Goal: Task Accomplishment & Management: Use online tool/utility

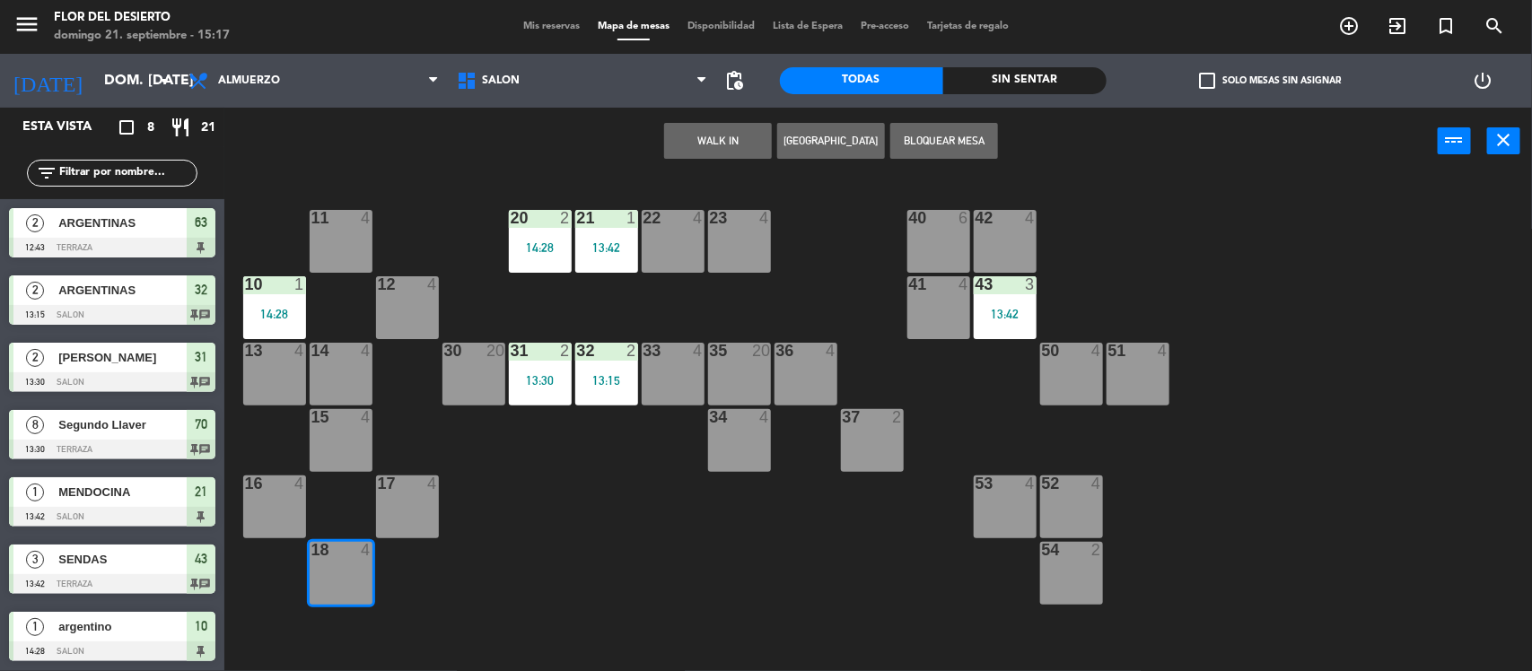
click at [731, 131] on button "WALK IN" at bounding box center [718, 141] width 108 height 36
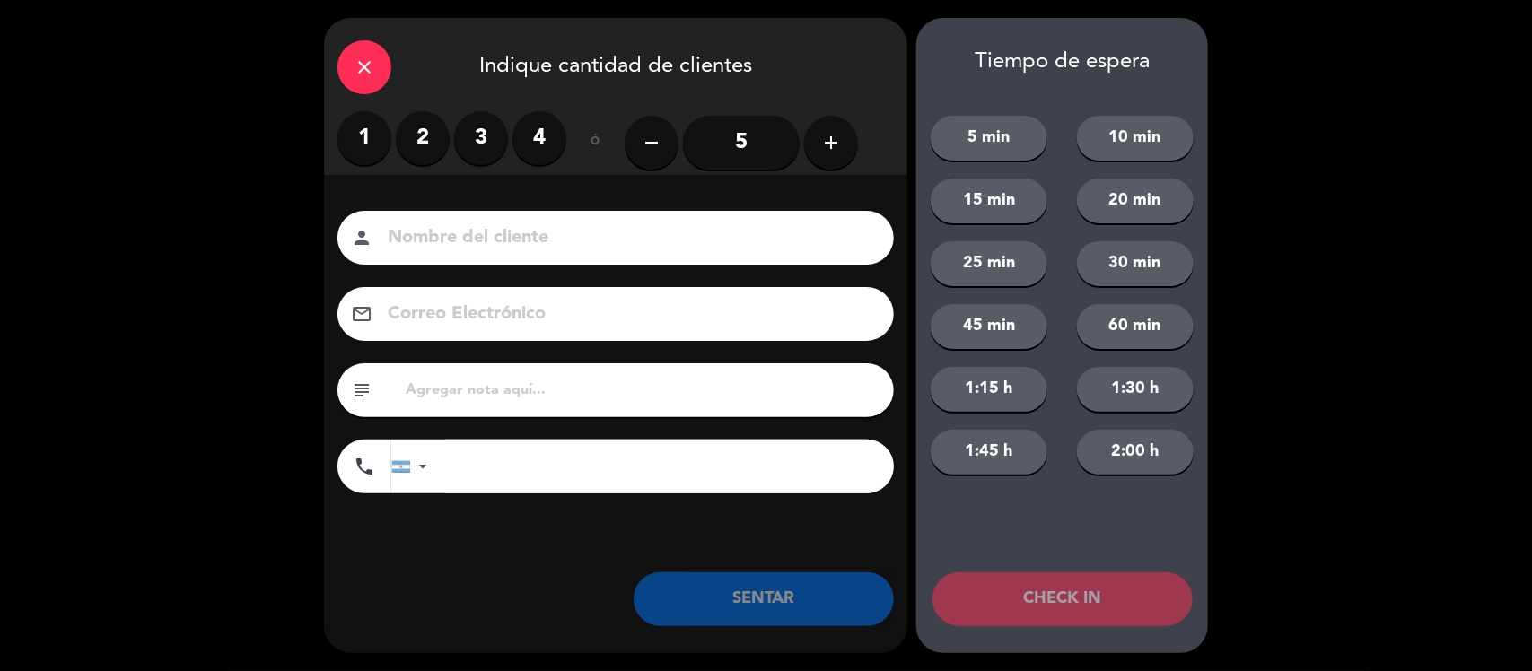
click at [467, 144] on label "3" at bounding box center [481, 138] width 54 height 54
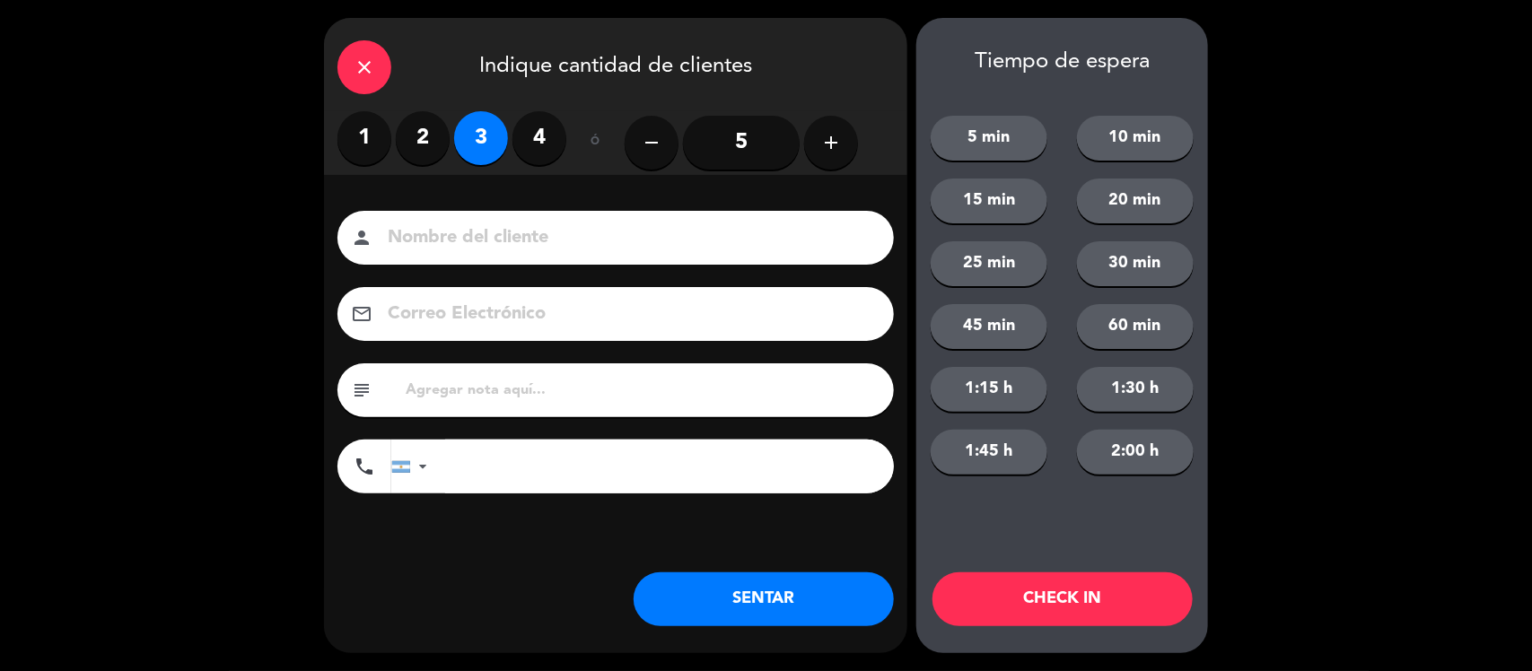
click at [495, 234] on input at bounding box center [628, 238] width 485 height 31
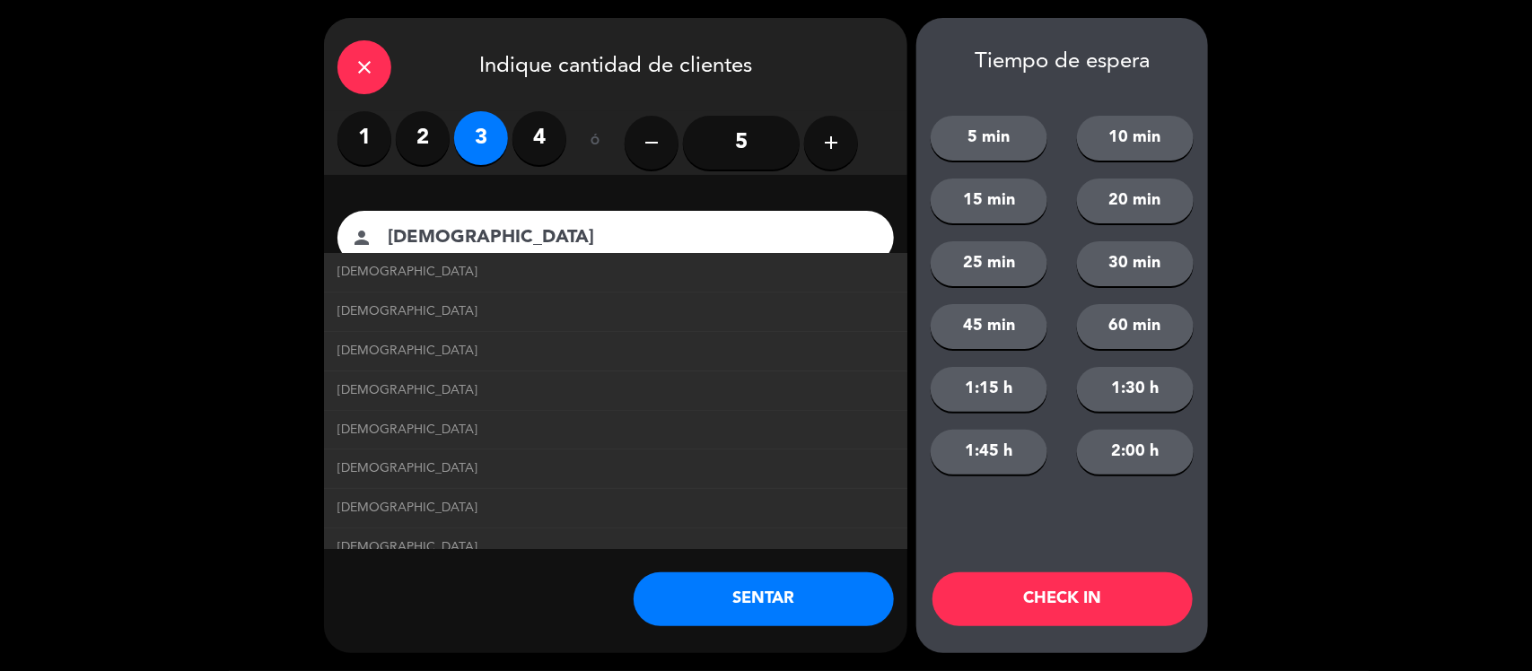
type input "[DEMOGRAPHIC_DATA]"
click at [689, 611] on button "SENTAR" at bounding box center [763, 599] width 260 height 54
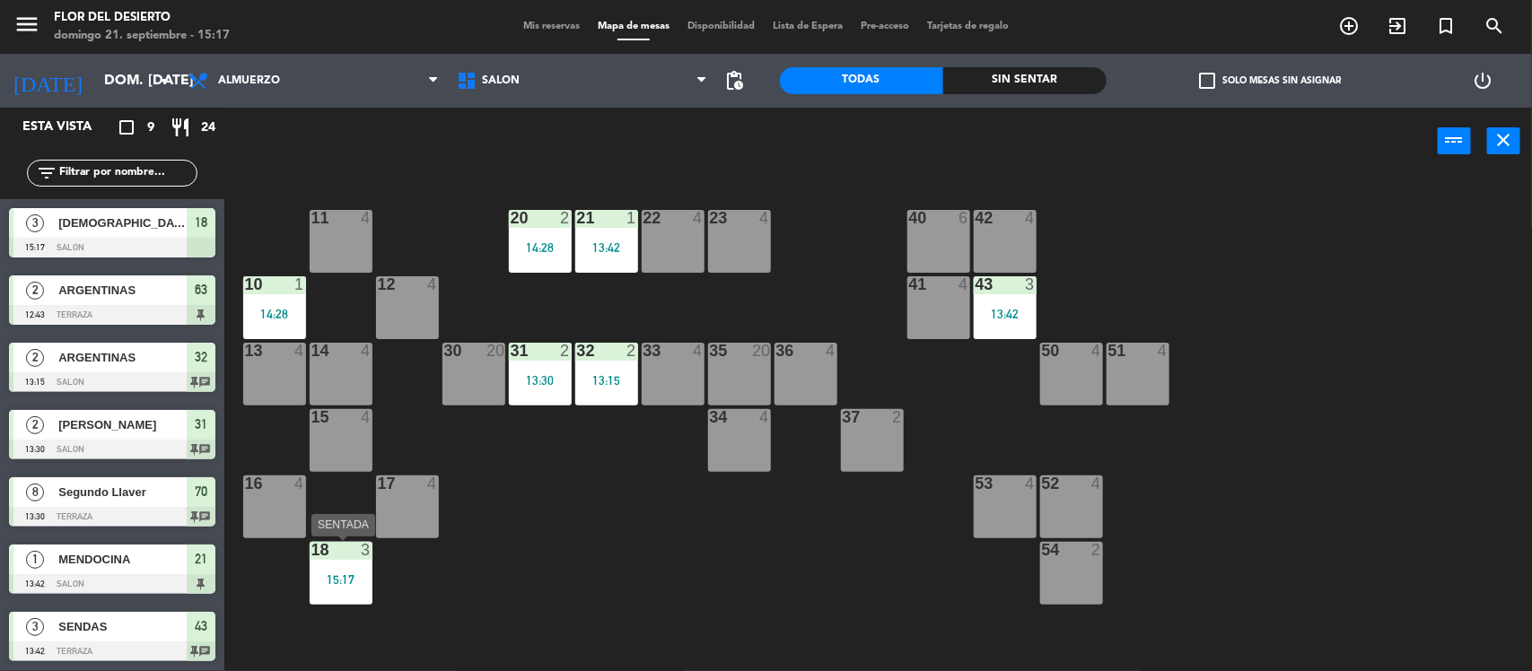
click at [343, 549] on div at bounding box center [341, 550] width 30 height 16
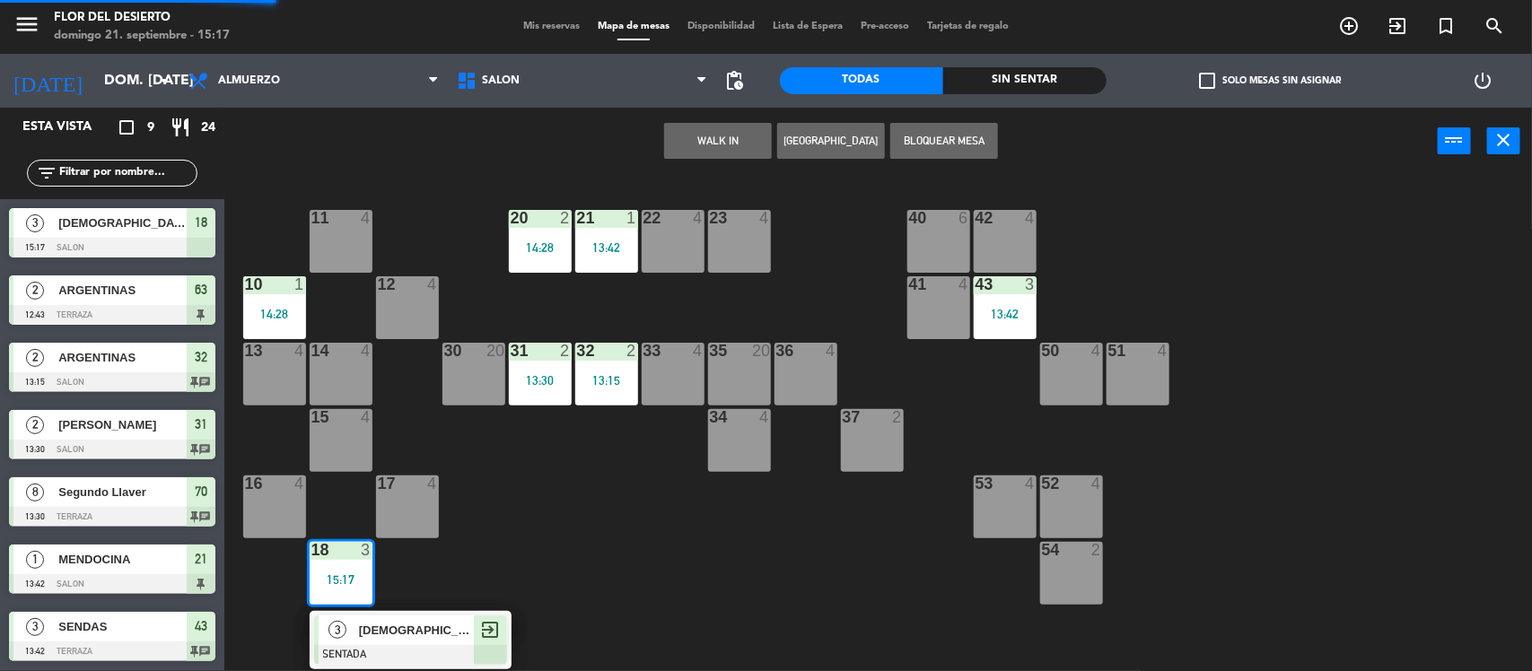
click at [496, 463] on div "11 4 20 2 14:28 21 1 13:42 22 4 23 4 40 6 42 4 10 1 14:28 12 4 41 4 43 3 13:42 …" at bounding box center [886, 426] width 1292 height 496
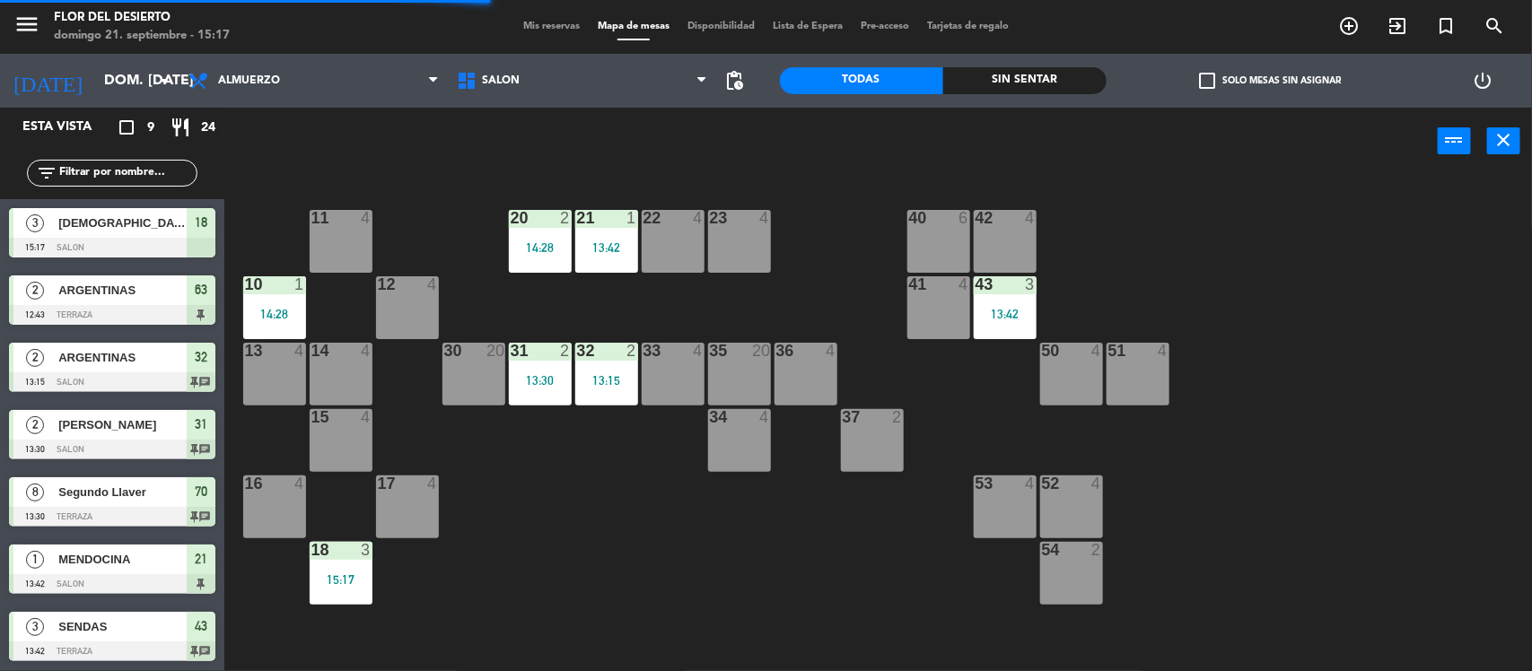
click at [285, 301] on div "10 1 14:28" at bounding box center [274, 307] width 63 height 63
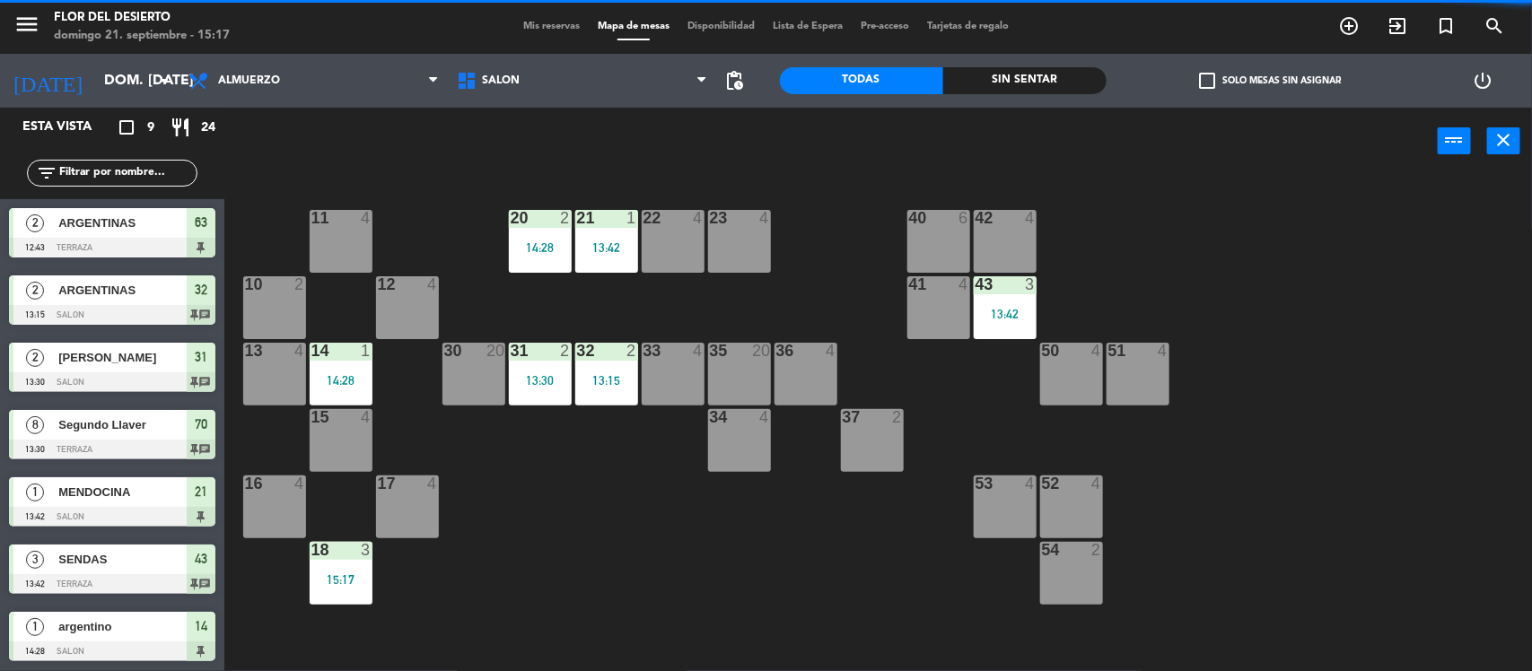
scroll to position [1, 0]
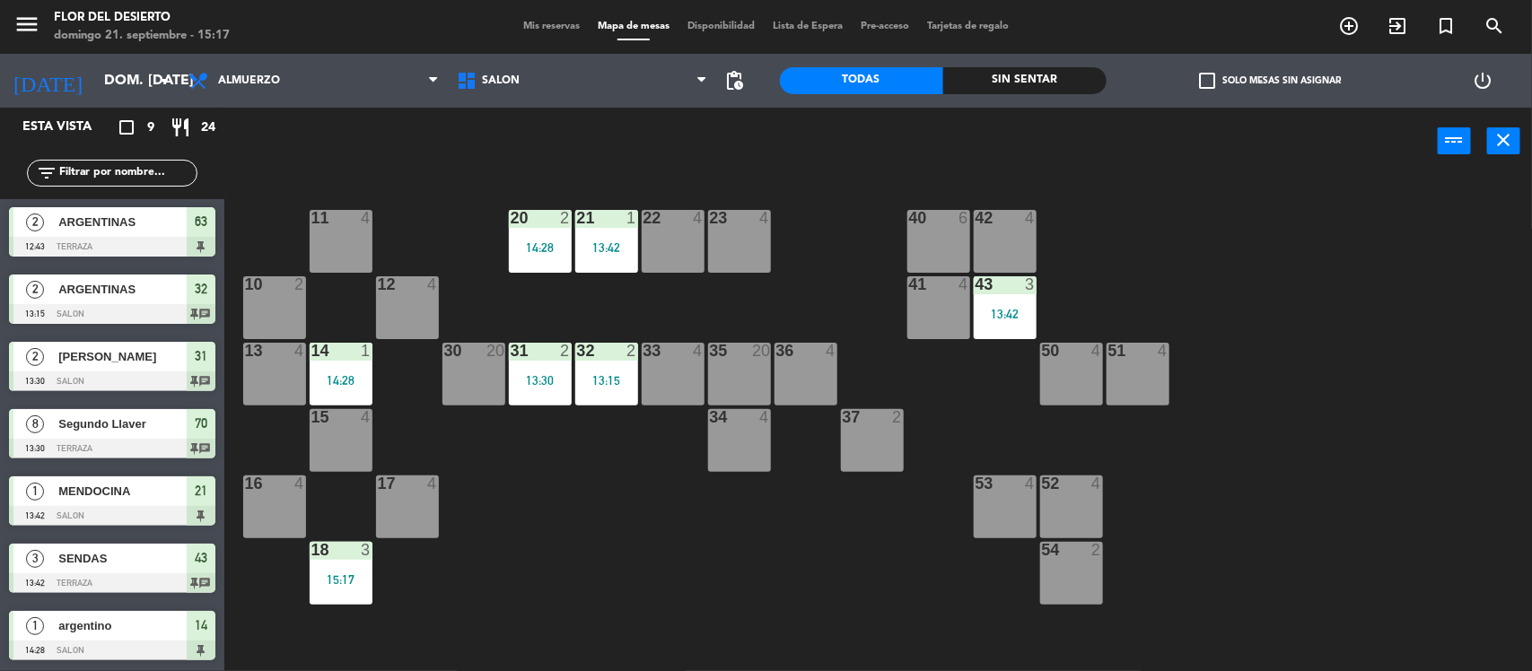
click at [371, 370] on div "14 1 14:28" at bounding box center [341, 374] width 63 height 63
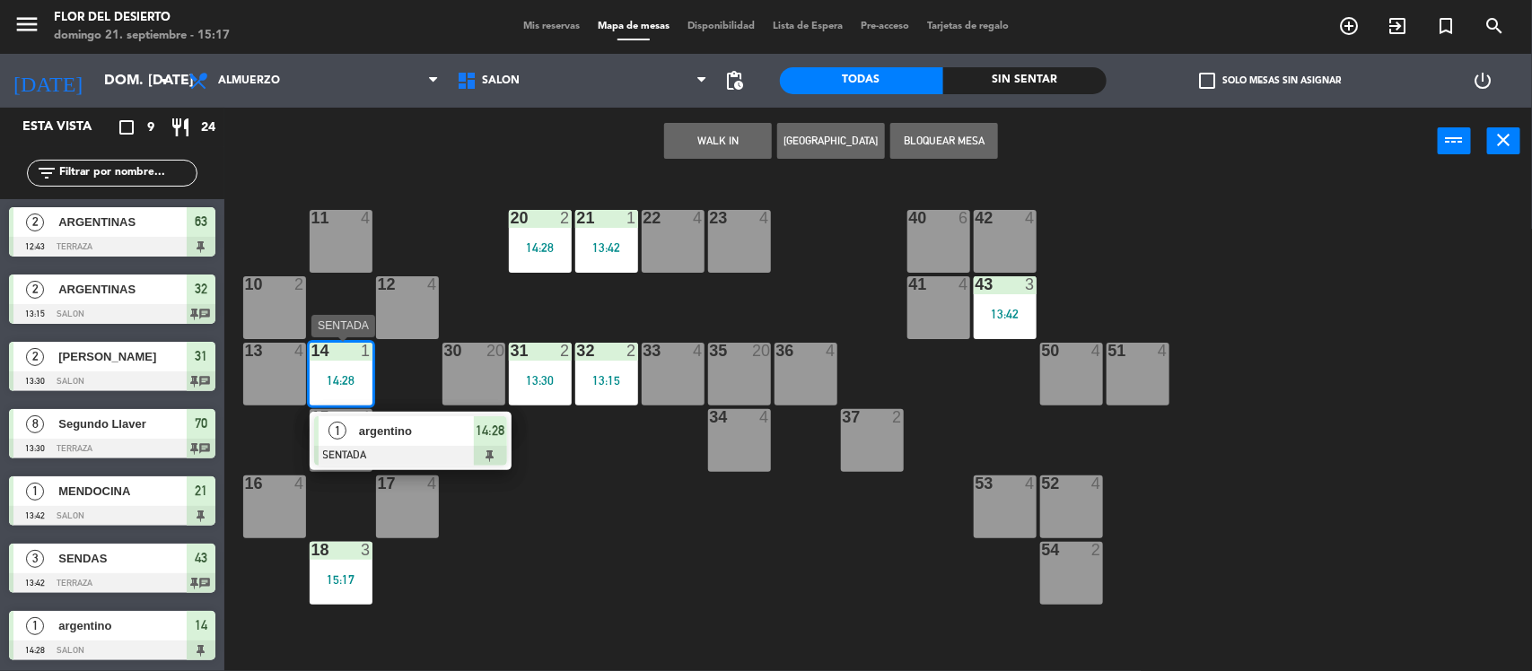
click at [301, 314] on div "10 2" at bounding box center [274, 307] width 63 height 63
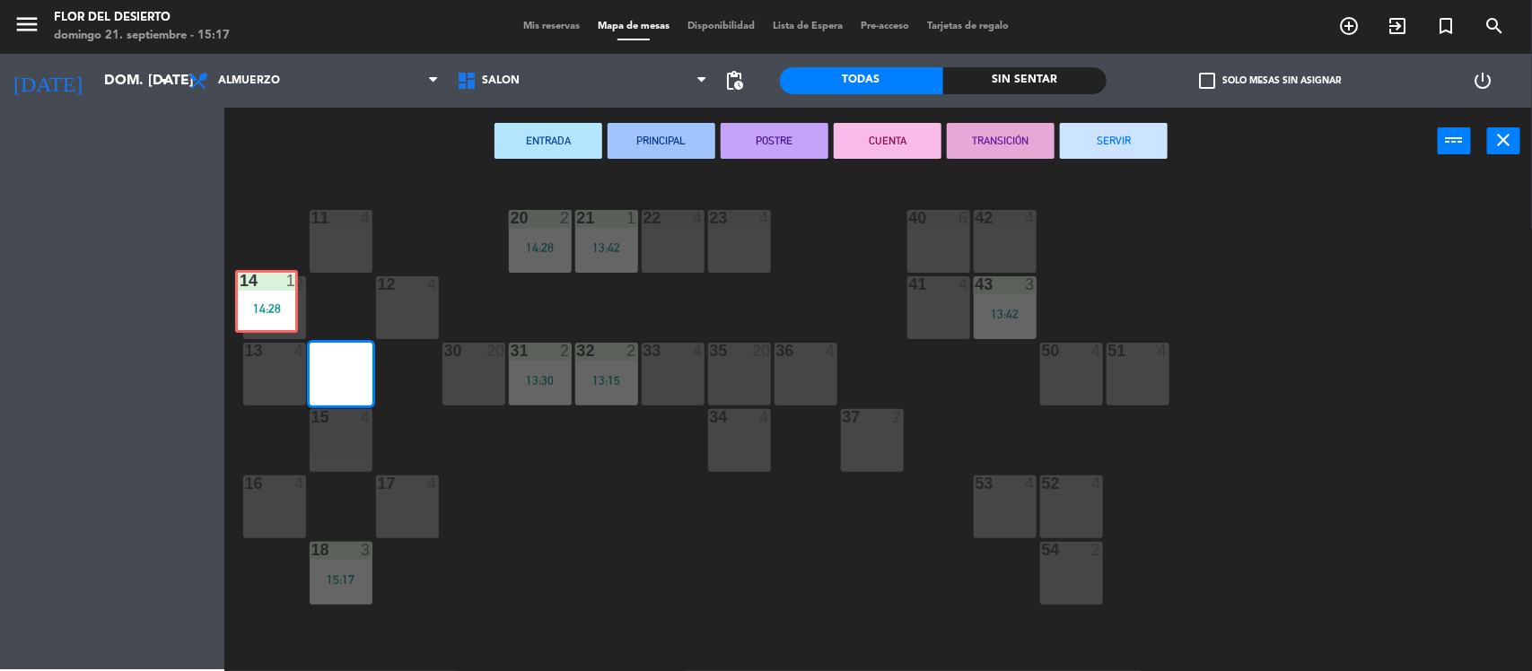
drag, startPoint x: 353, startPoint y: 375, endPoint x: 272, endPoint y: 298, distance: 111.7
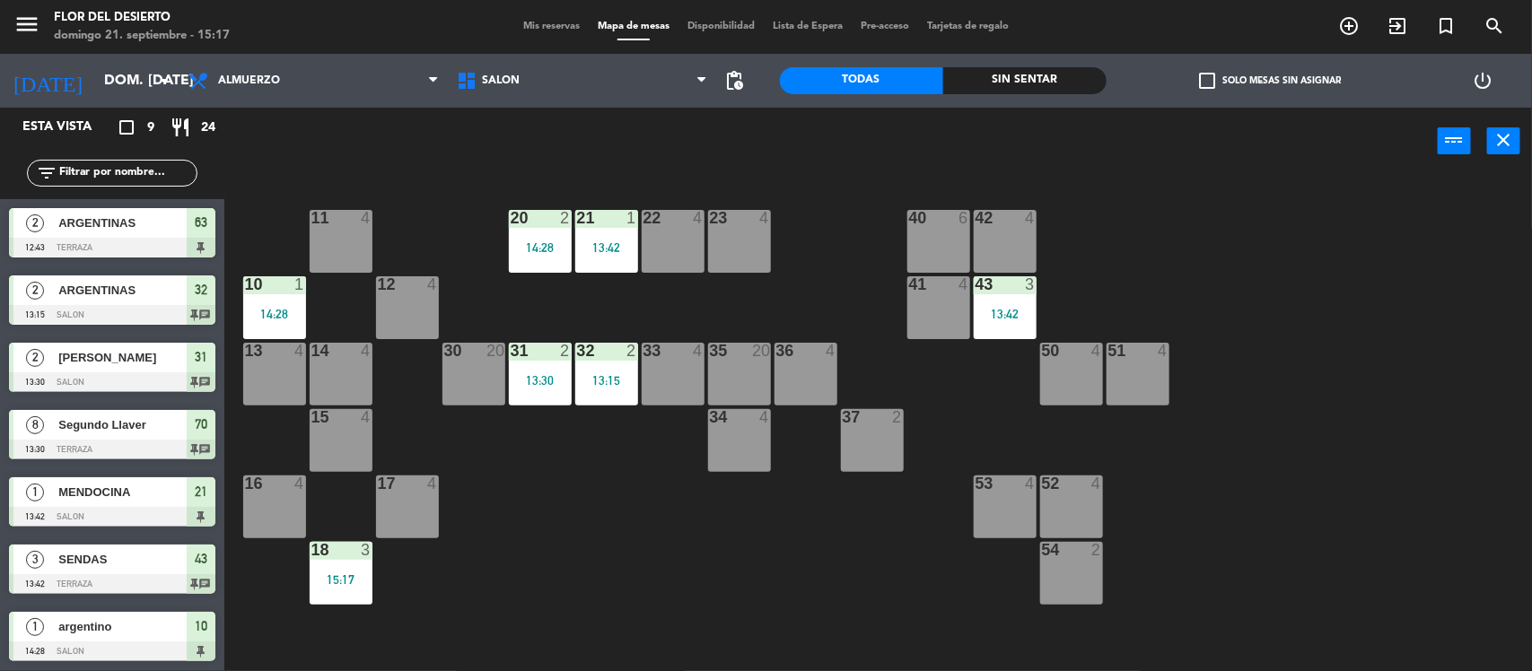
click at [272, 298] on div "10 1 14:28" at bounding box center [274, 307] width 63 height 63
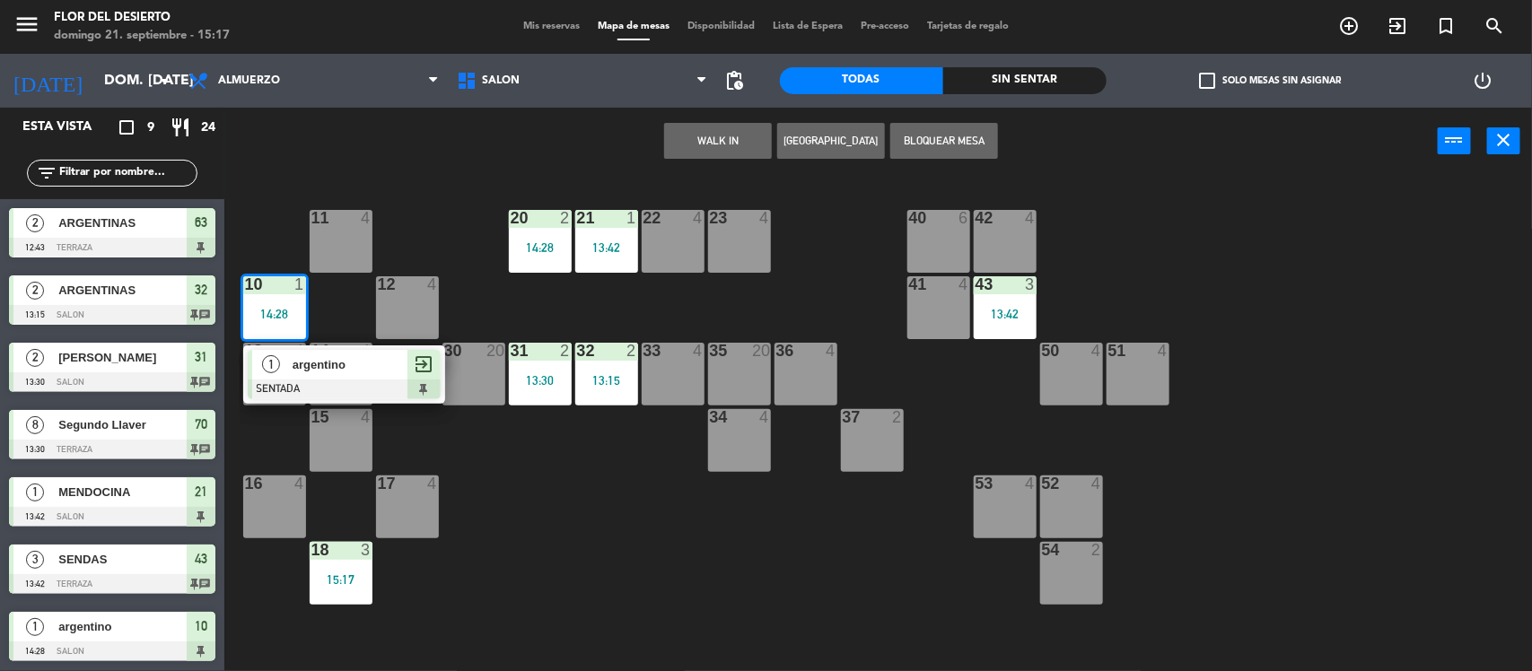
scroll to position [18, 0]
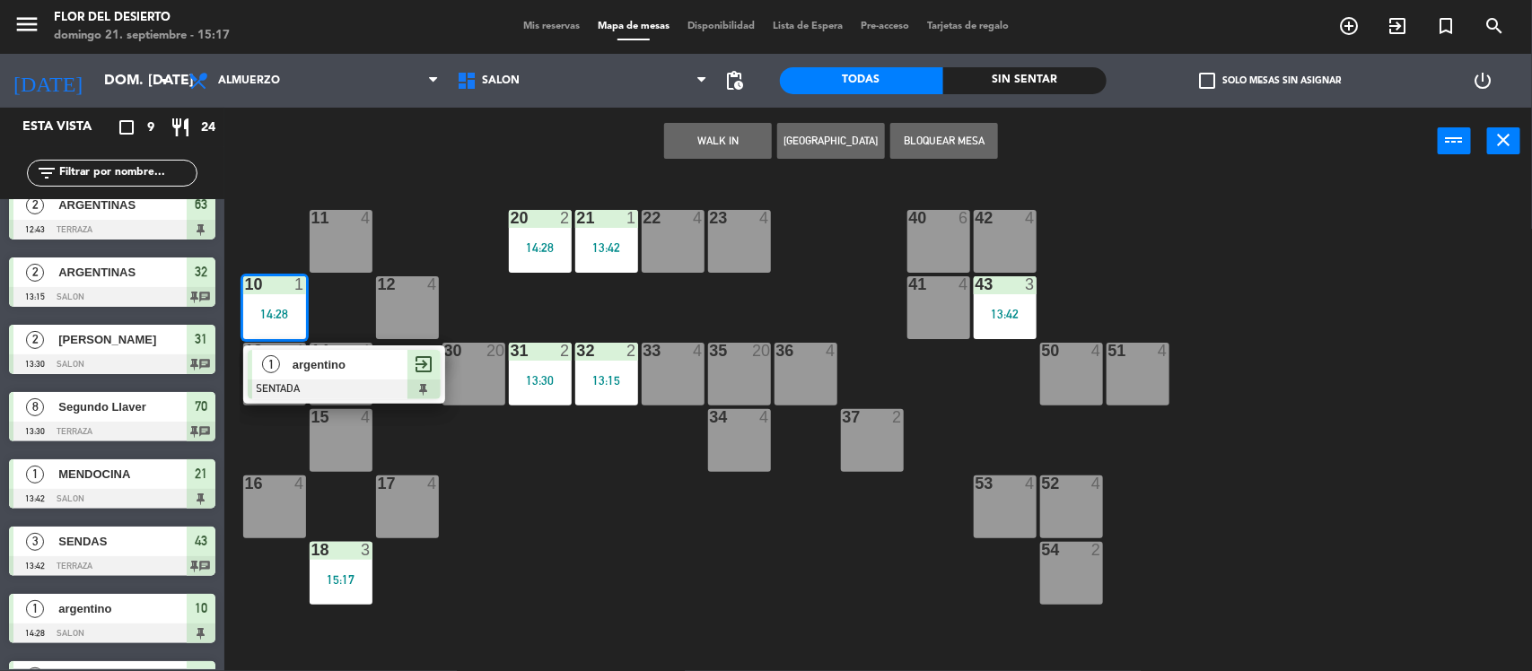
click at [293, 373] on span "argentino" at bounding box center [350, 364] width 115 height 19
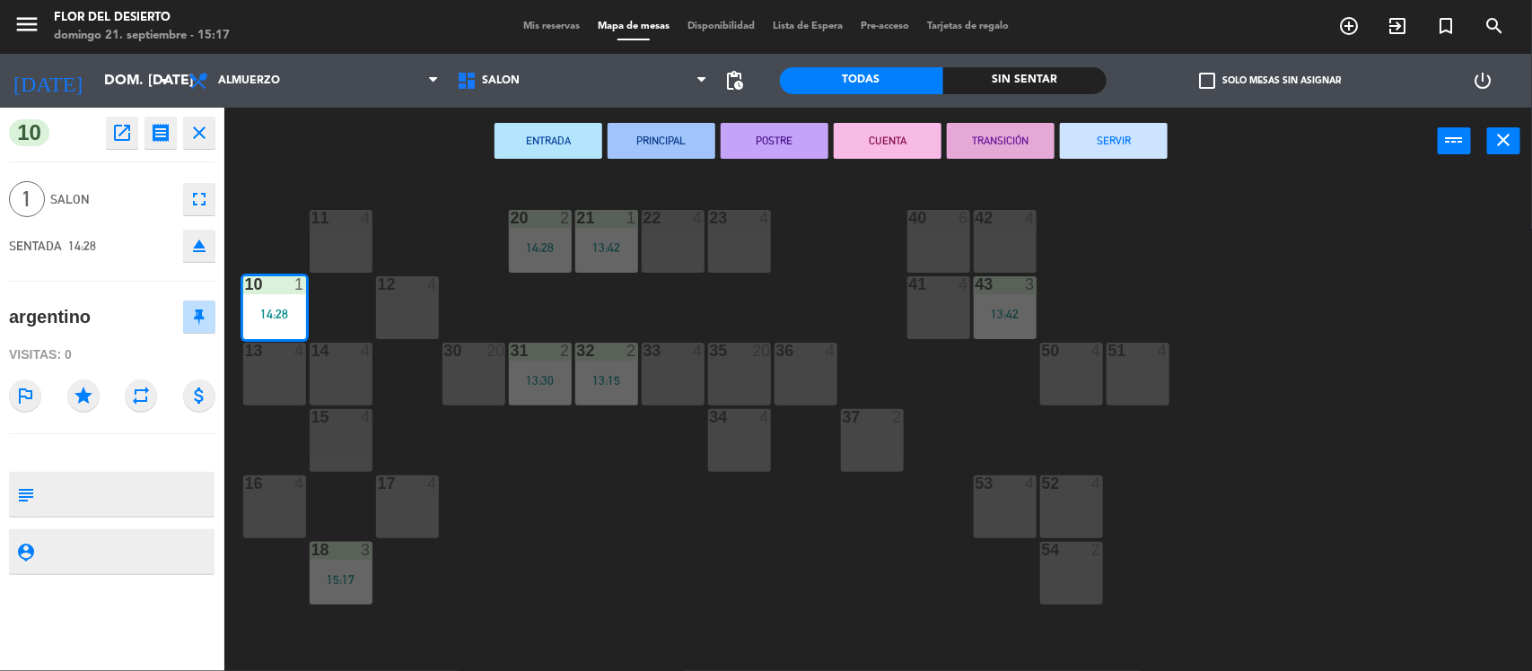
click at [1100, 135] on button "SERVIR" at bounding box center [1114, 141] width 108 height 36
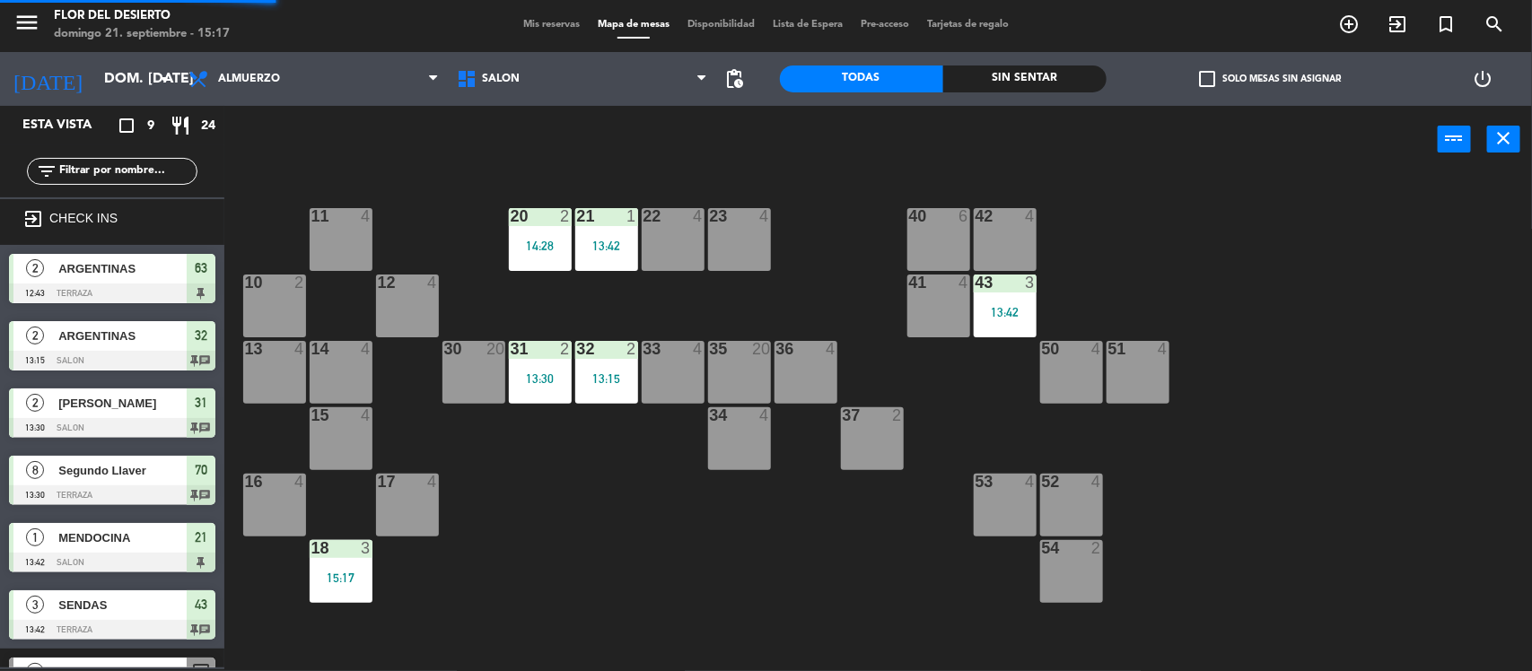
scroll to position [33, 0]
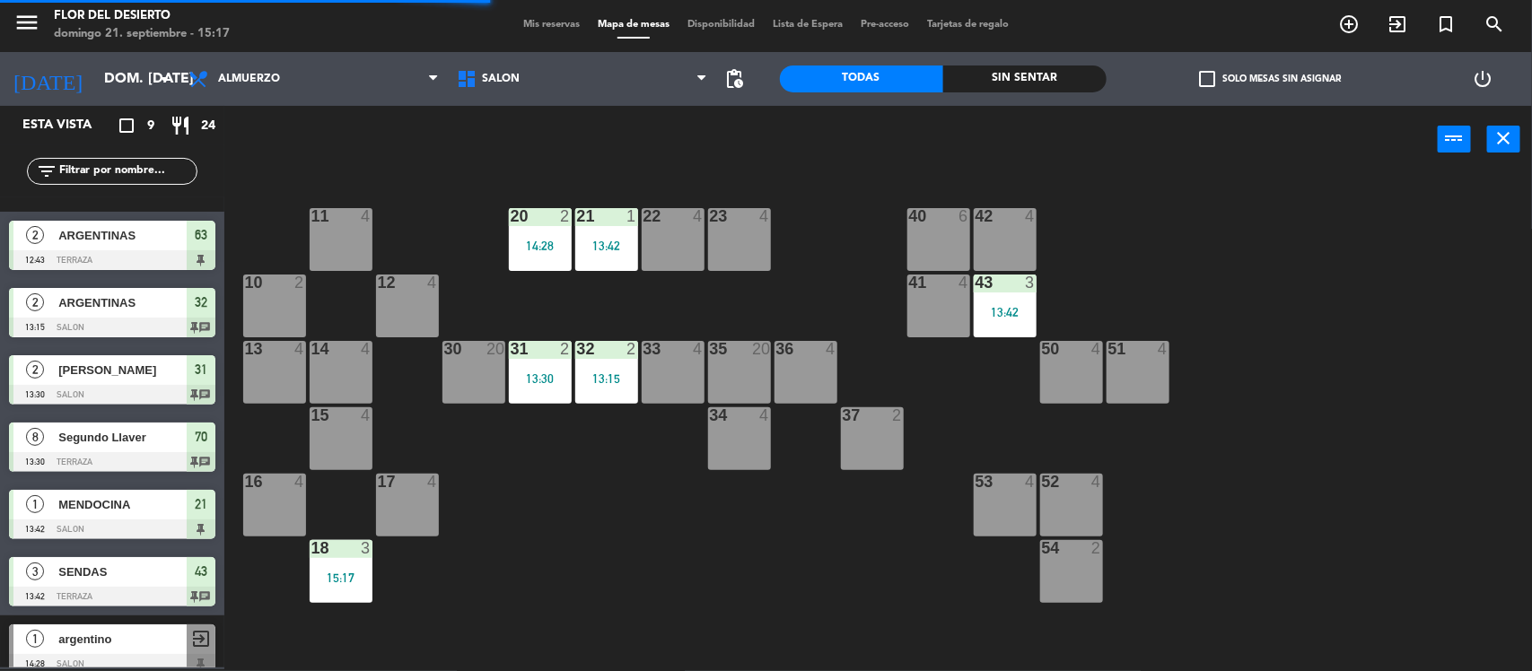
click at [617, 232] on div "21 1 13:42" at bounding box center [606, 239] width 63 height 63
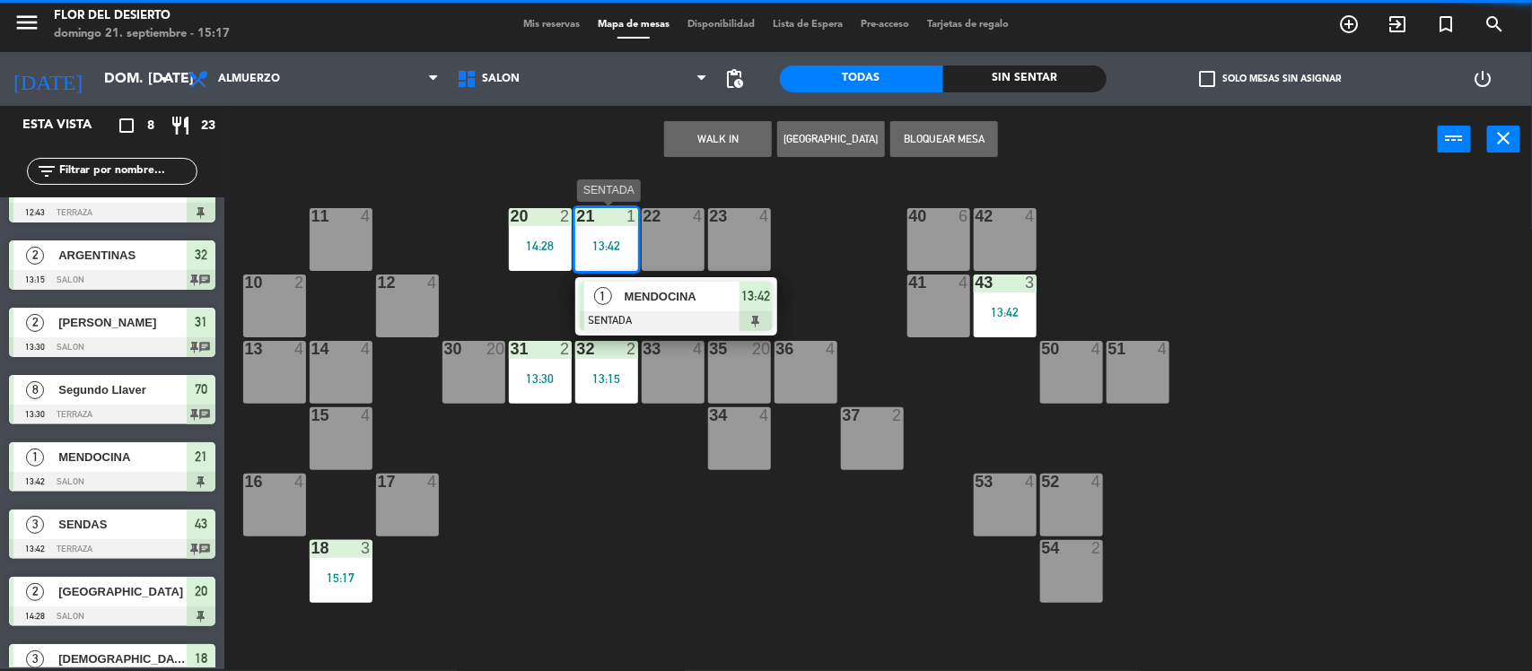
click at [655, 306] on div "1 MENDOCINA SENTADA 13:42" at bounding box center [676, 306] width 229 height 58
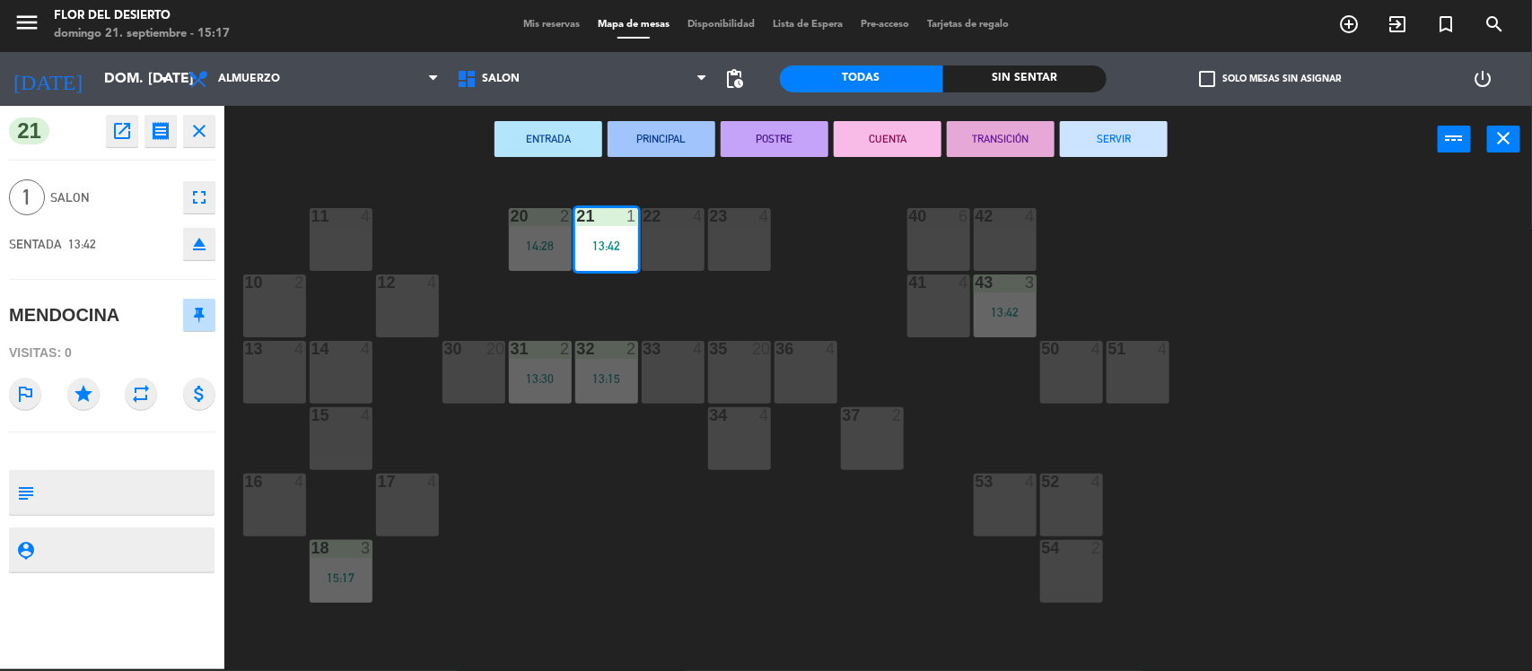
click at [1111, 155] on button "SERVIR" at bounding box center [1114, 139] width 108 height 36
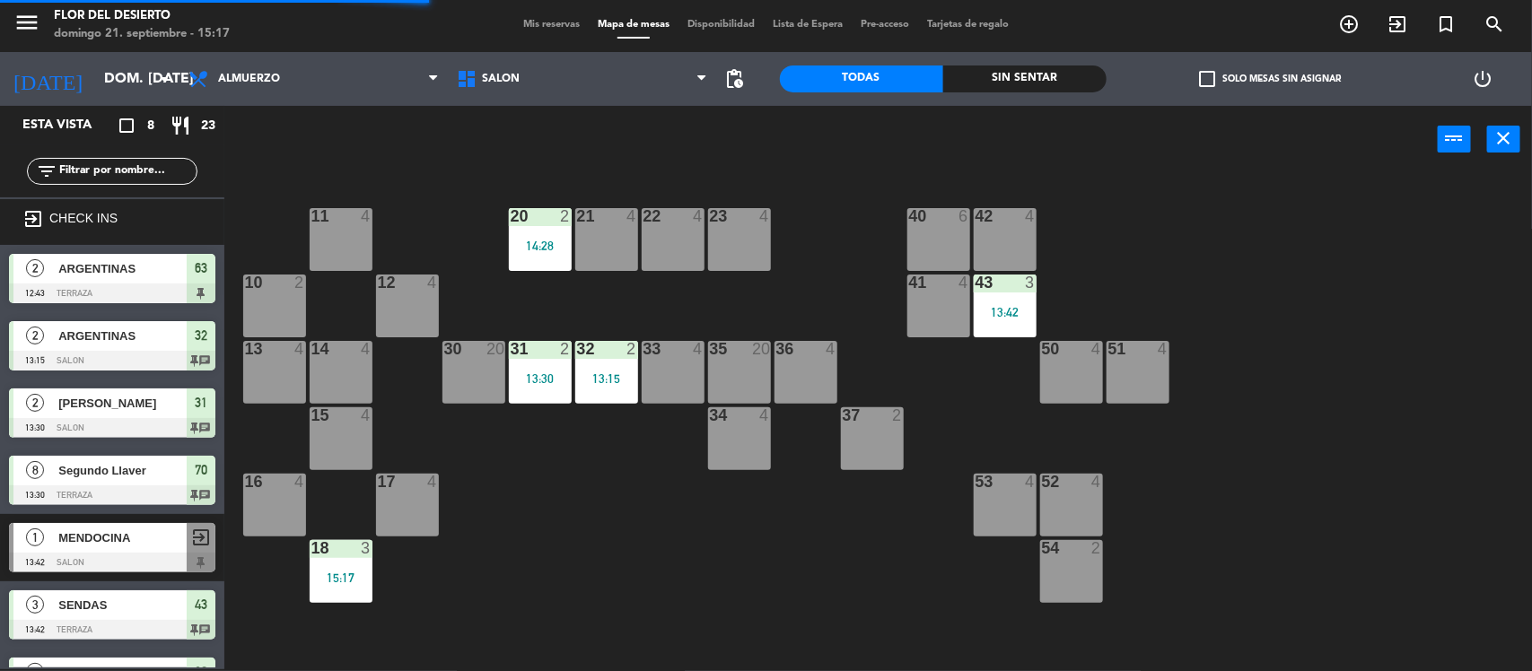
click at [1010, 301] on div "43 3 13:42" at bounding box center [1005, 306] width 63 height 63
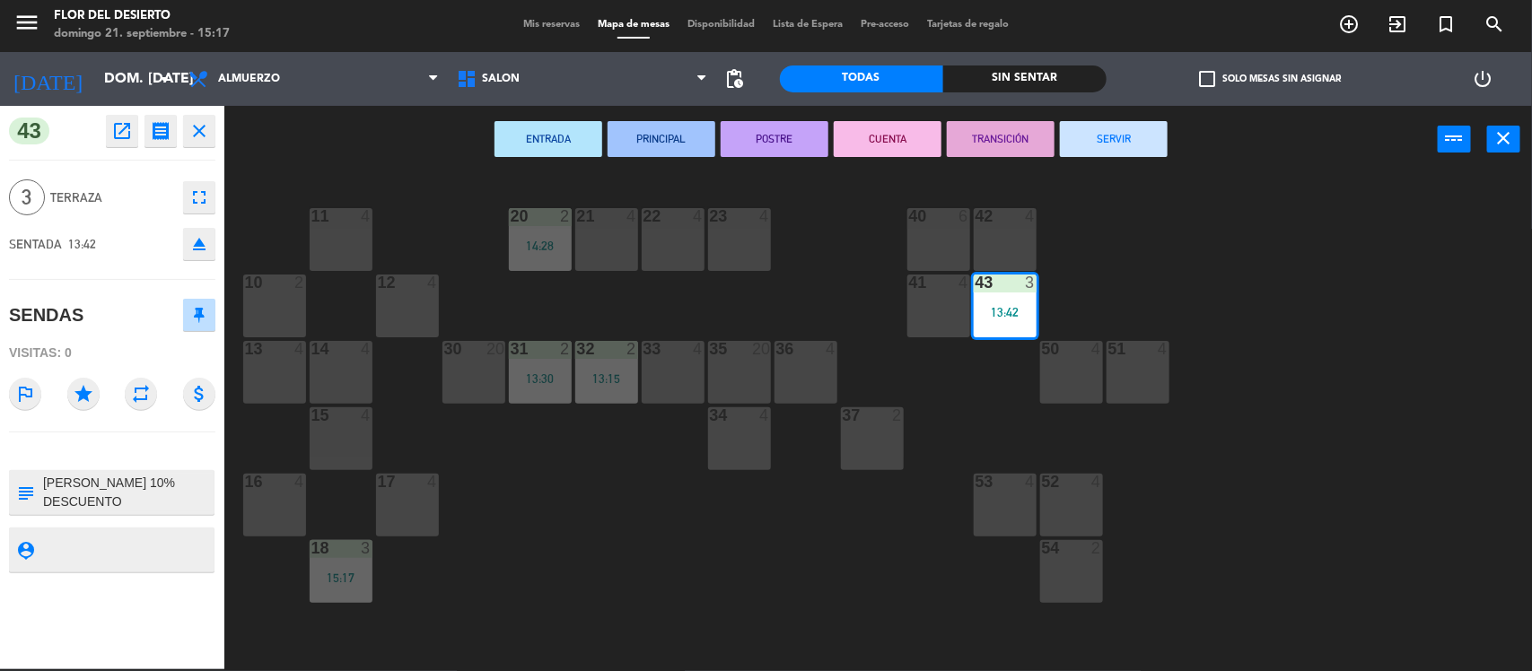
click at [1096, 126] on button "SERVIR" at bounding box center [1114, 139] width 108 height 36
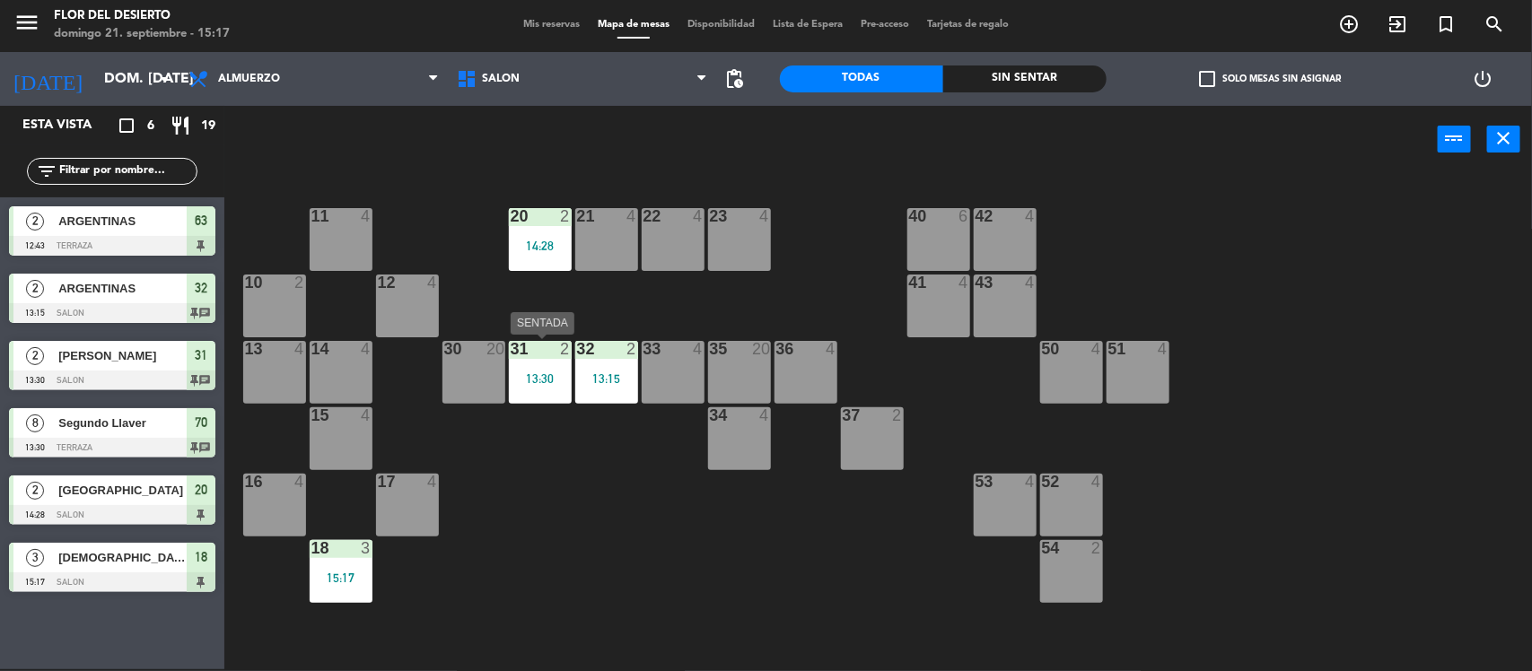
click at [556, 374] on div "13:30" at bounding box center [540, 378] width 63 height 13
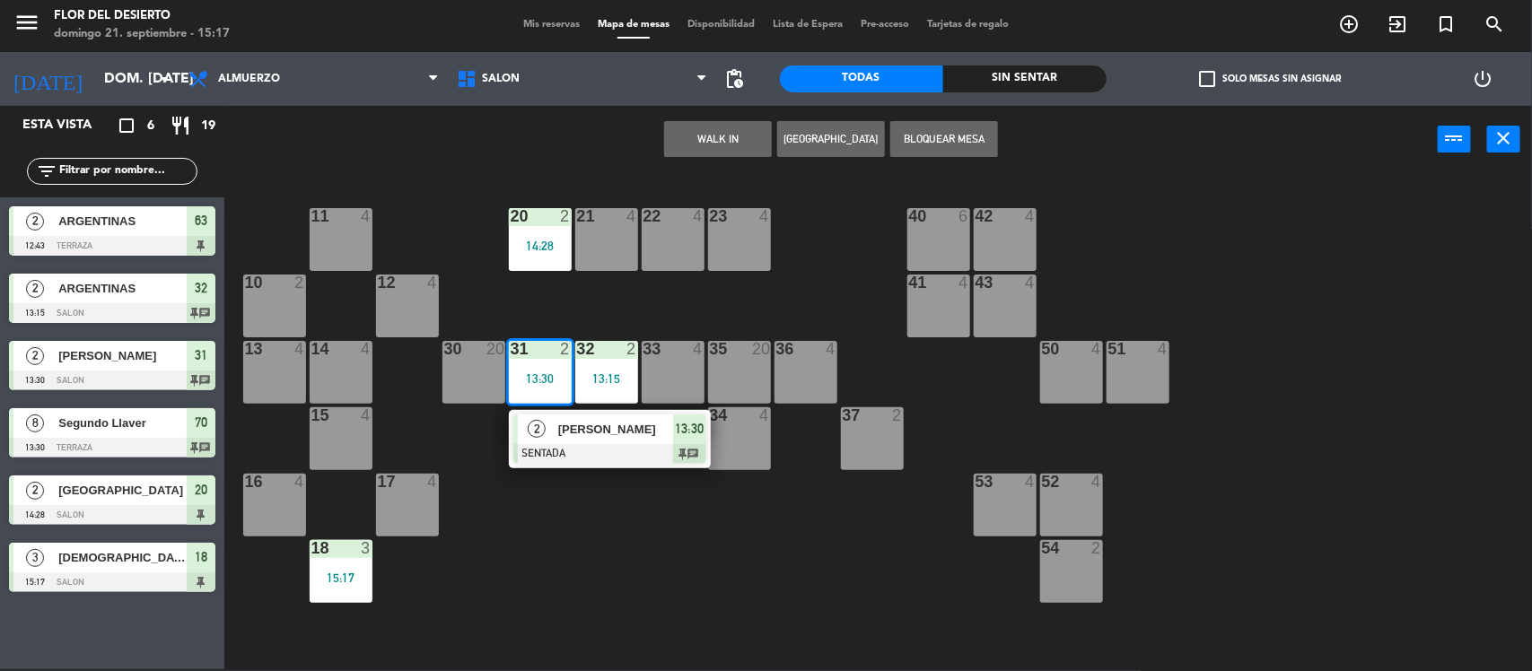
click at [589, 451] on div at bounding box center [609, 454] width 193 height 20
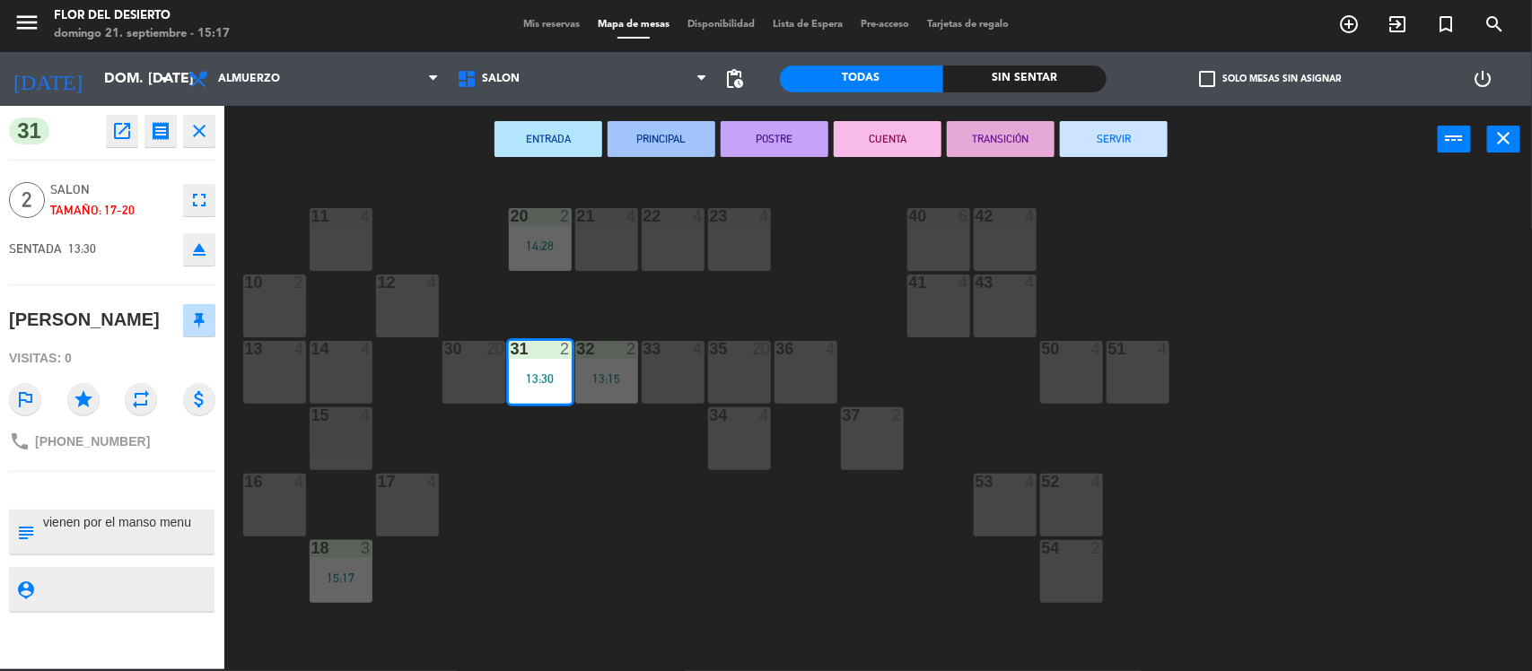
click at [1102, 131] on button "SERVIR" at bounding box center [1114, 139] width 108 height 36
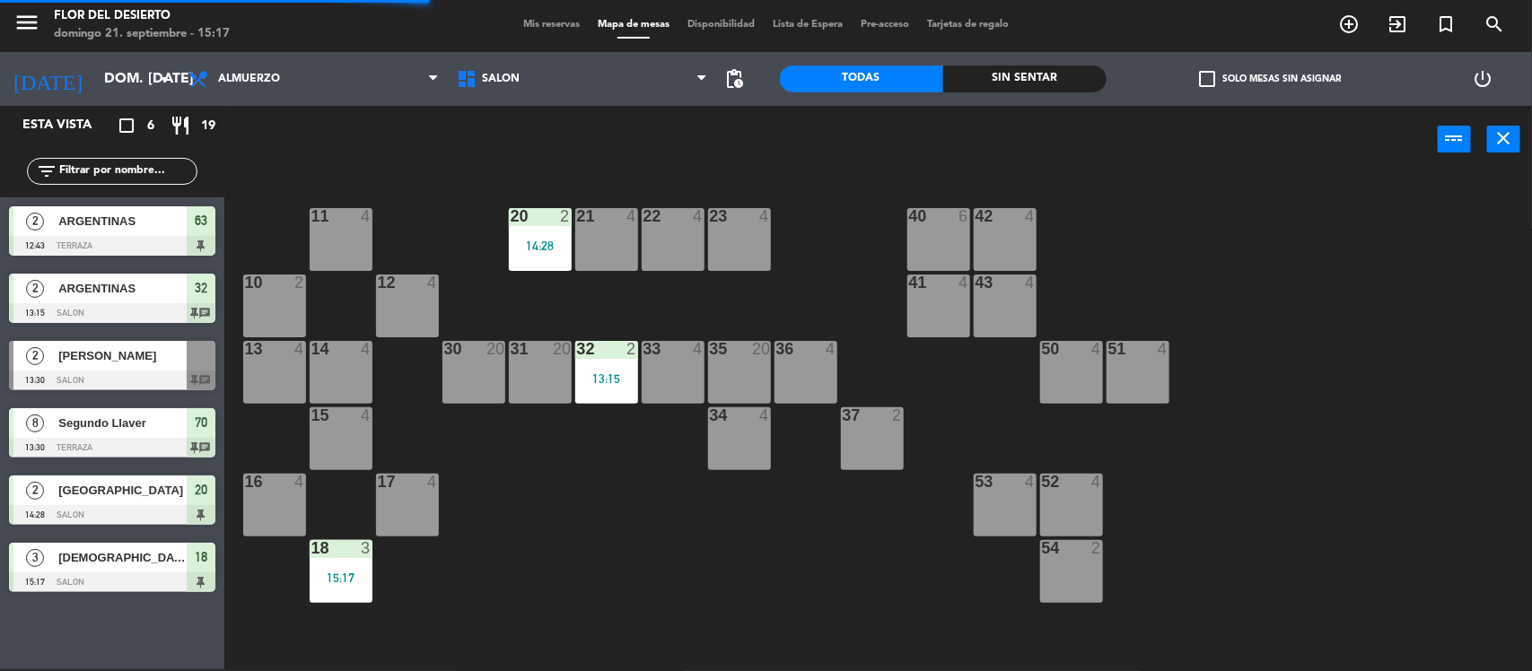
click at [568, 382] on div "31 20" at bounding box center [540, 372] width 63 height 63
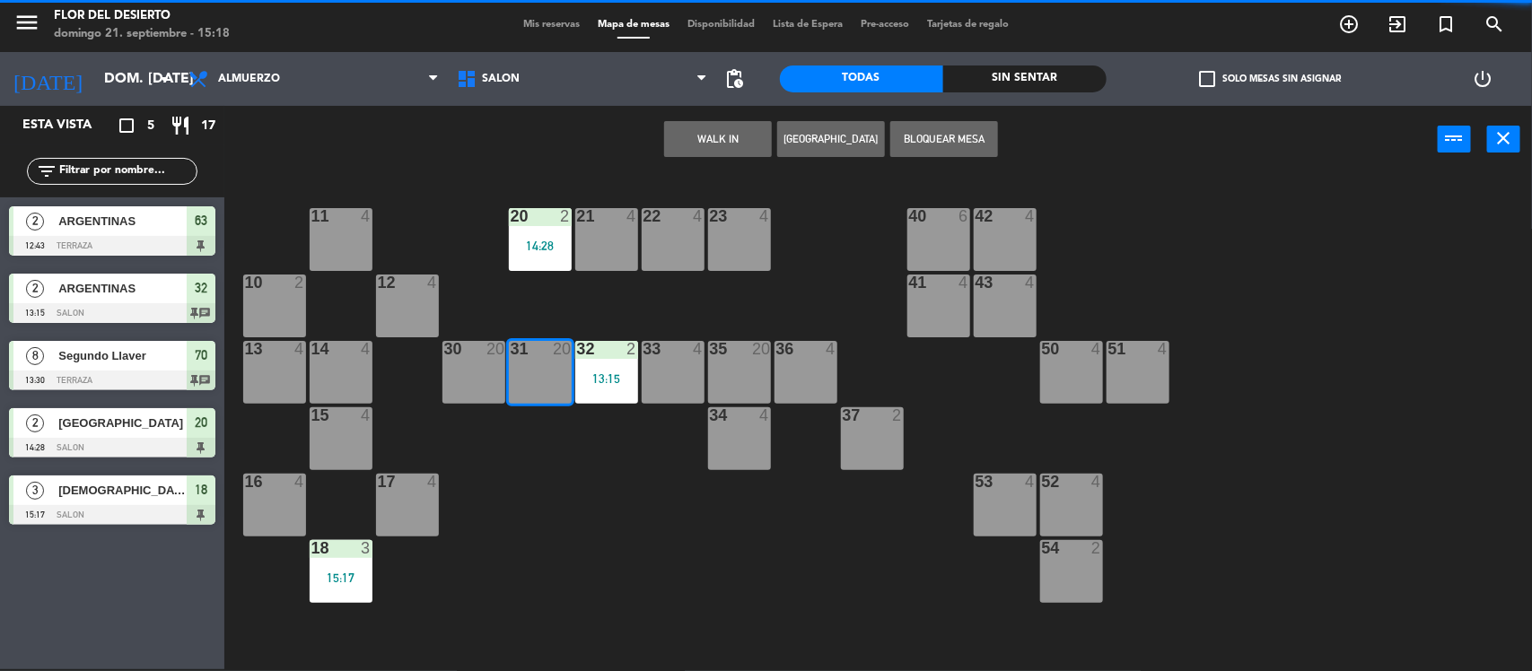
click at [634, 476] on div "11 4 20 2 14:28 21 4 22 4 23 4 40 6 42 4 10 2 12 4 41 4 43 4 13 4 14 4 30 20 31…" at bounding box center [886, 424] width 1292 height 496
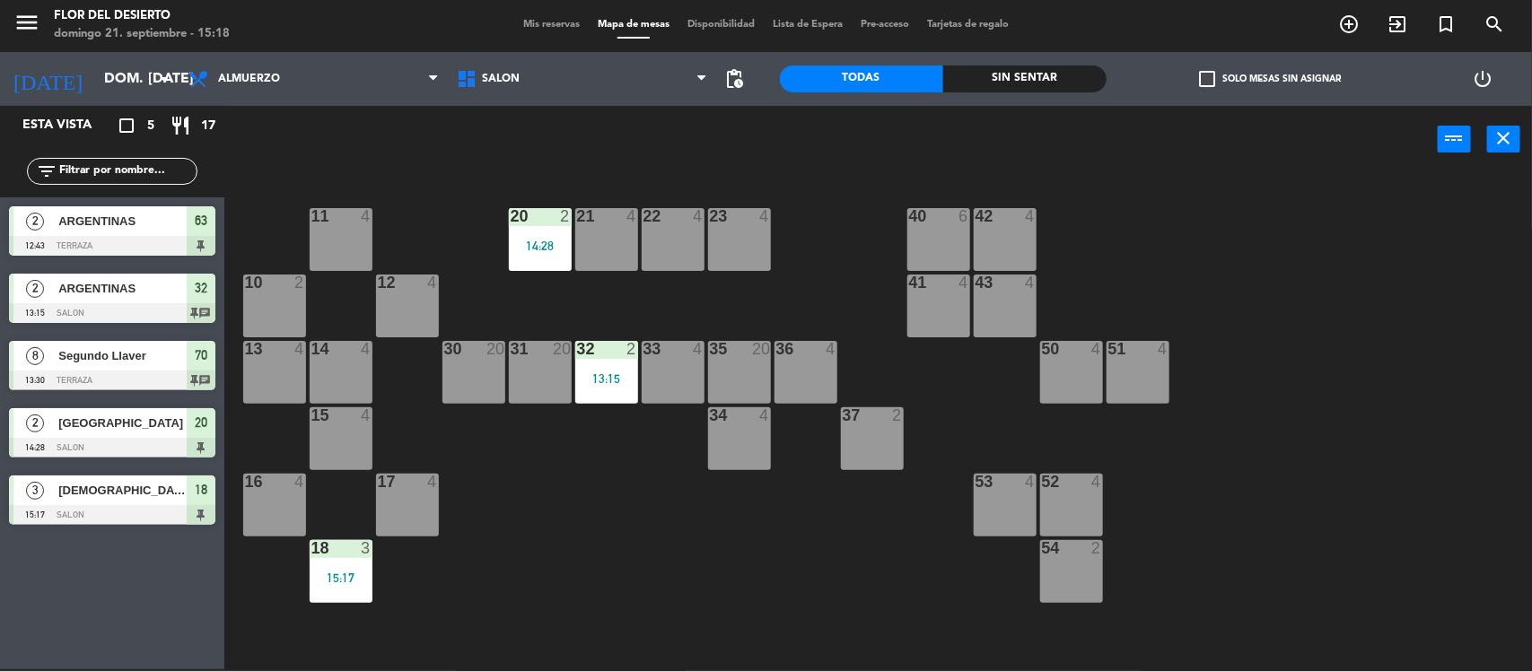
click at [593, 346] on div at bounding box center [606, 349] width 30 height 16
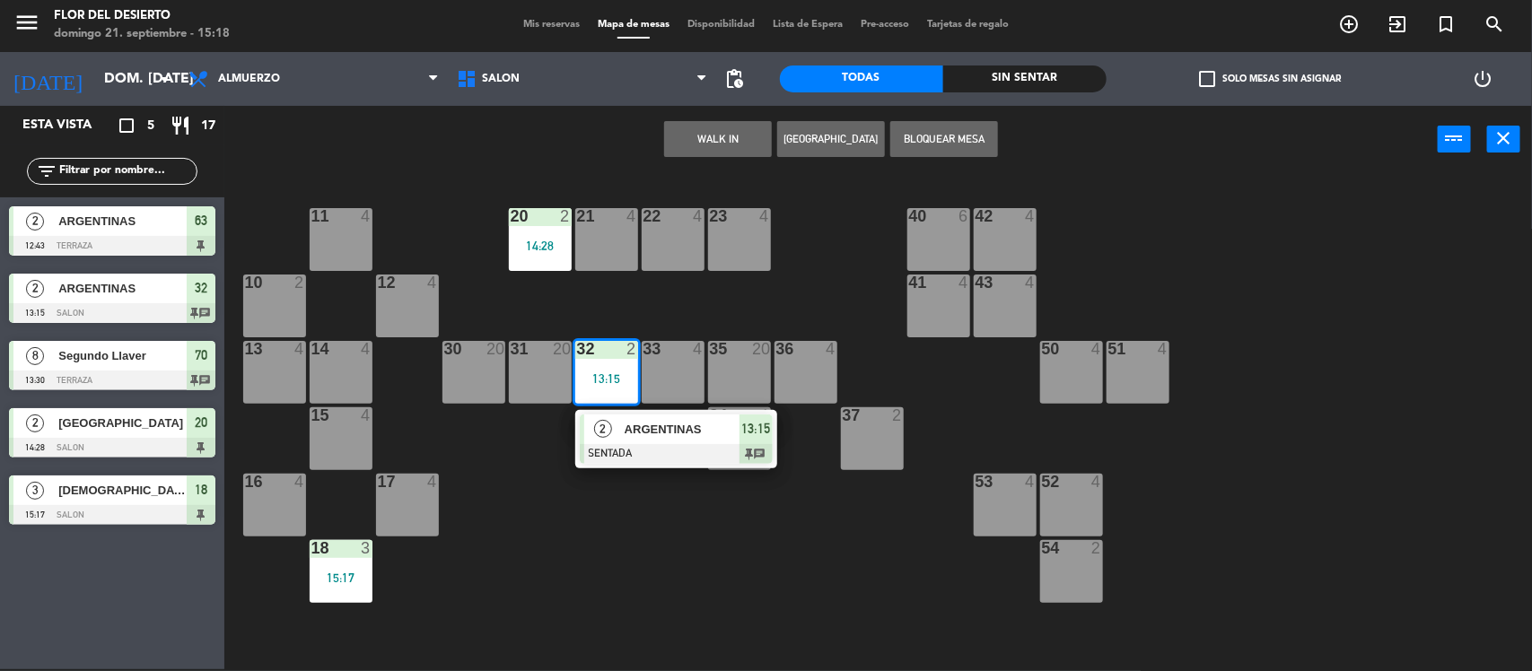
click at [646, 438] on span "ARGENTINAS" at bounding box center [682, 429] width 115 height 19
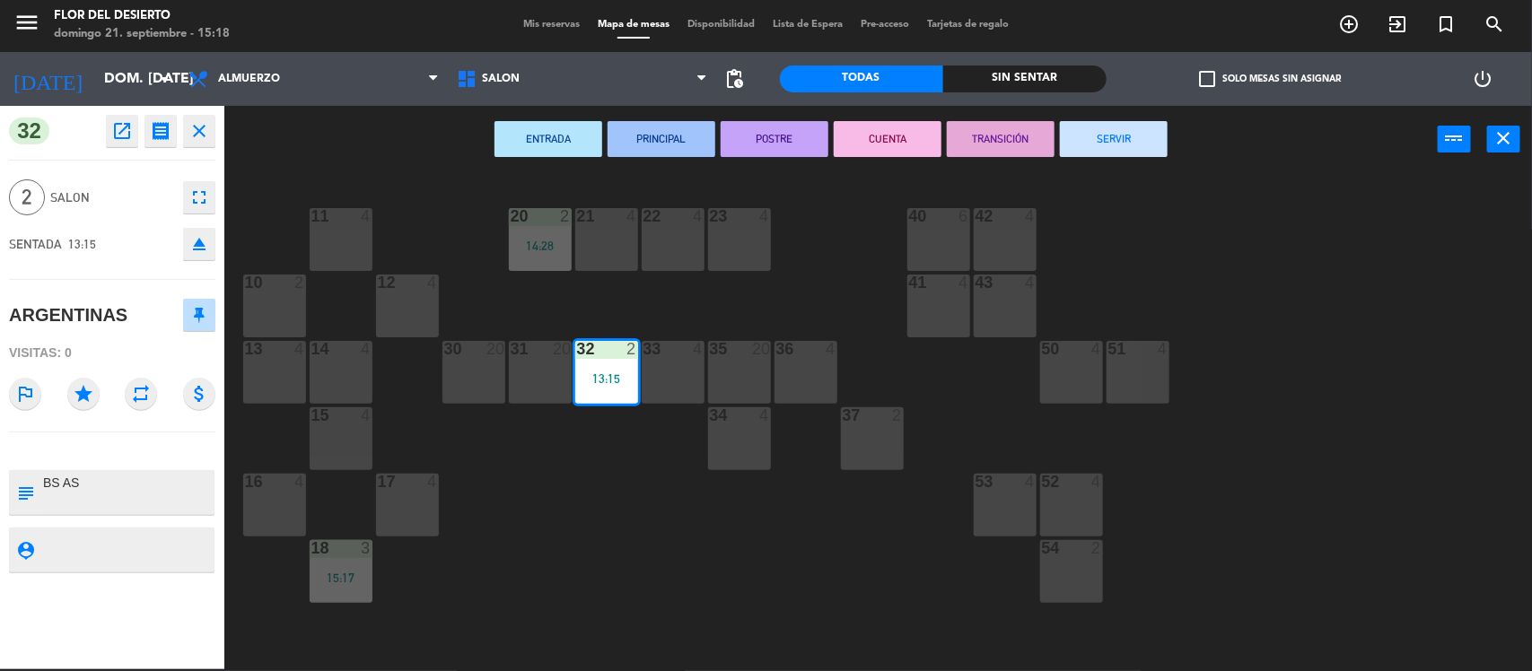
click at [1158, 135] on button "SERVIR" at bounding box center [1114, 139] width 108 height 36
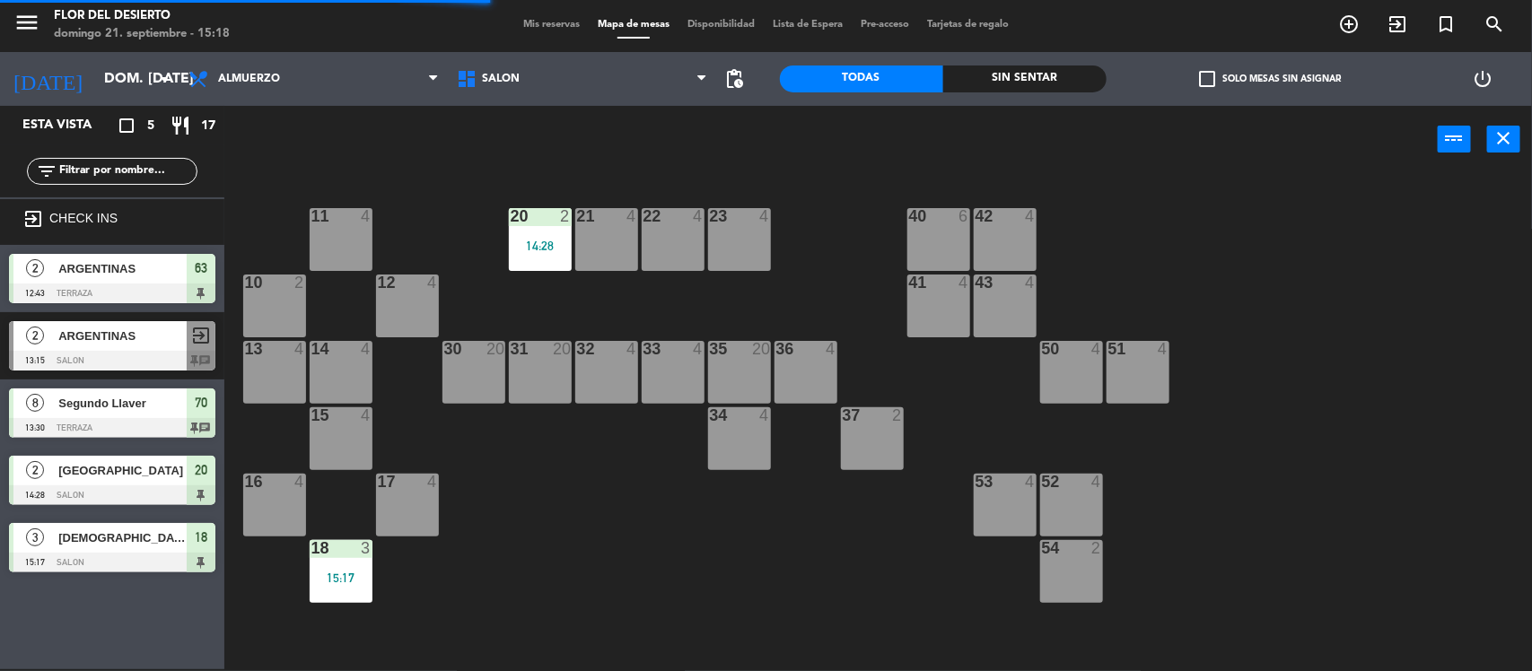
click at [556, 22] on span "Mis reservas" at bounding box center [551, 25] width 74 height 10
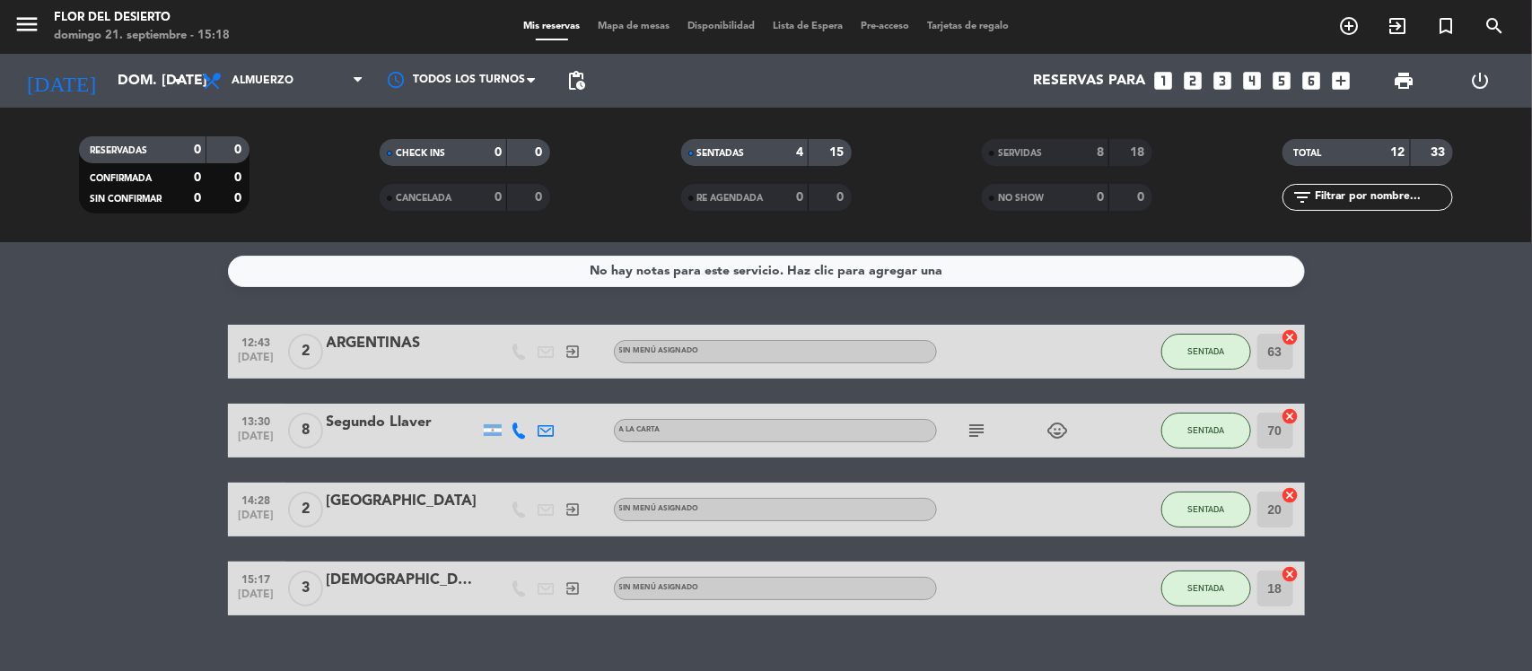
click at [615, 23] on span "Mapa de mesas" at bounding box center [634, 27] width 90 height 10
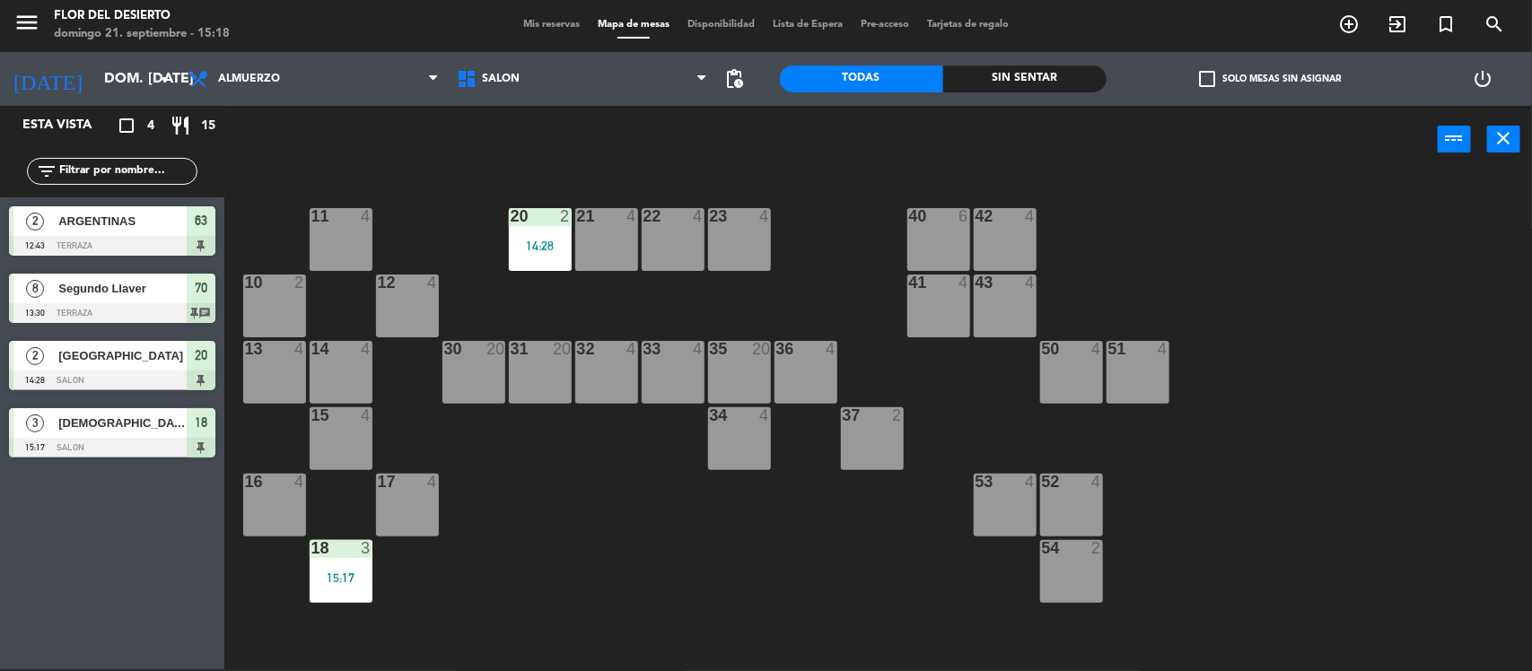
click at [514, 28] on span "Mis reservas" at bounding box center [551, 25] width 74 height 10
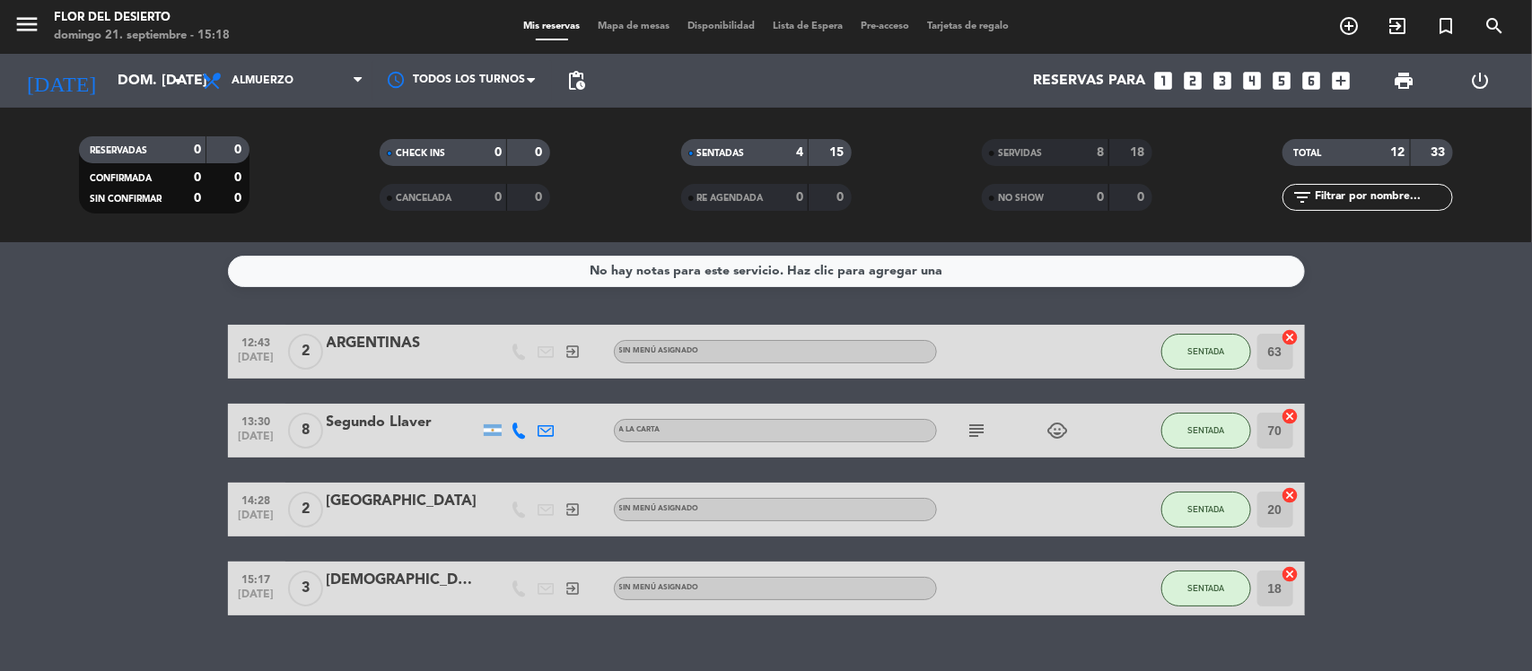
click at [1443, 159] on strong "33" at bounding box center [1440, 152] width 18 height 13
click at [642, 36] on div "menu [PERSON_NAME] DEL [PERSON_NAME] 21. septiembre - 15:18 Mis reservas Mapa d…" at bounding box center [766, 27] width 1532 height 54
click at [644, 27] on span "Mapa de mesas" at bounding box center [634, 27] width 90 height 10
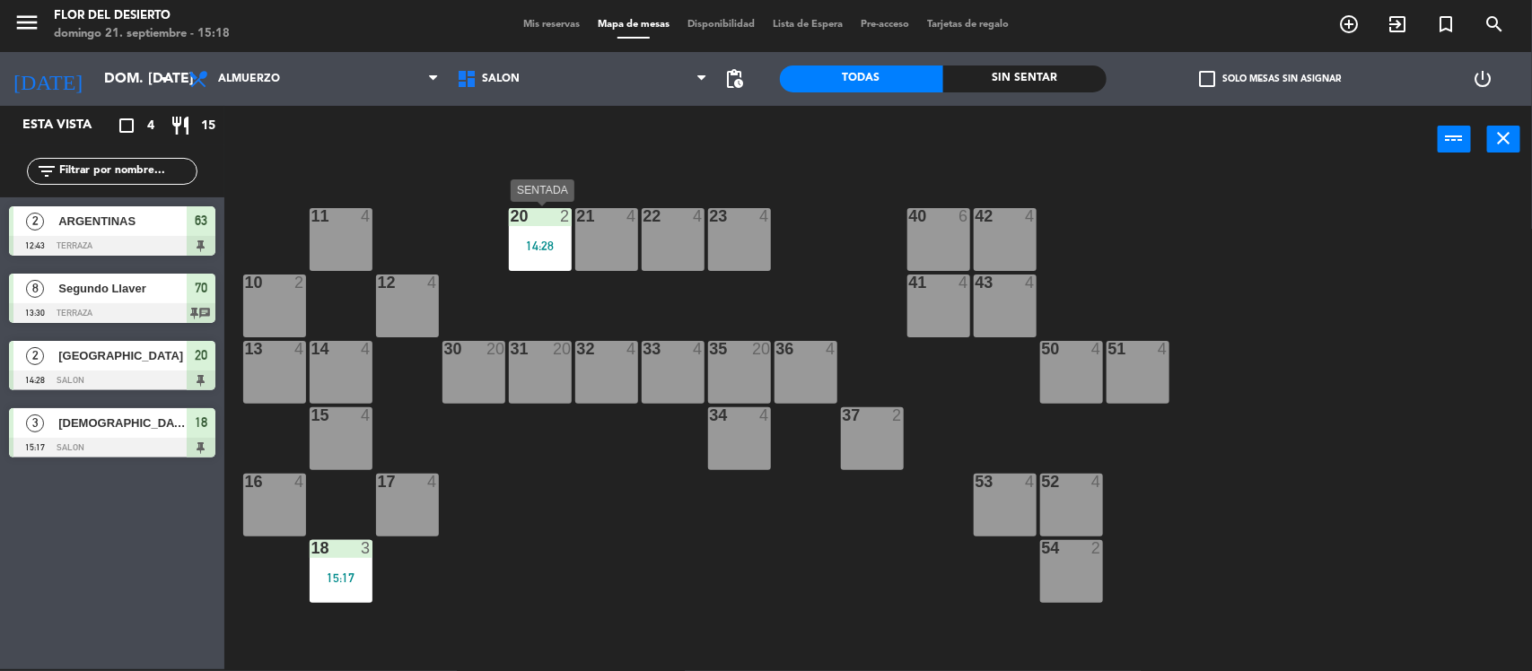
click at [534, 231] on div "20 2 14:28" at bounding box center [540, 239] width 63 height 63
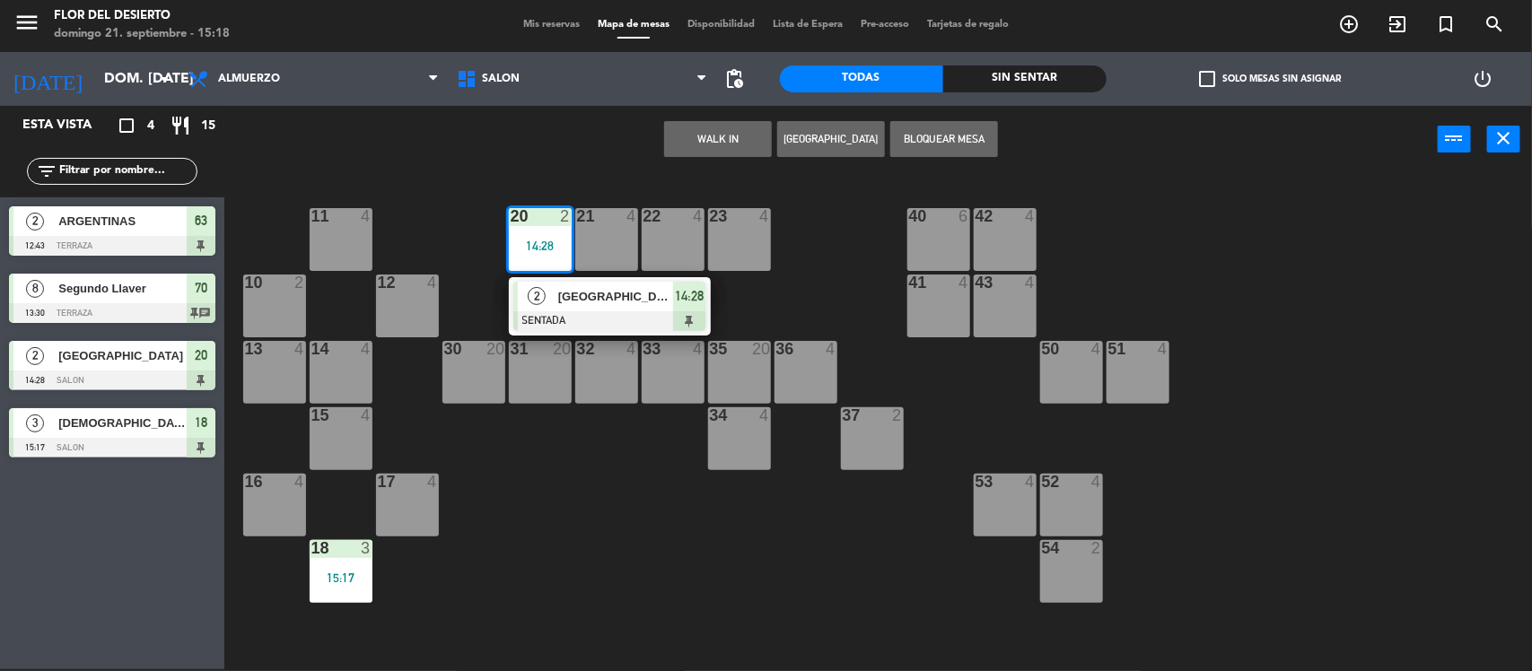
click at [752, 299] on div "11 4 20 2 14:28 2 CHILE SENTADA 14:28 21 4 22 4 23 4 40 6 42 4 10 2 12 4 41 4 4…" at bounding box center [886, 424] width 1292 height 496
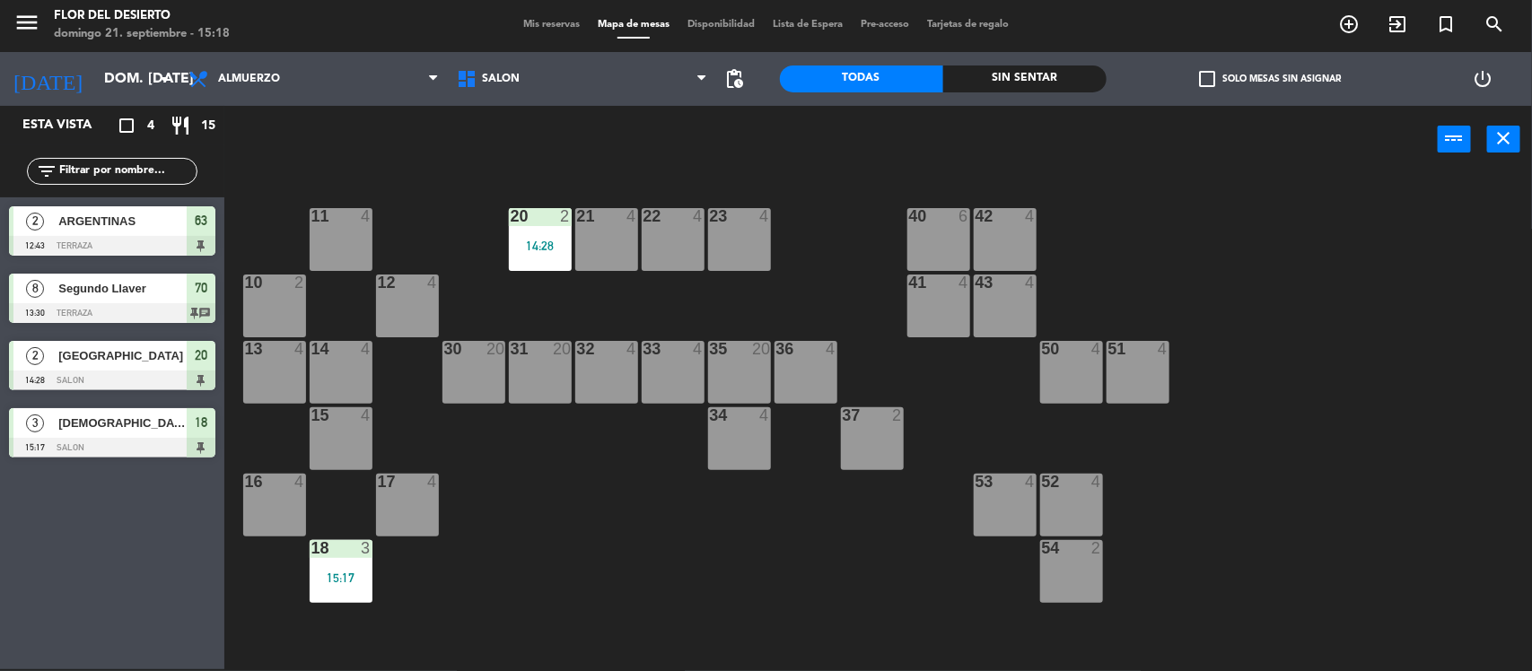
scroll to position [196, 0]
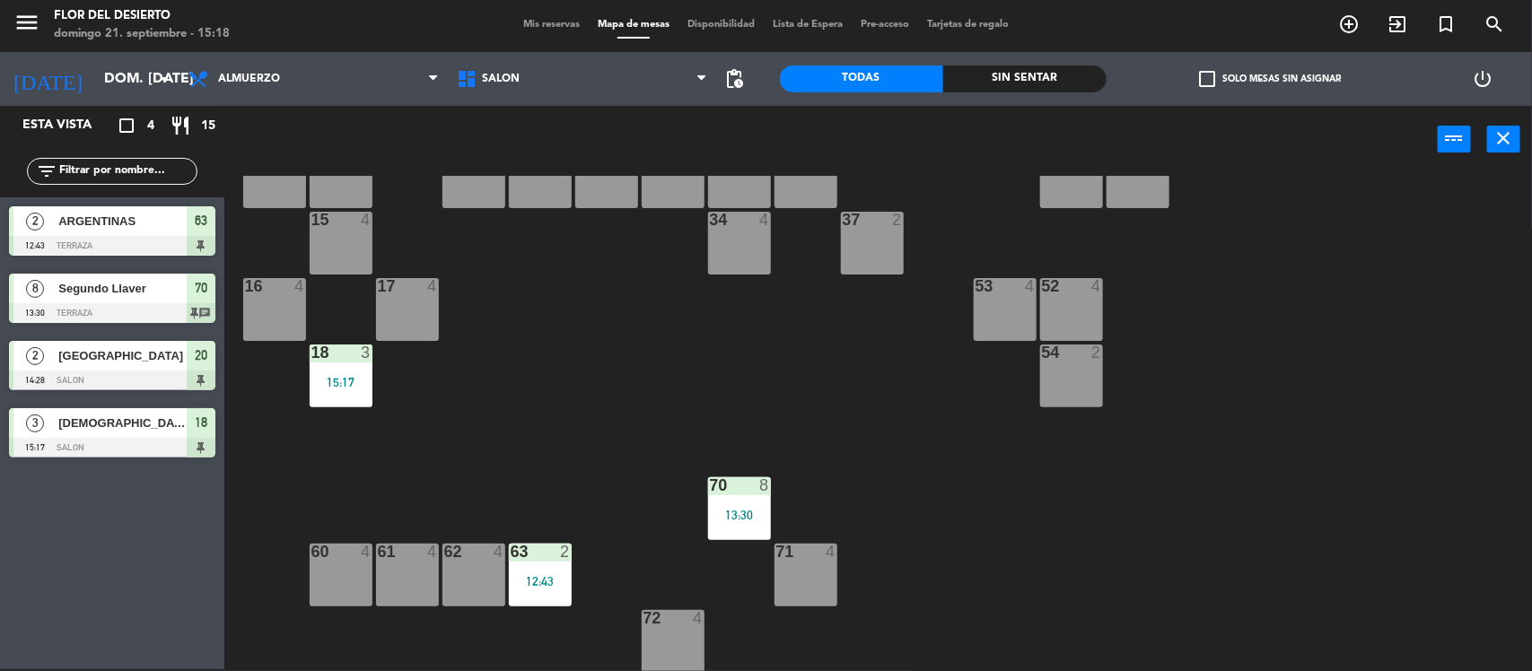
click at [535, 601] on div "63 2 12:43" at bounding box center [540, 575] width 63 height 63
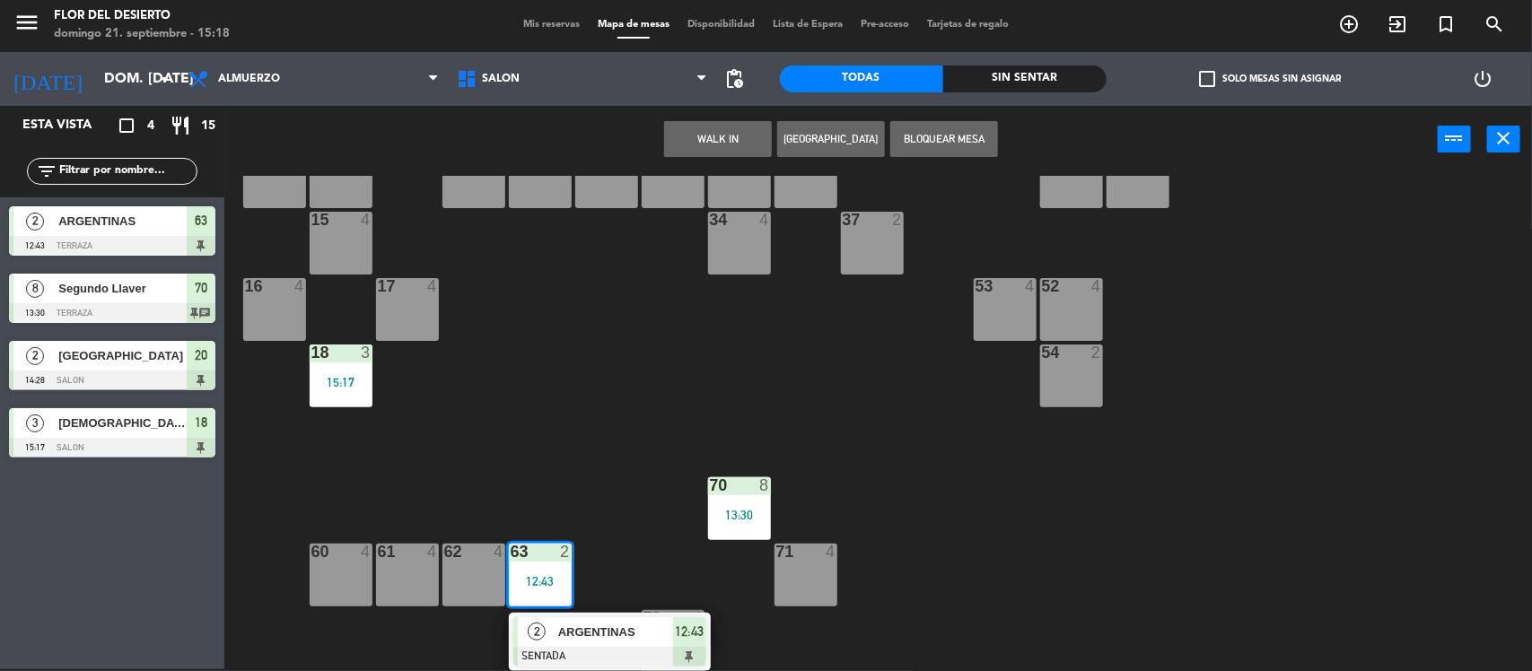
click at [577, 631] on span "ARGENTINAS" at bounding box center [615, 632] width 115 height 19
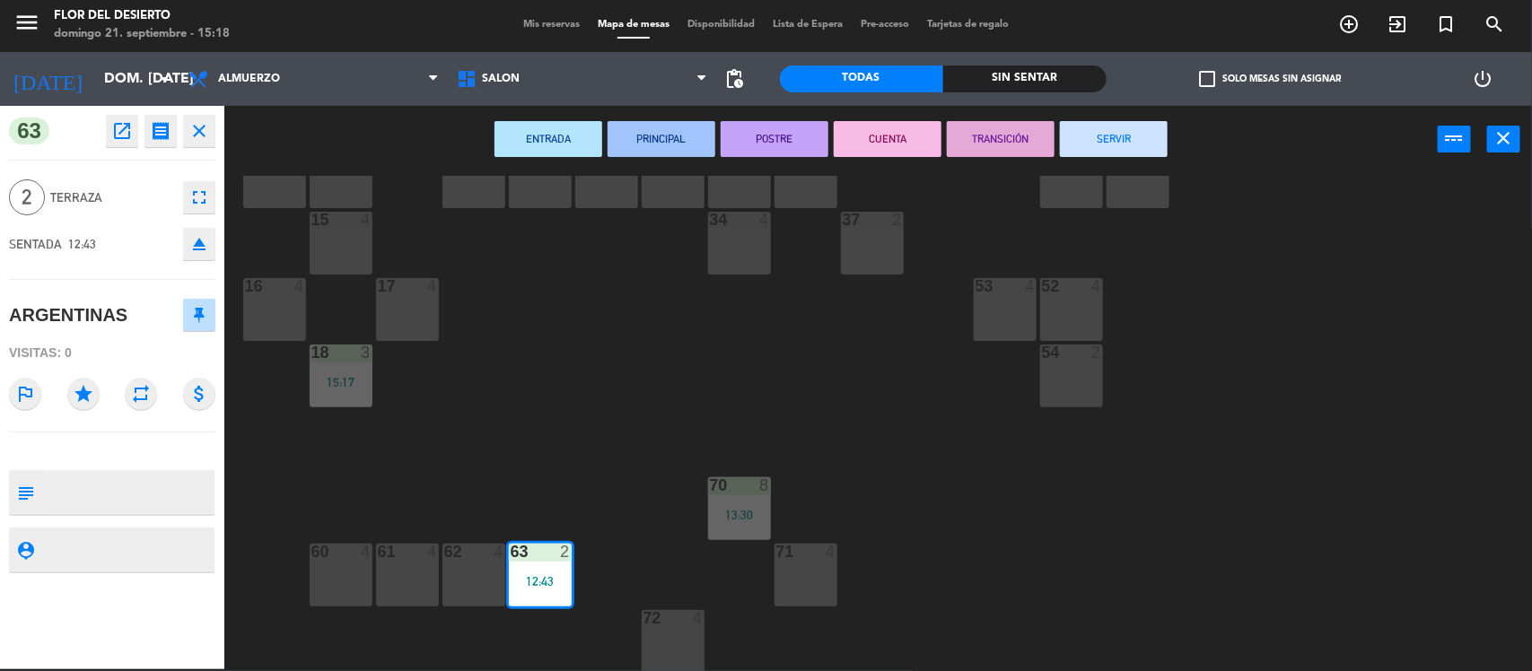
click at [128, 127] on icon "open_in_new" at bounding box center [122, 131] width 22 height 22
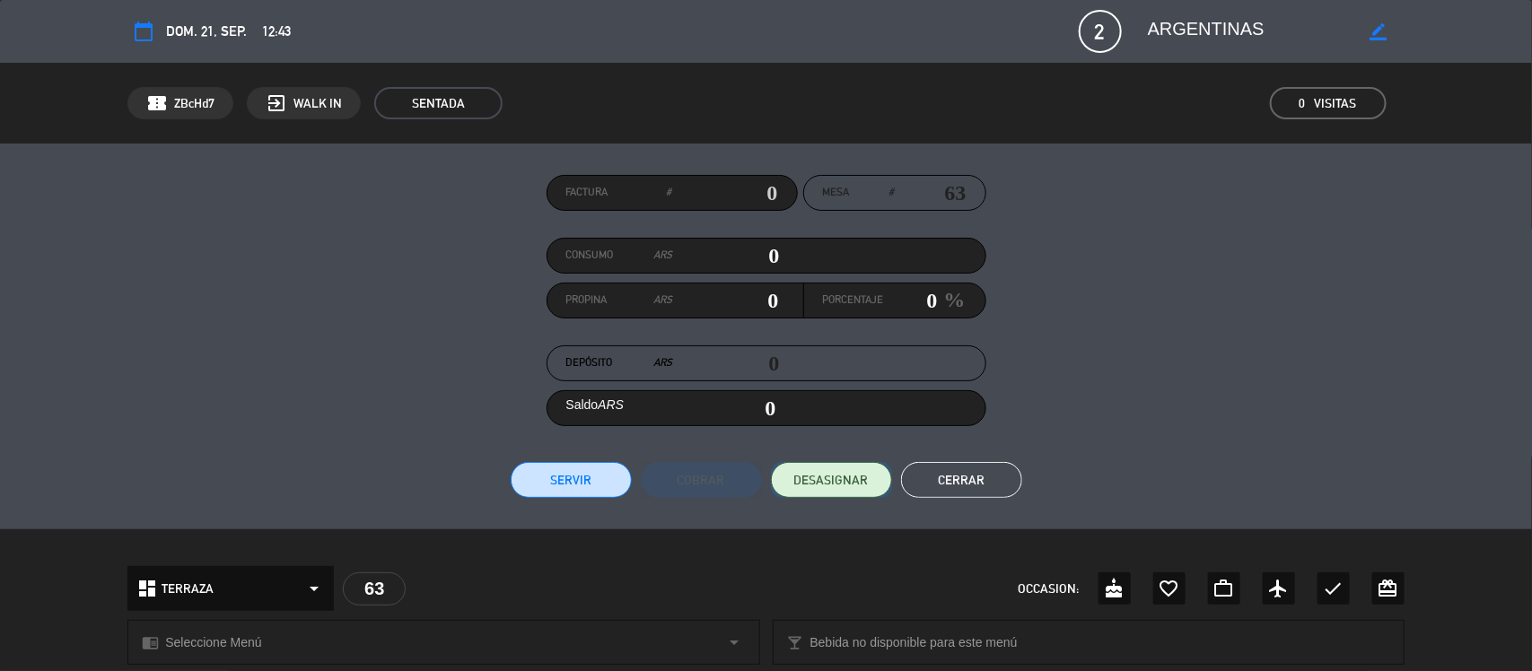
click at [831, 490] on button "DESASIGNAR" at bounding box center [831, 480] width 121 height 36
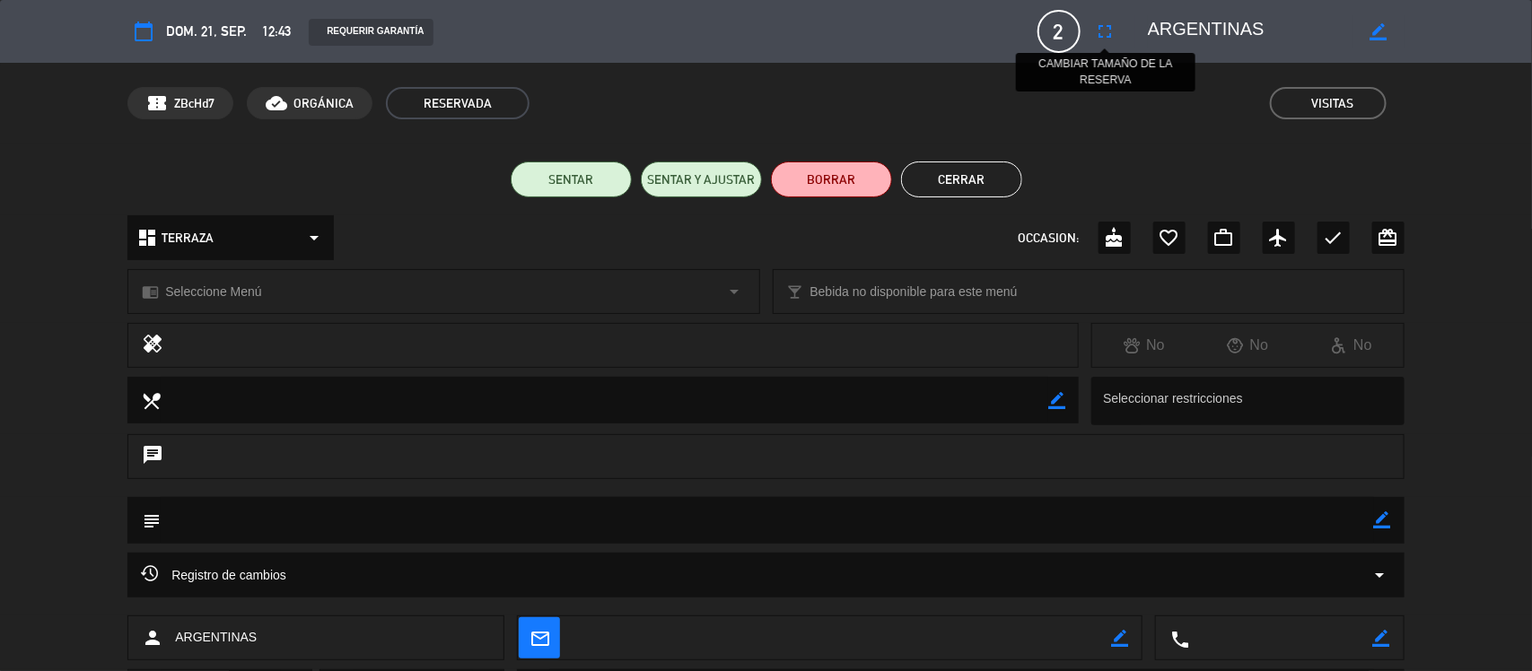
click at [1101, 16] on button "fullscreen" at bounding box center [1105, 31] width 32 height 32
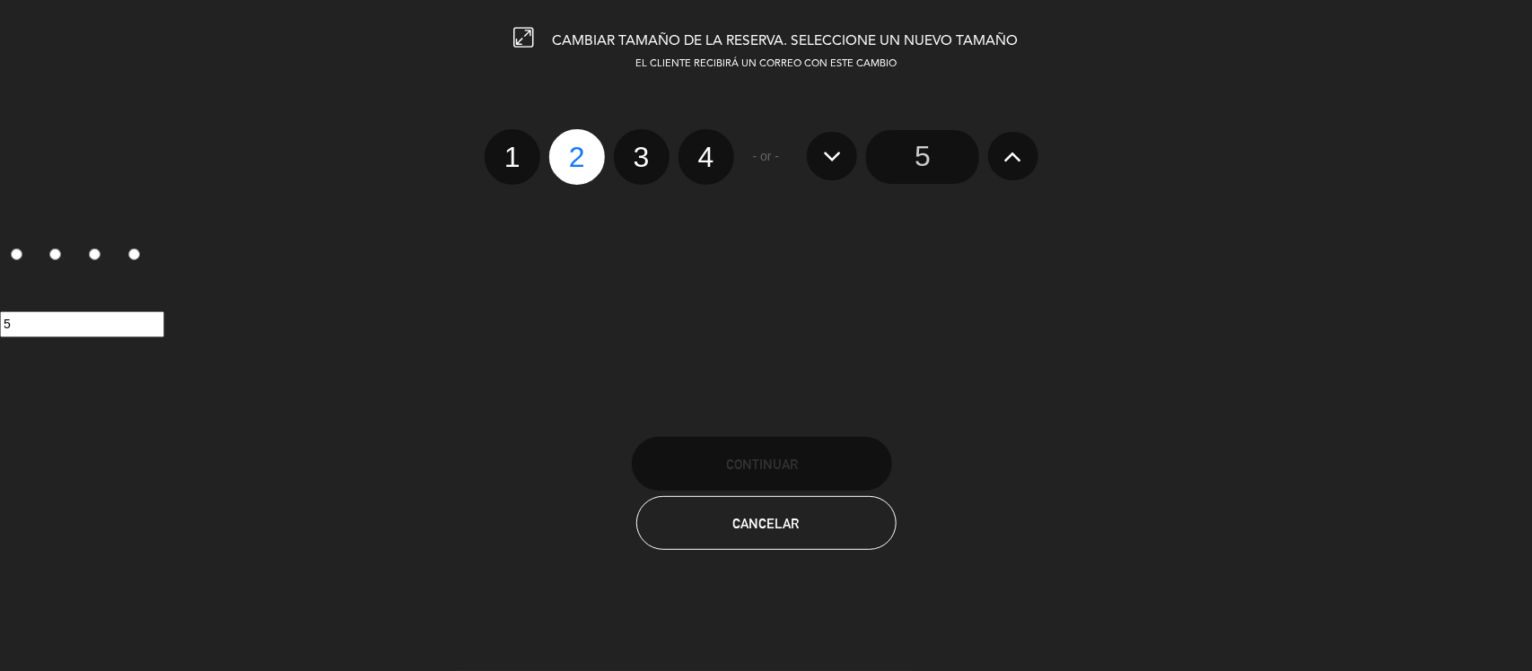
click at [644, 164] on label "3" at bounding box center [642, 157] width 56 height 56
click at [644, 147] on input "3" at bounding box center [639, 141] width 12 height 12
radio input "true"
radio input "false"
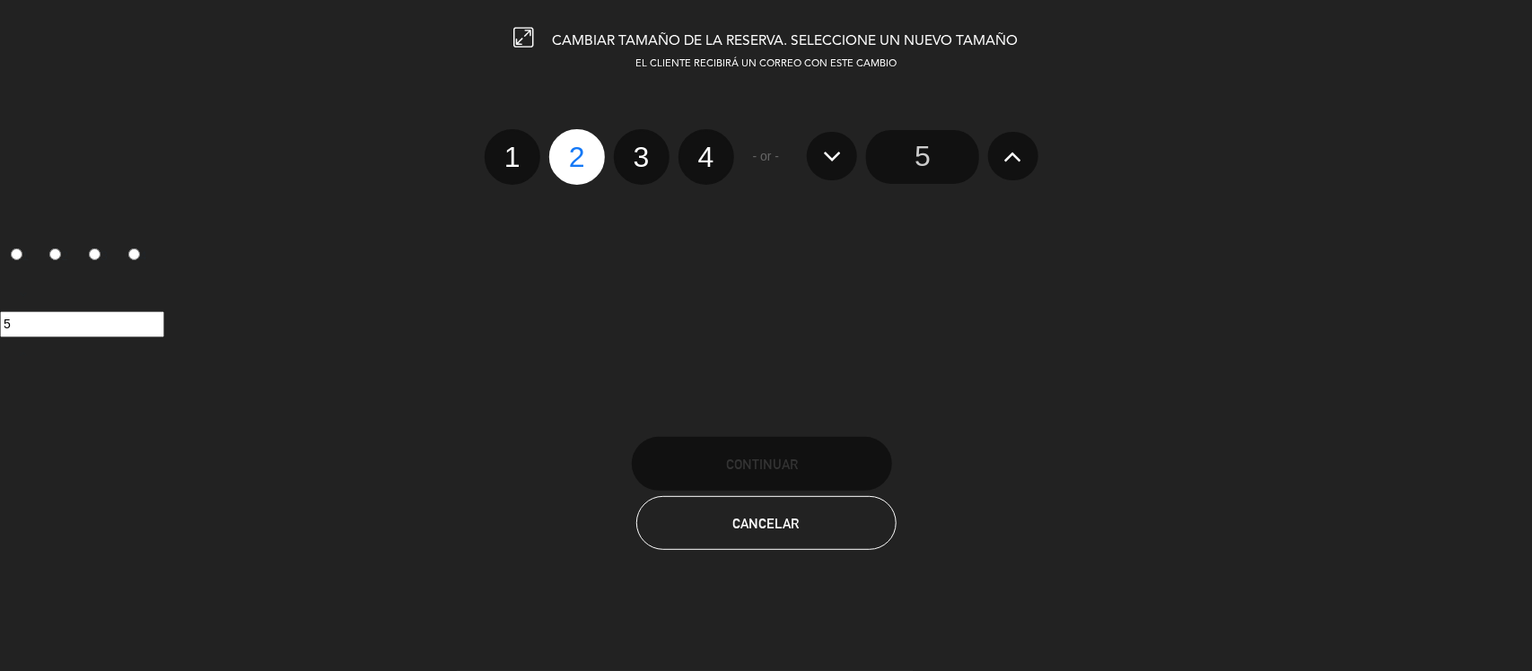
radio input "false"
radio input "true"
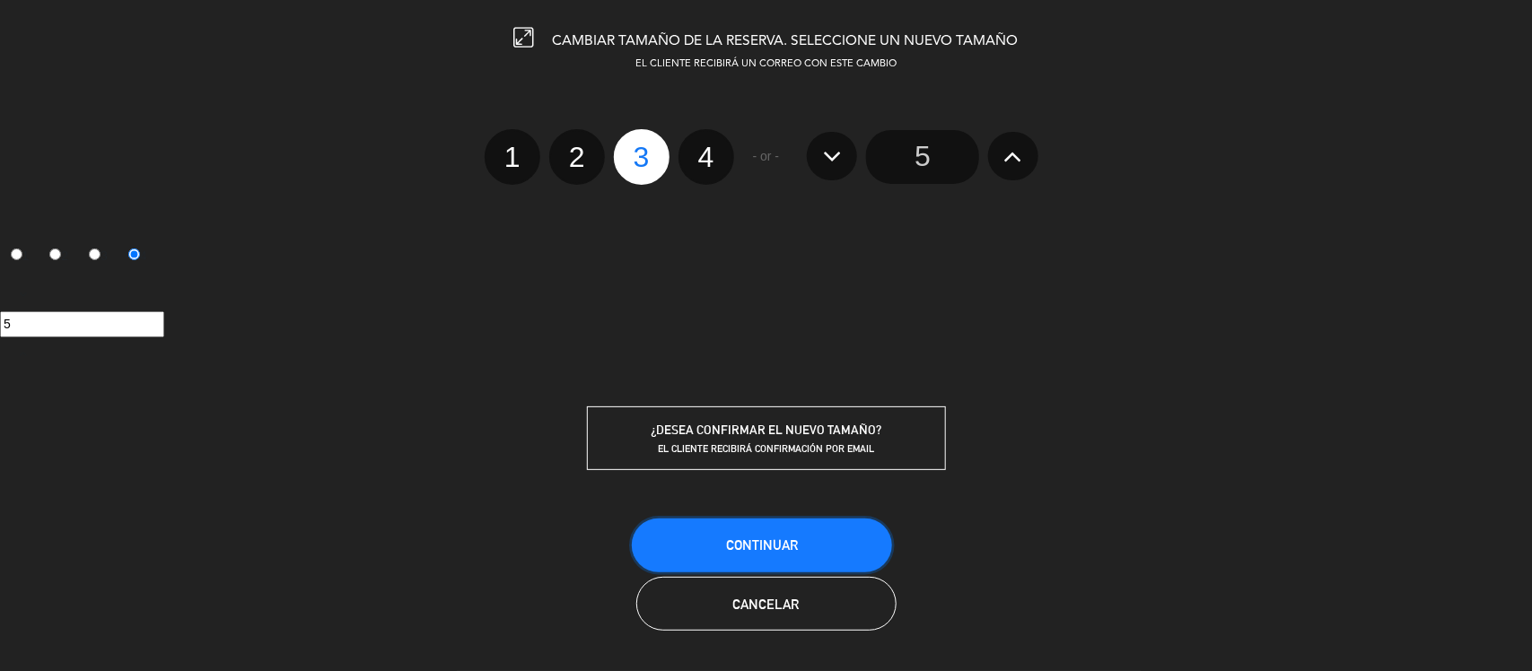
click at [783, 563] on button "Continuar" at bounding box center [762, 546] width 260 height 54
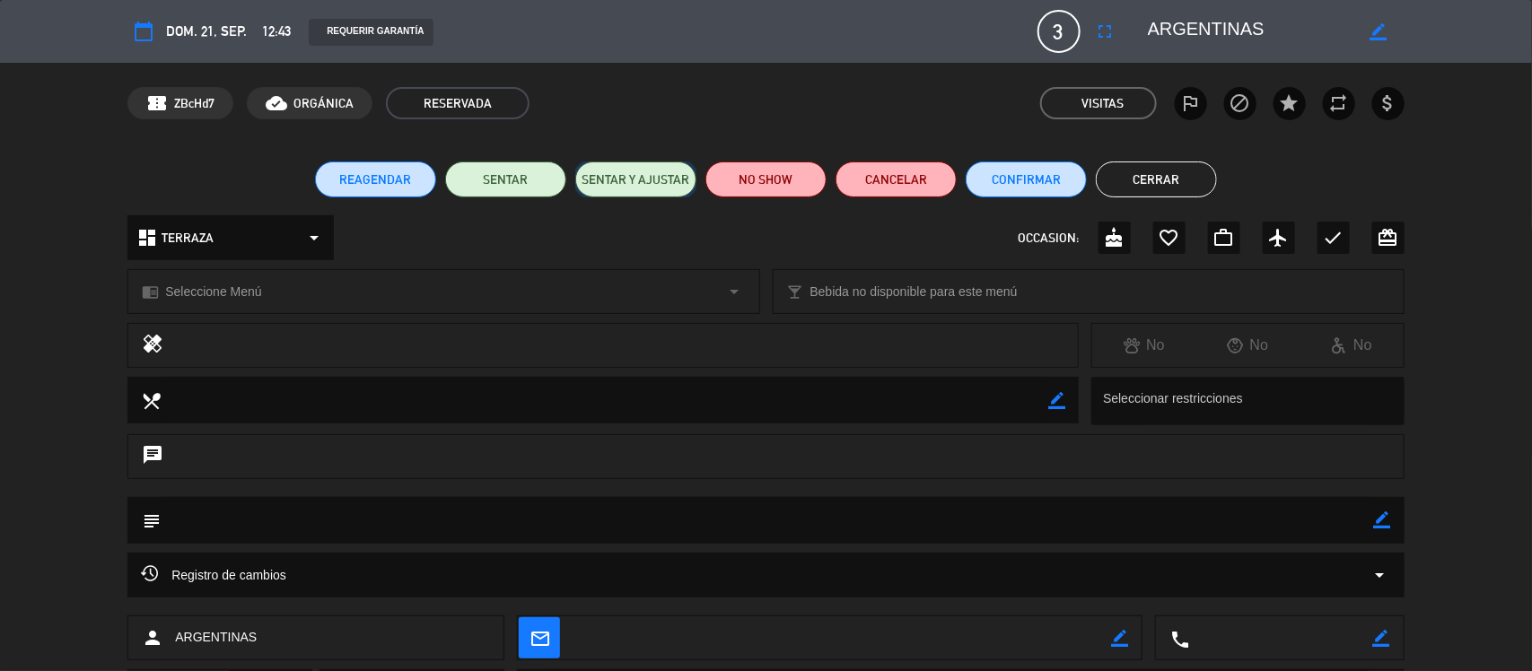
click at [633, 177] on button "SENTAR Y AJUSTAR" at bounding box center [635, 180] width 121 height 36
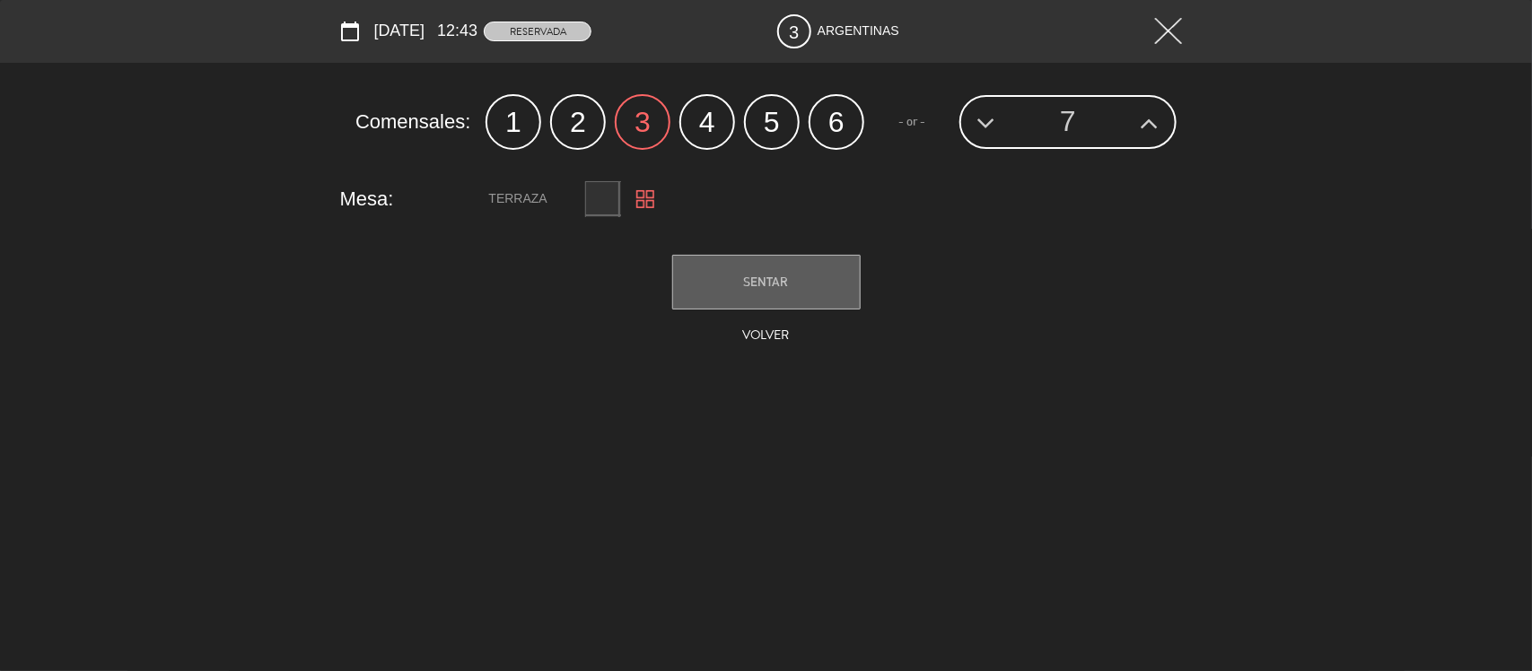
click at [648, 191] on img at bounding box center [645, 199] width 18 height 18
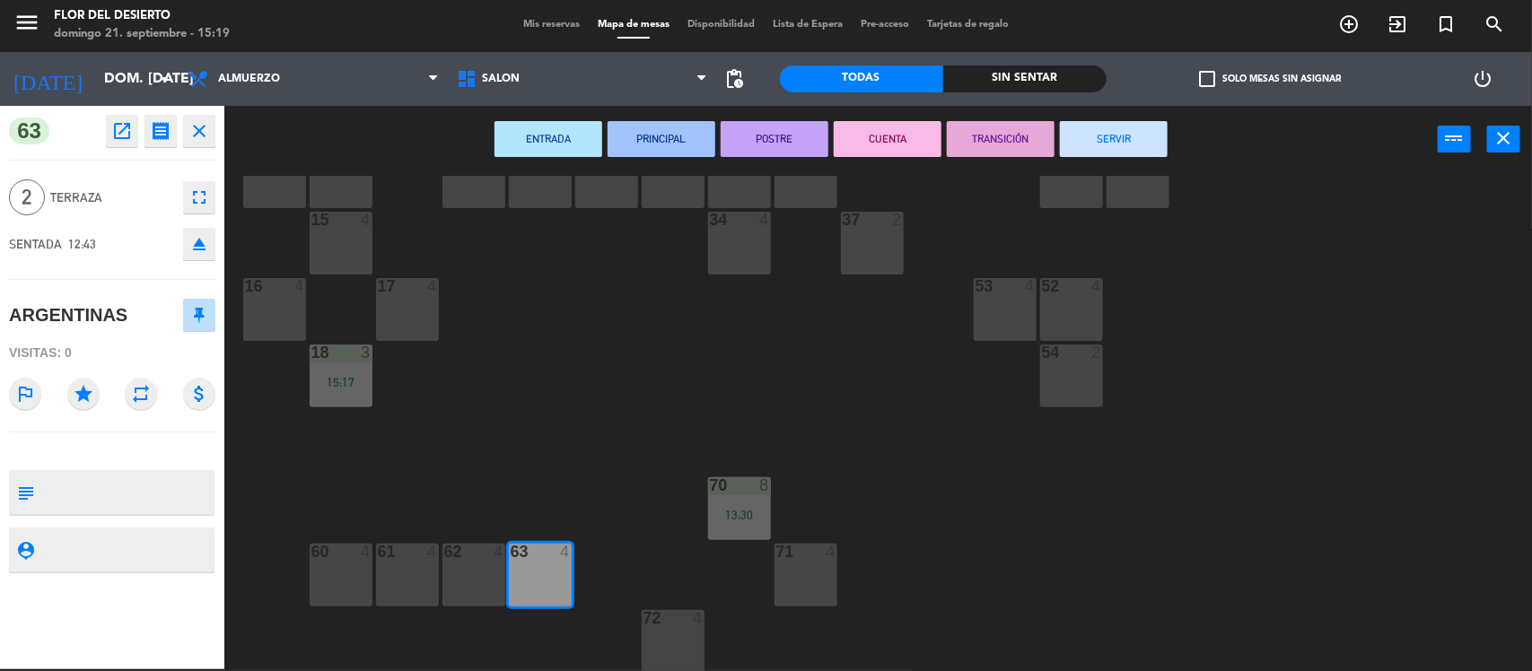
click at [1149, 144] on button "SERVIR" at bounding box center [1114, 139] width 108 height 36
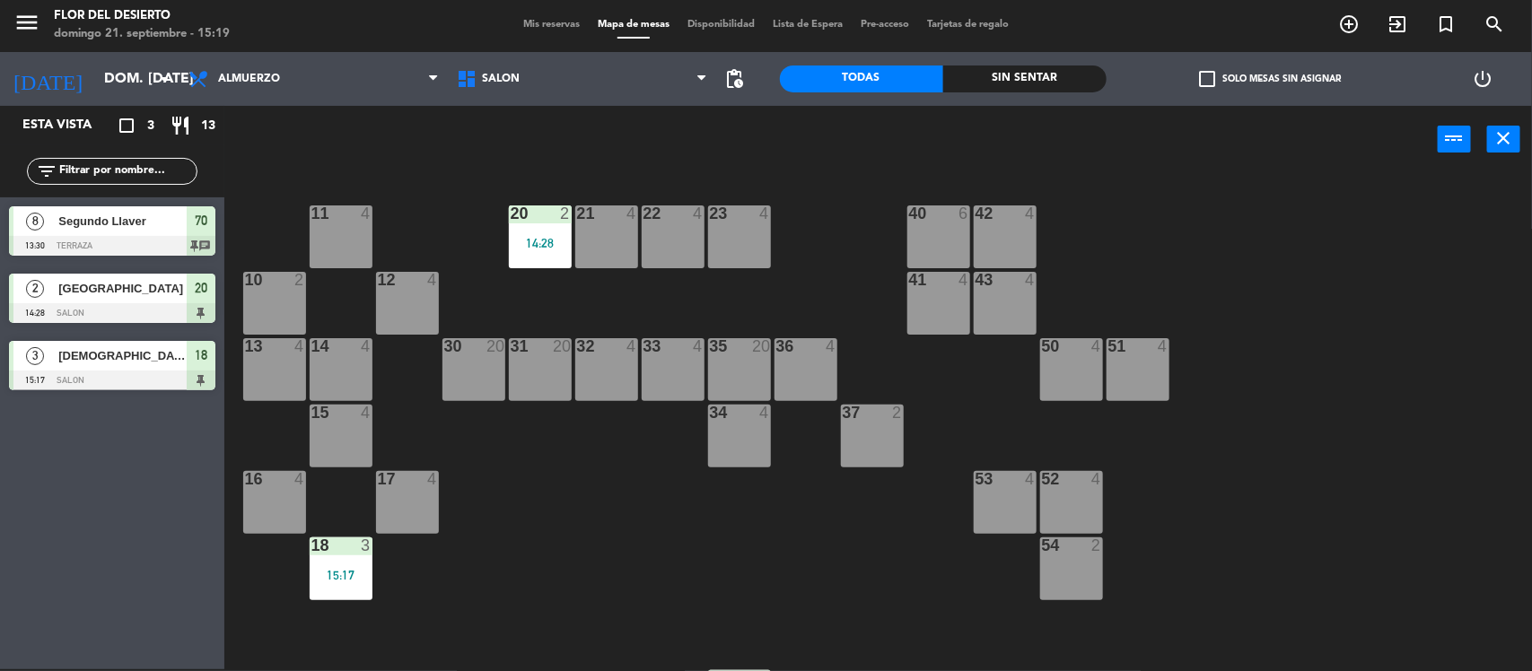
scroll to position [0, 0]
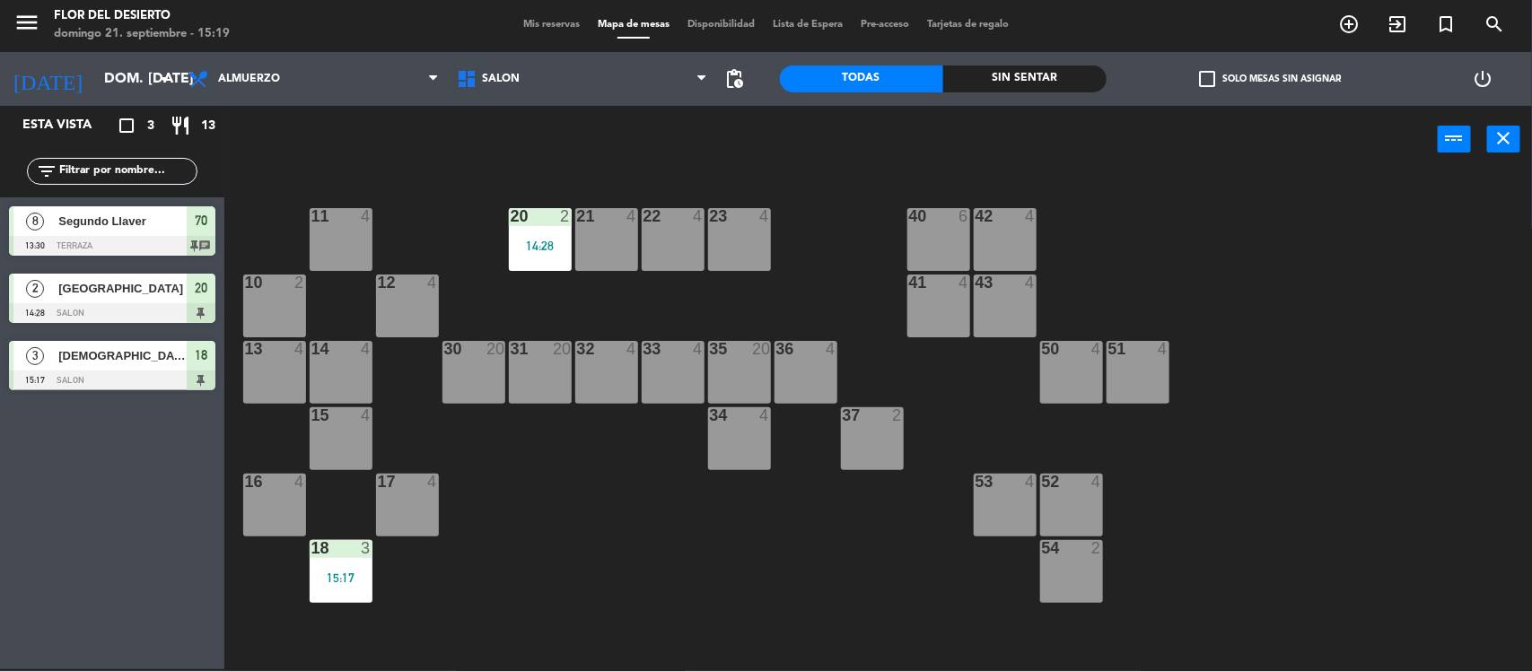
click at [550, 32] on div "Mis reservas Mapa de mesas Disponibilidad Lista de Espera Pre-acceso Tarjetas d…" at bounding box center [765, 25] width 503 height 16
click at [555, 24] on span "Mis reservas" at bounding box center [551, 25] width 74 height 10
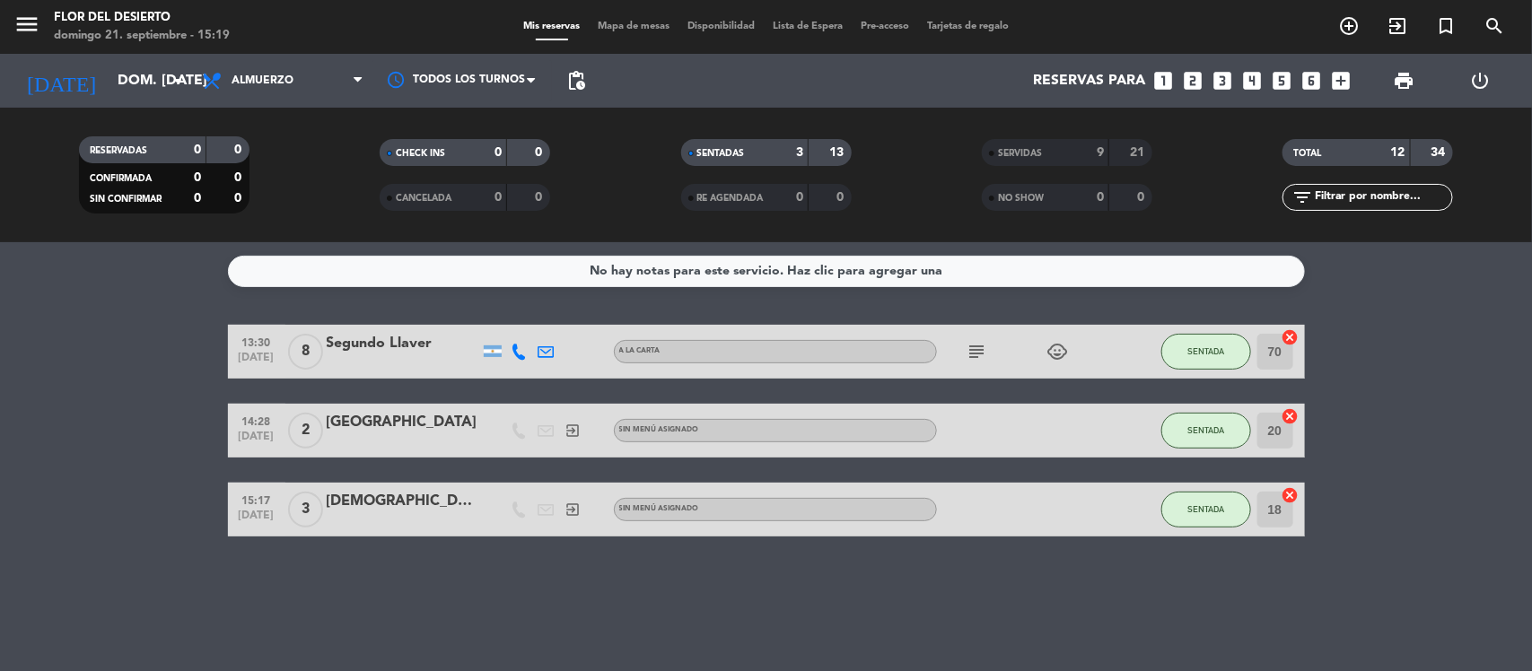
click at [1133, 146] on strong "21" at bounding box center [1139, 152] width 18 height 13
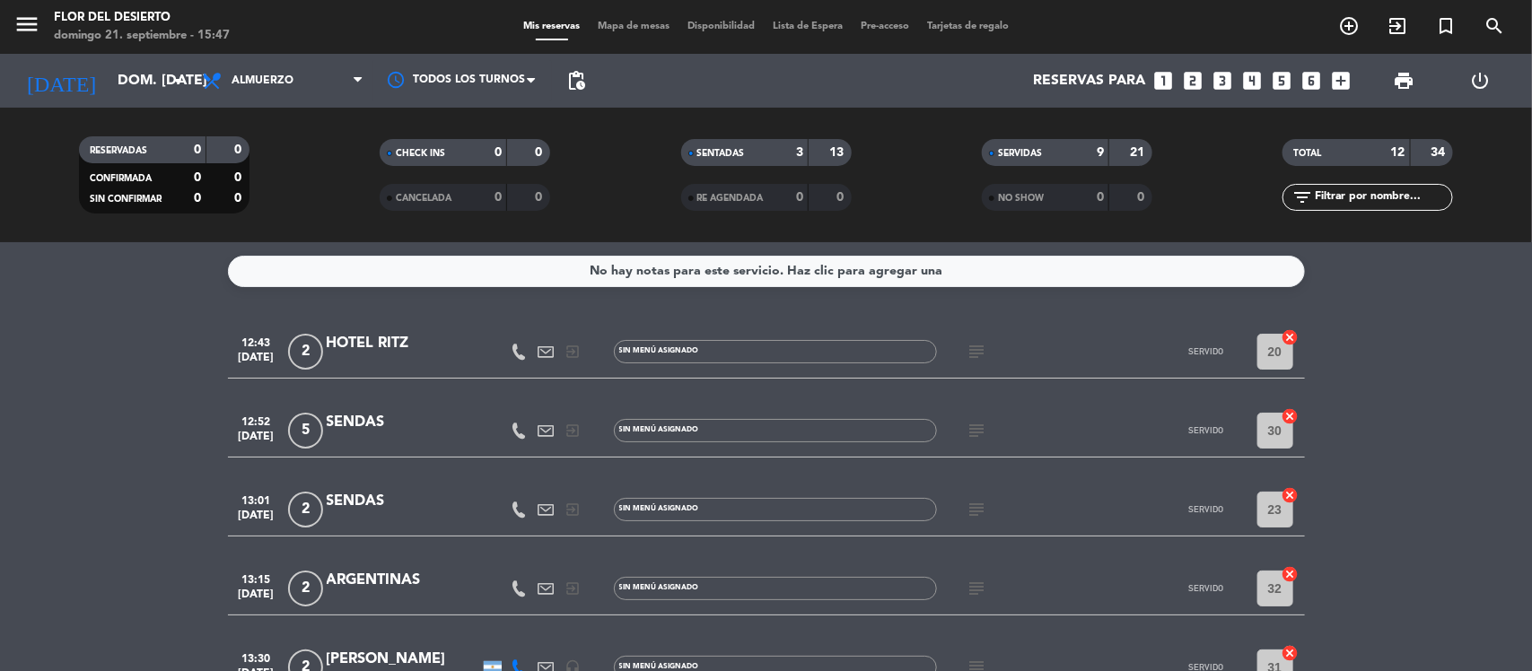
click at [635, 29] on span "Mapa de mesas" at bounding box center [634, 27] width 90 height 10
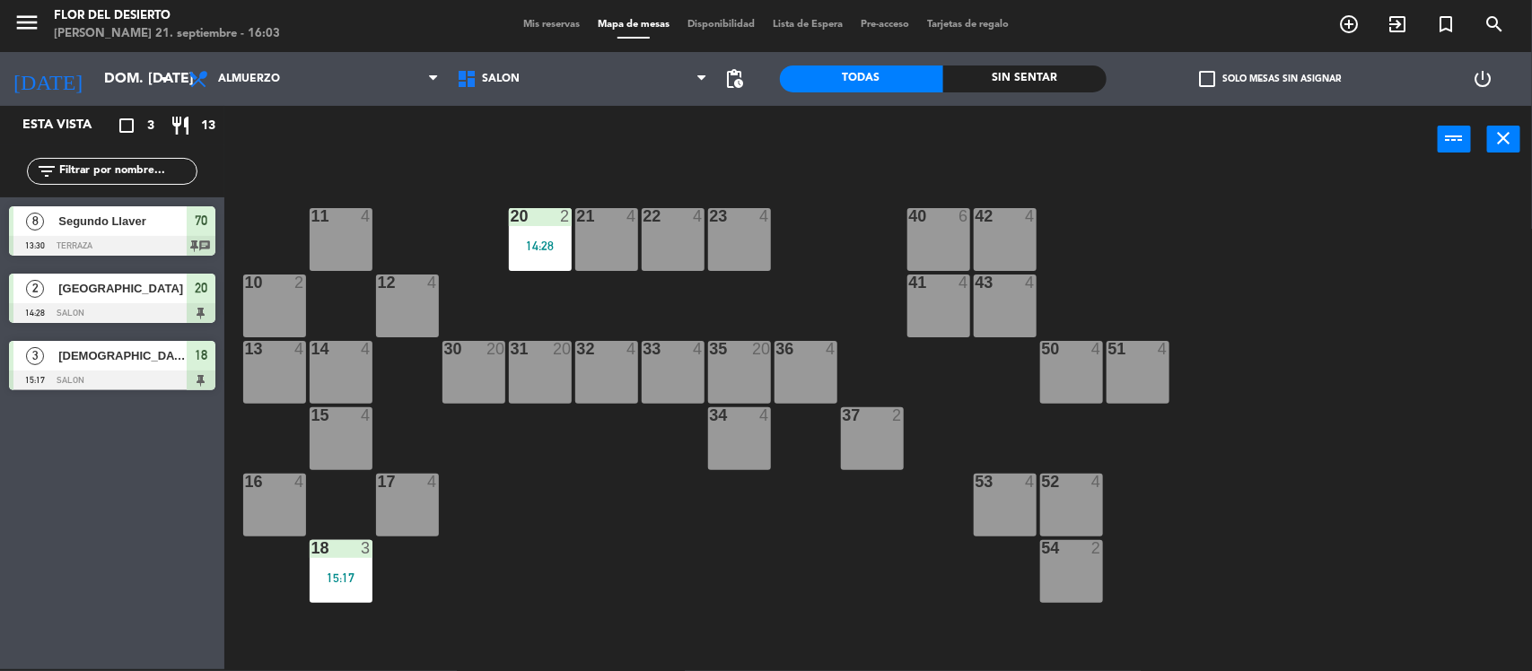
click at [330, 555] on div "18 3" at bounding box center [341, 549] width 63 height 18
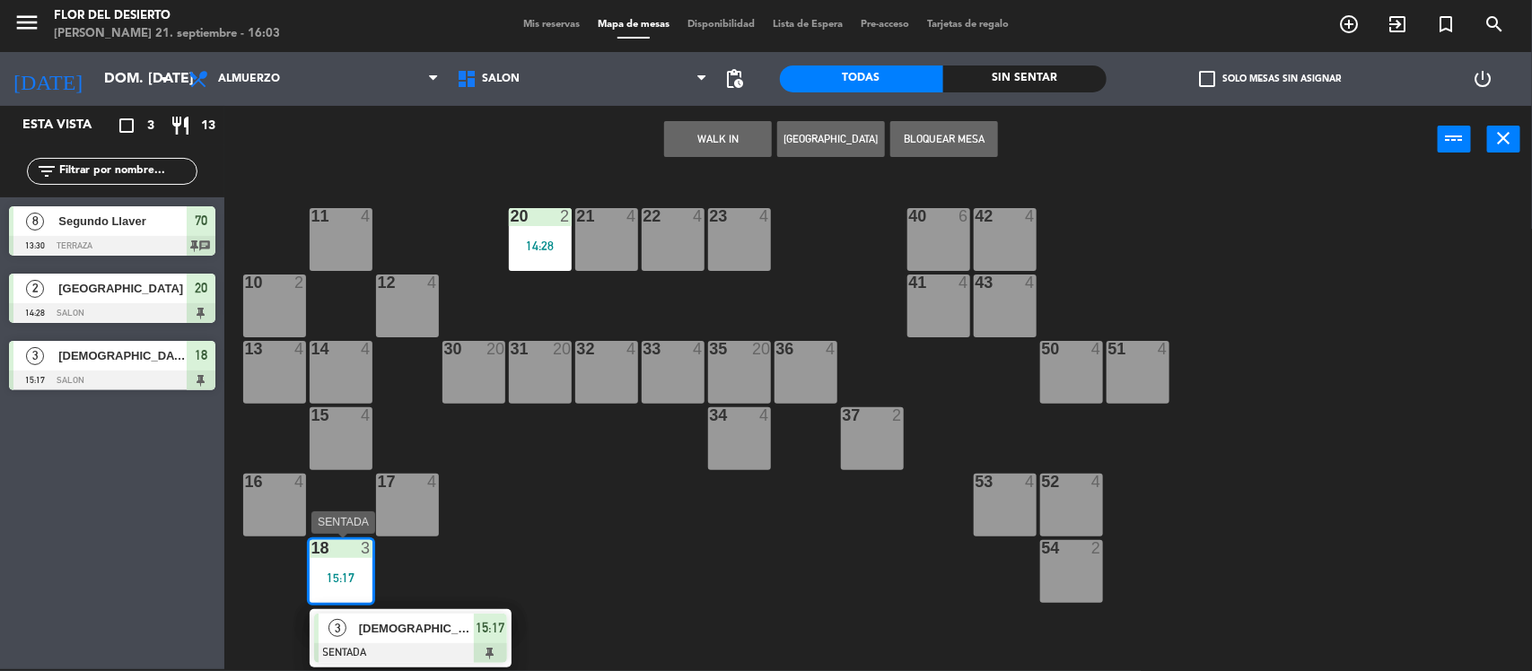
click at [415, 626] on span "[DEMOGRAPHIC_DATA]" at bounding box center [416, 628] width 115 height 19
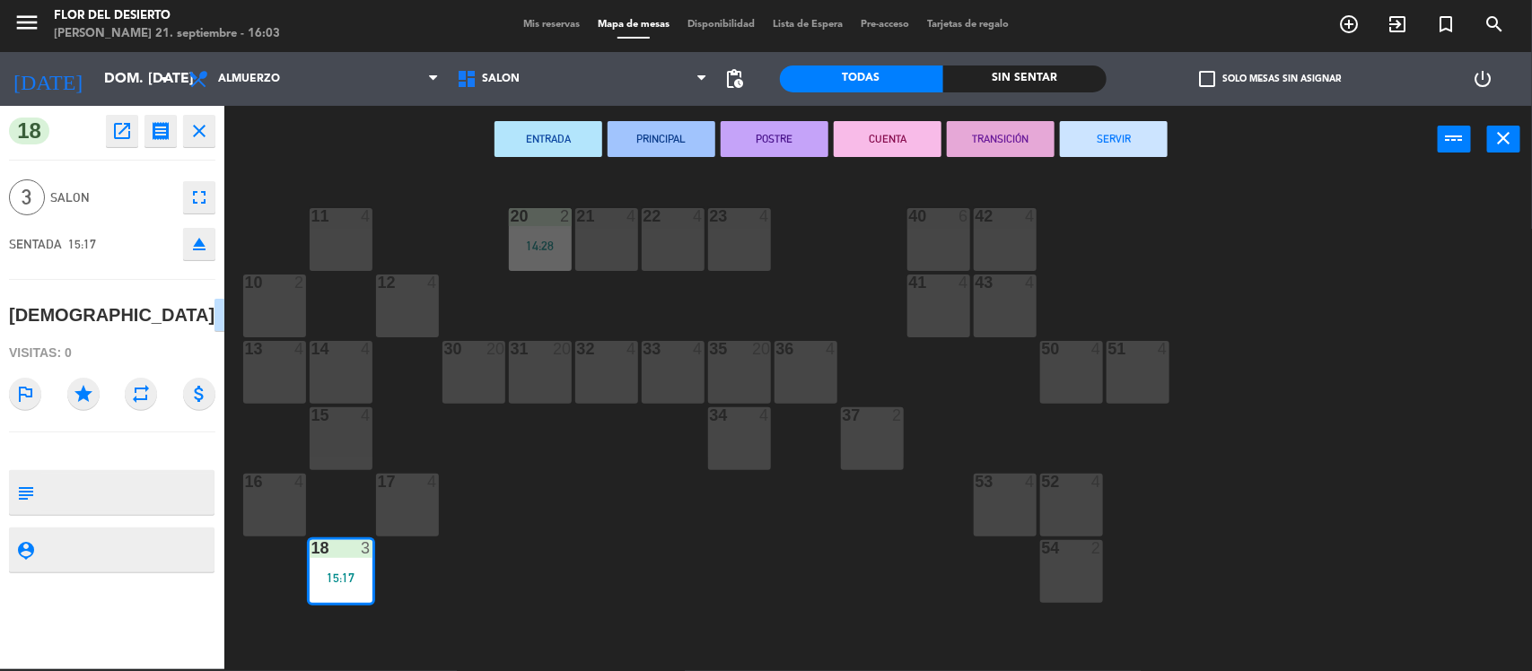
click at [1120, 135] on button "SERVIR" at bounding box center [1114, 139] width 108 height 36
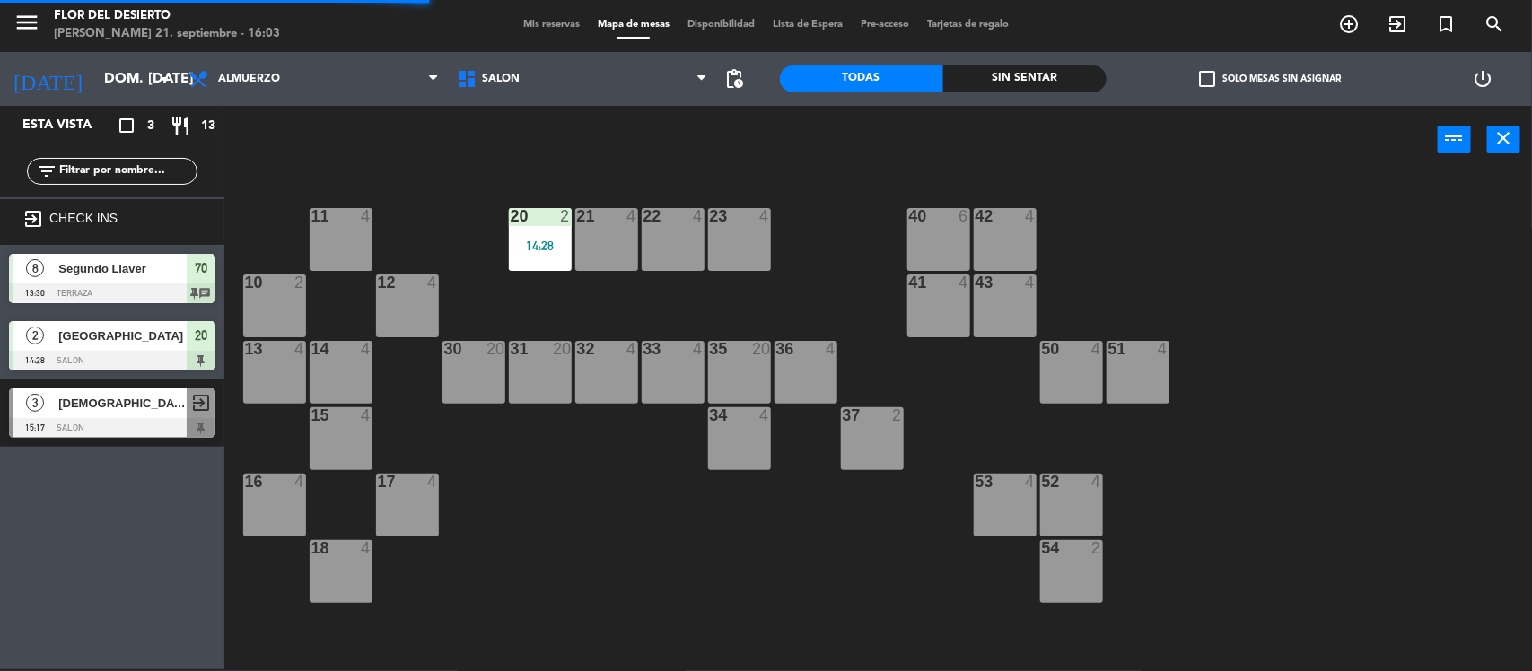
click at [540, 252] on div "20 2 14:28" at bounding box center [540, 239] width 63 height 63
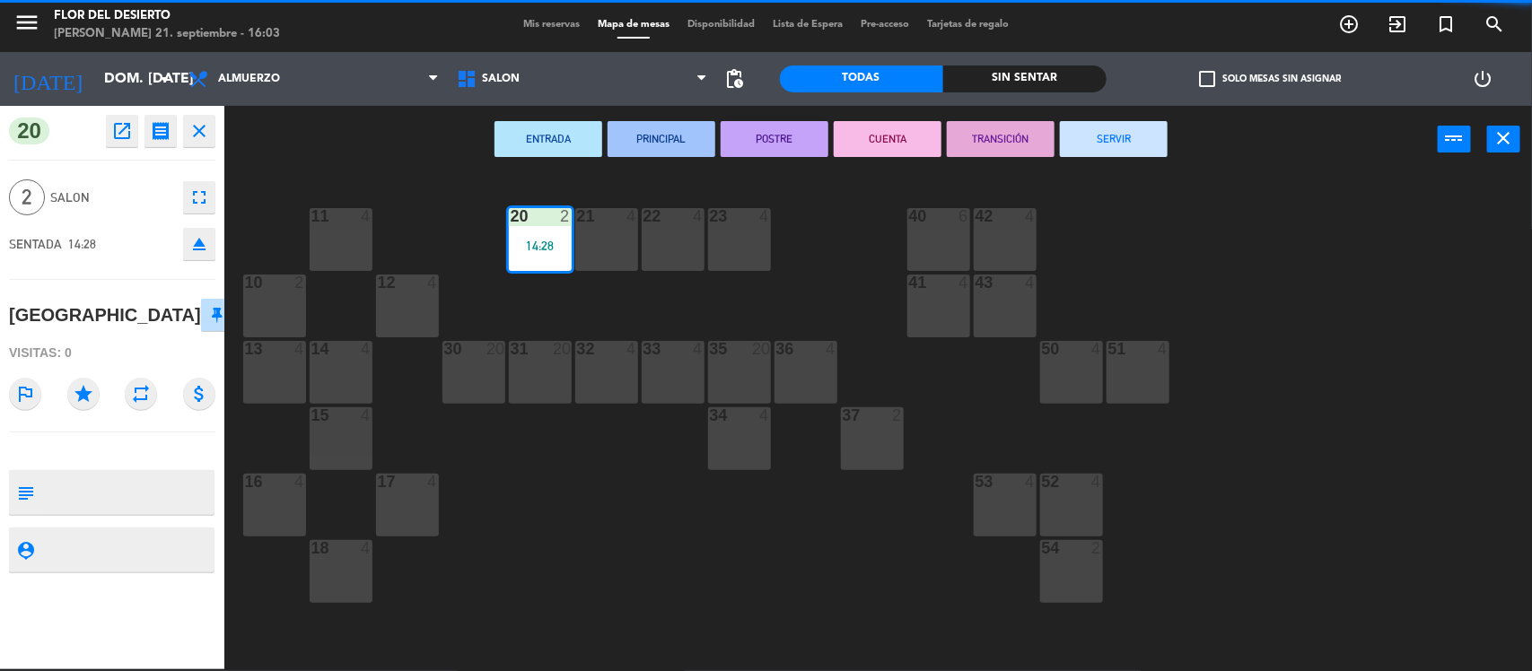
click at [1073, 131] on button "SERVIR" at bounding box center [1114, 139] width 108 height 36
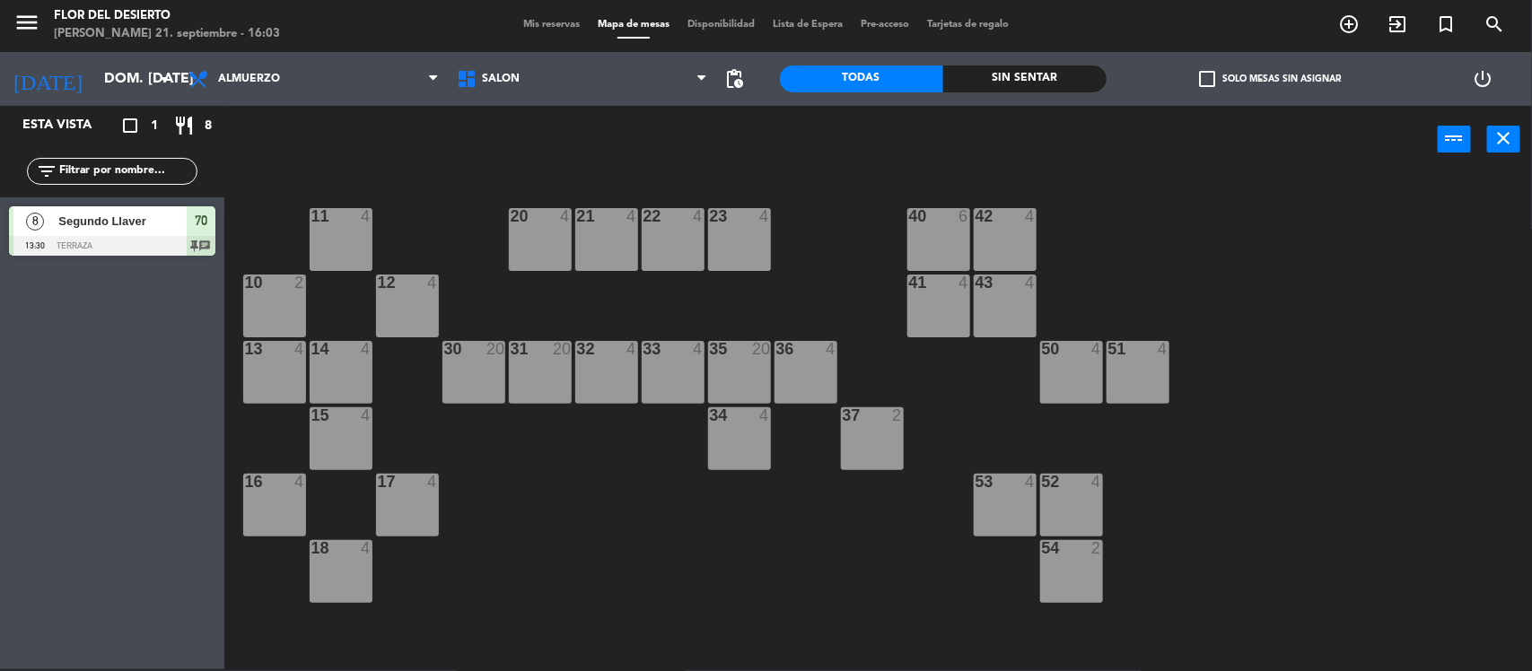
click at [361, 359] on div "14 4" at bounding box center [341, 372] width 63 height 63
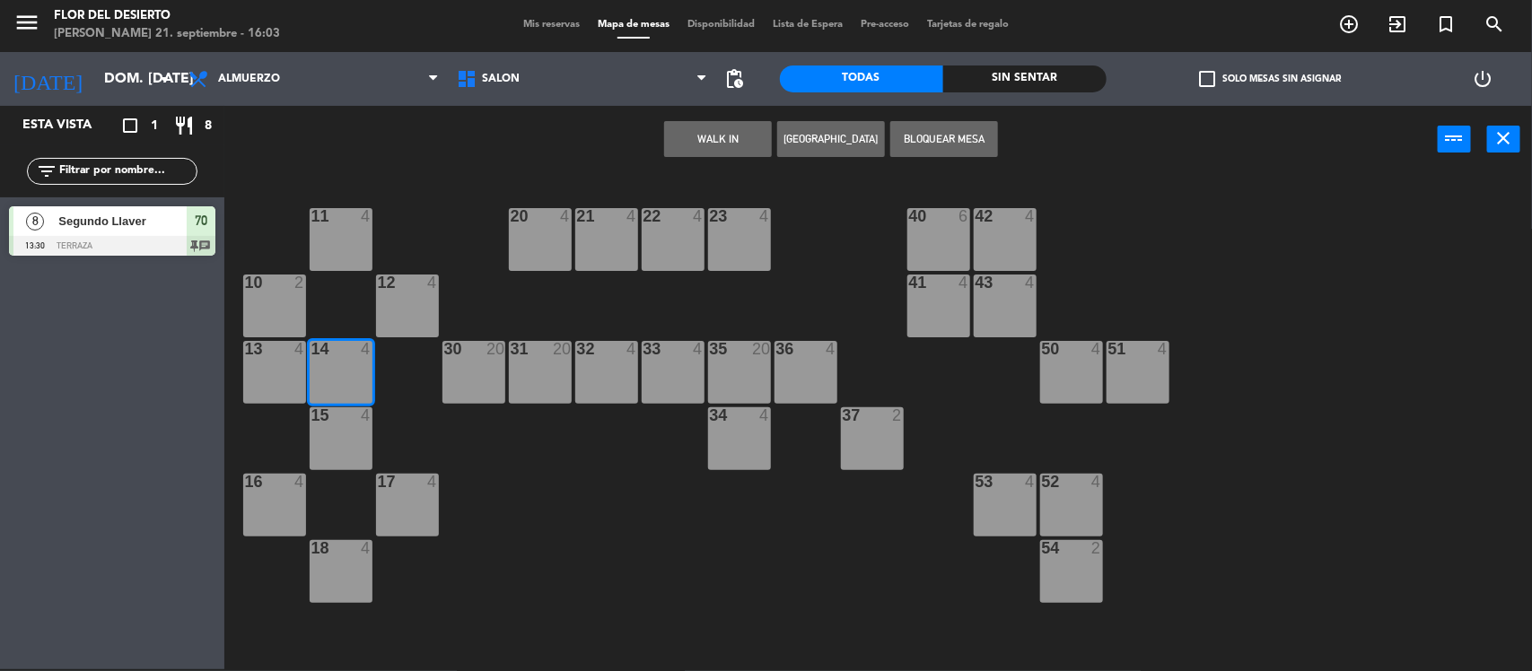
click at [716, 146] on button "WALK IN" at bounding box center [718, 139] width 108 height 36
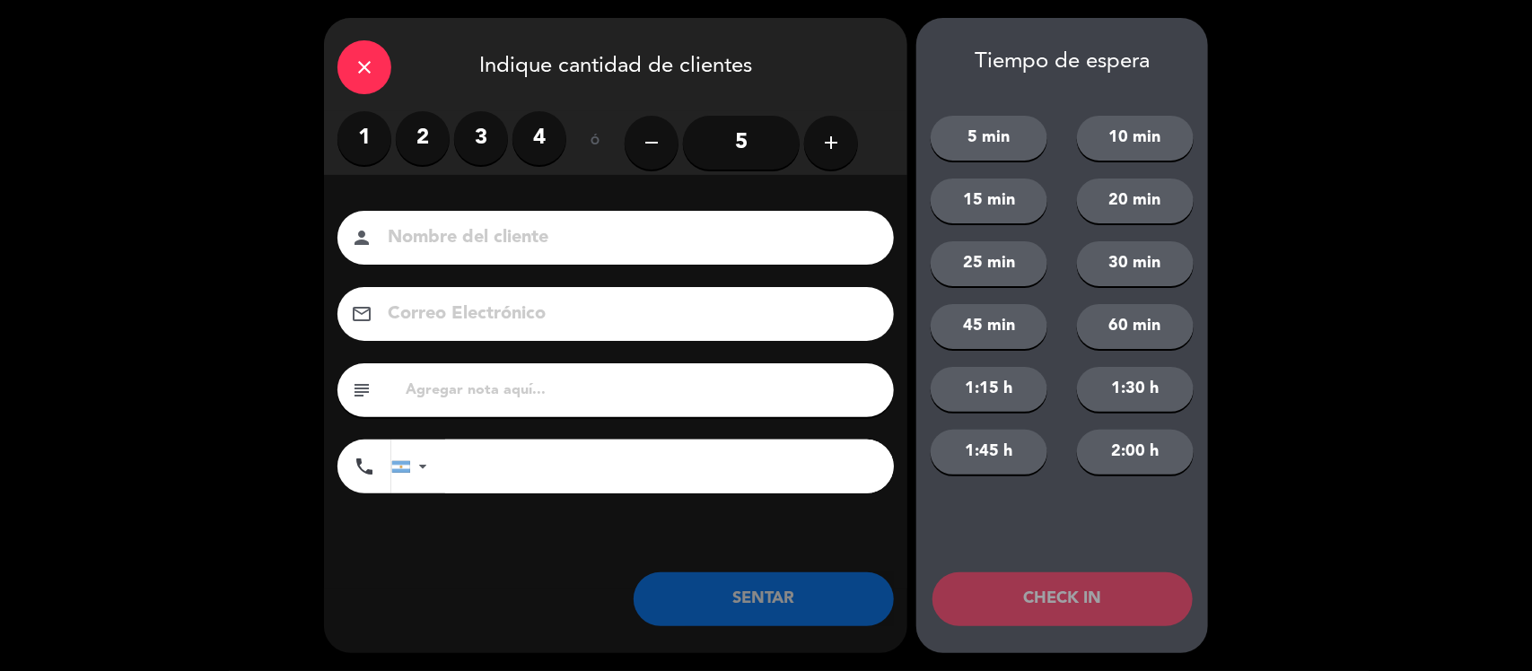
click at [436, 150] on label "2" at bounding box center [423, 138] width 54 height 54
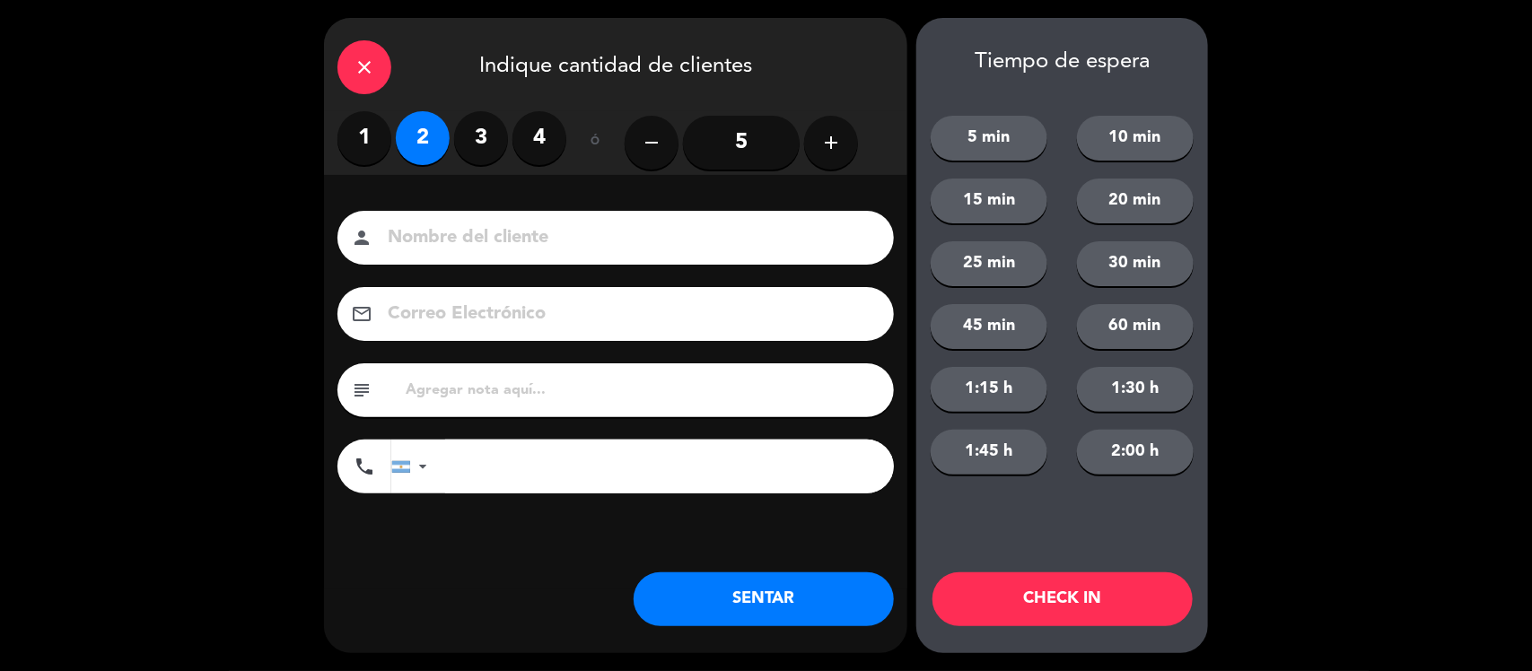
click at [485, 218] on div "person" at bounding box center [615, 238] width 556 height 54
click at [478, 256] on div "person" at bounding box center [615, 238] width 556 height 54
click at [471, 239] on input at bounding box center [628, 238] width 485 height 31
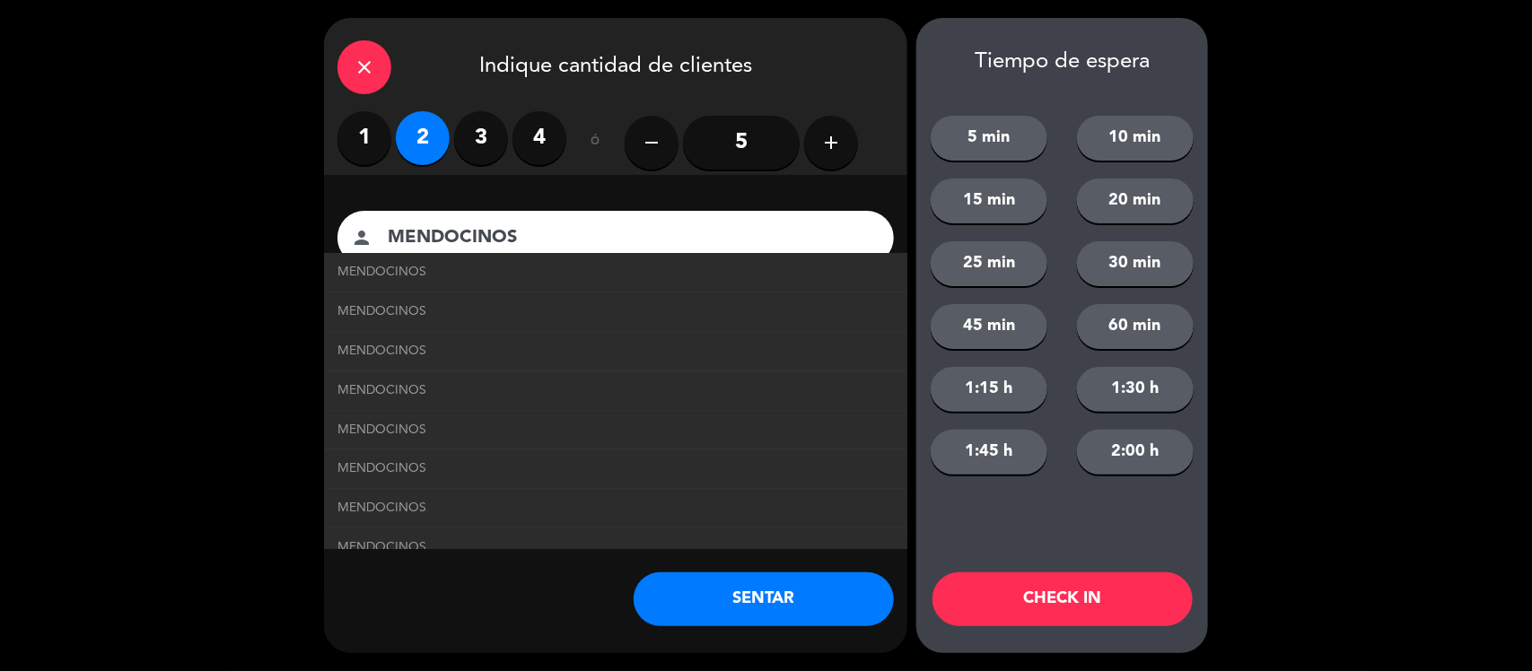
type input "MENDOCINOS"
click at [718, 607] on button "SENTAR" at bounding box center [763, 599] width 260 height 54
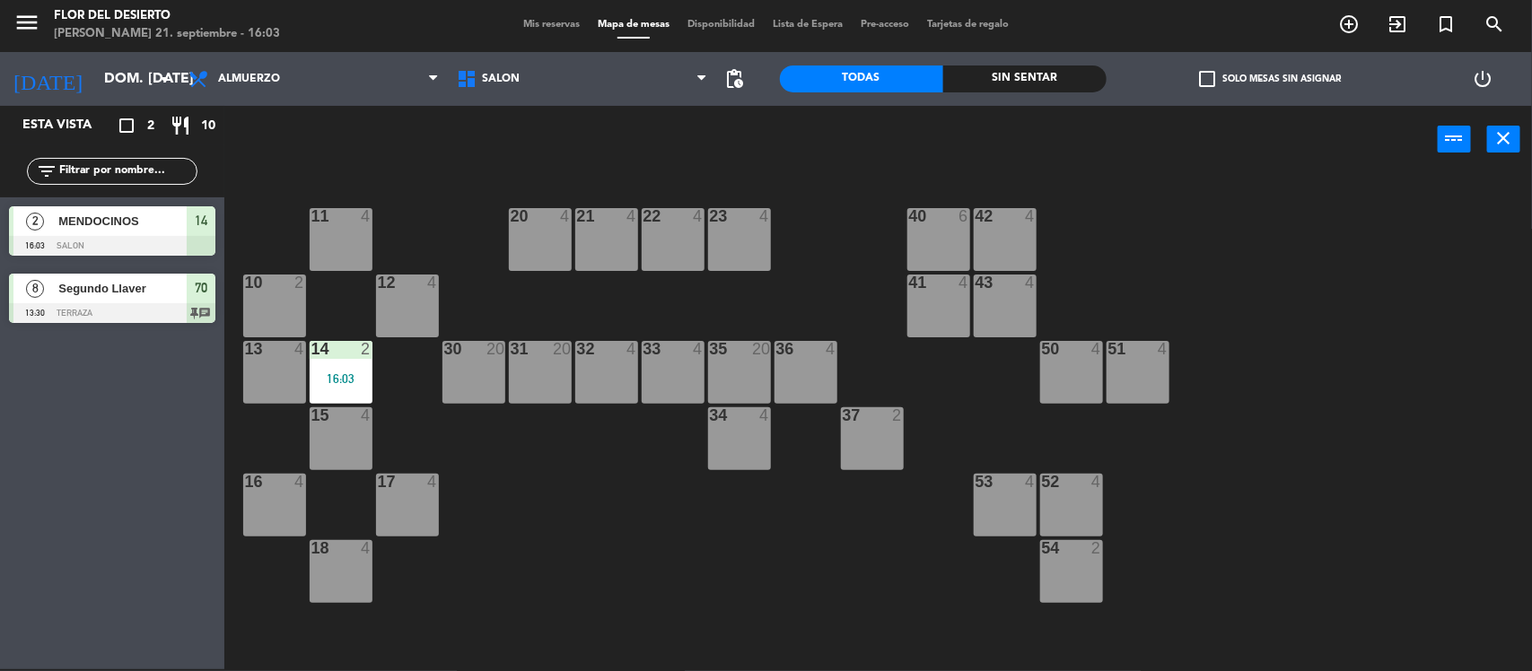
click at [332, 240] on div "11 4" at bounding box center [341, 239] width 63 height 63
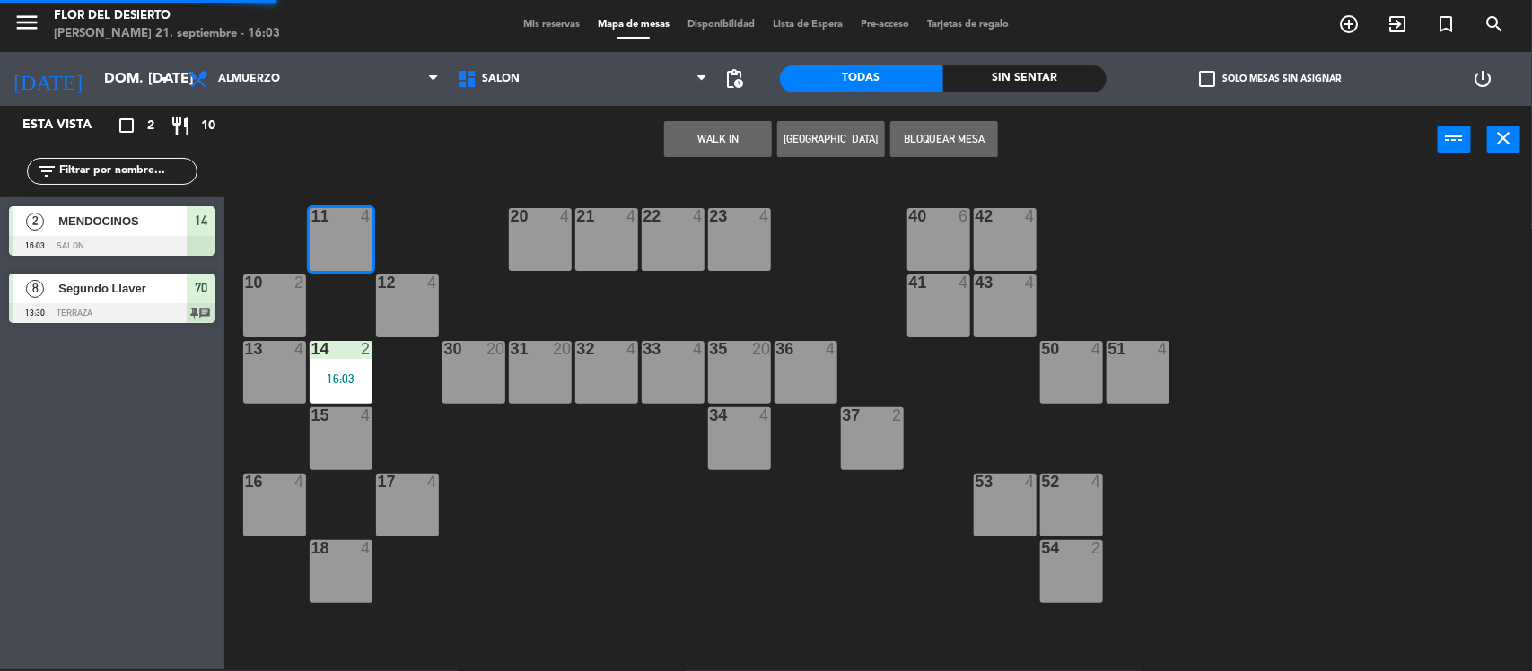
click at [737, 140] on button "WALK IN" at bounding box center [718, 139] width 108 height 36
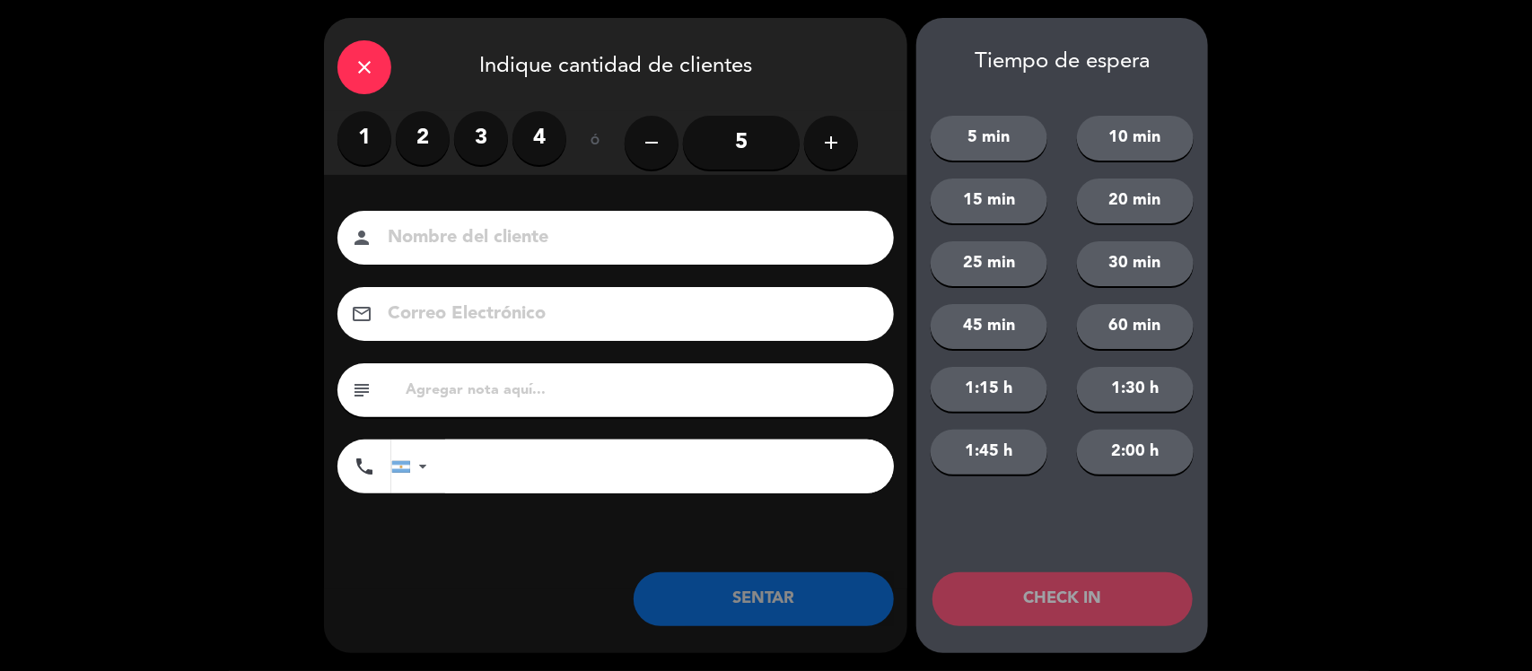
click at [441, 122] on label "2" at bounding box center [423, 138] width 54 height 54
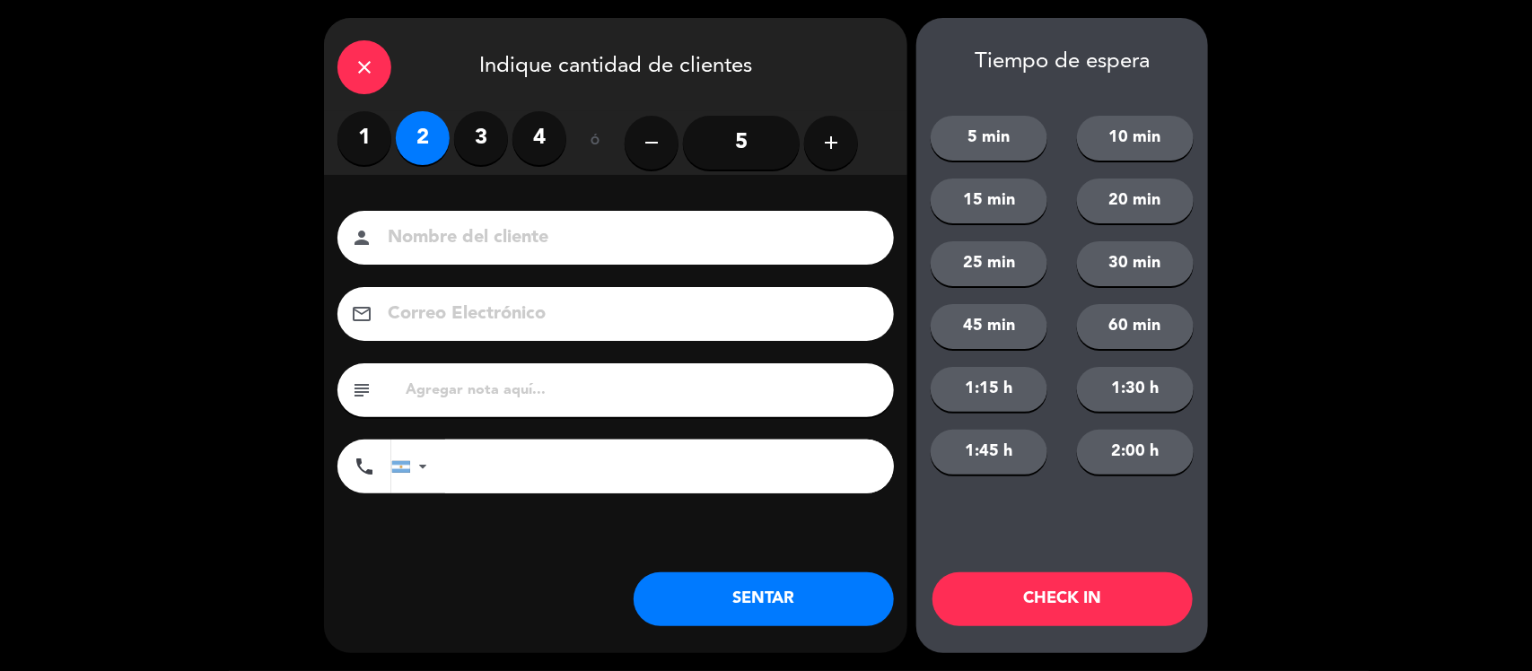
click at [451, 231] on input at bounding box center [628, 238] width 485 height 31
type input "[GEOGRAPHIC_DATA]"
click at [776, 619] on button "SENTAR" at bounding box center [763, 599] width 260 height 54
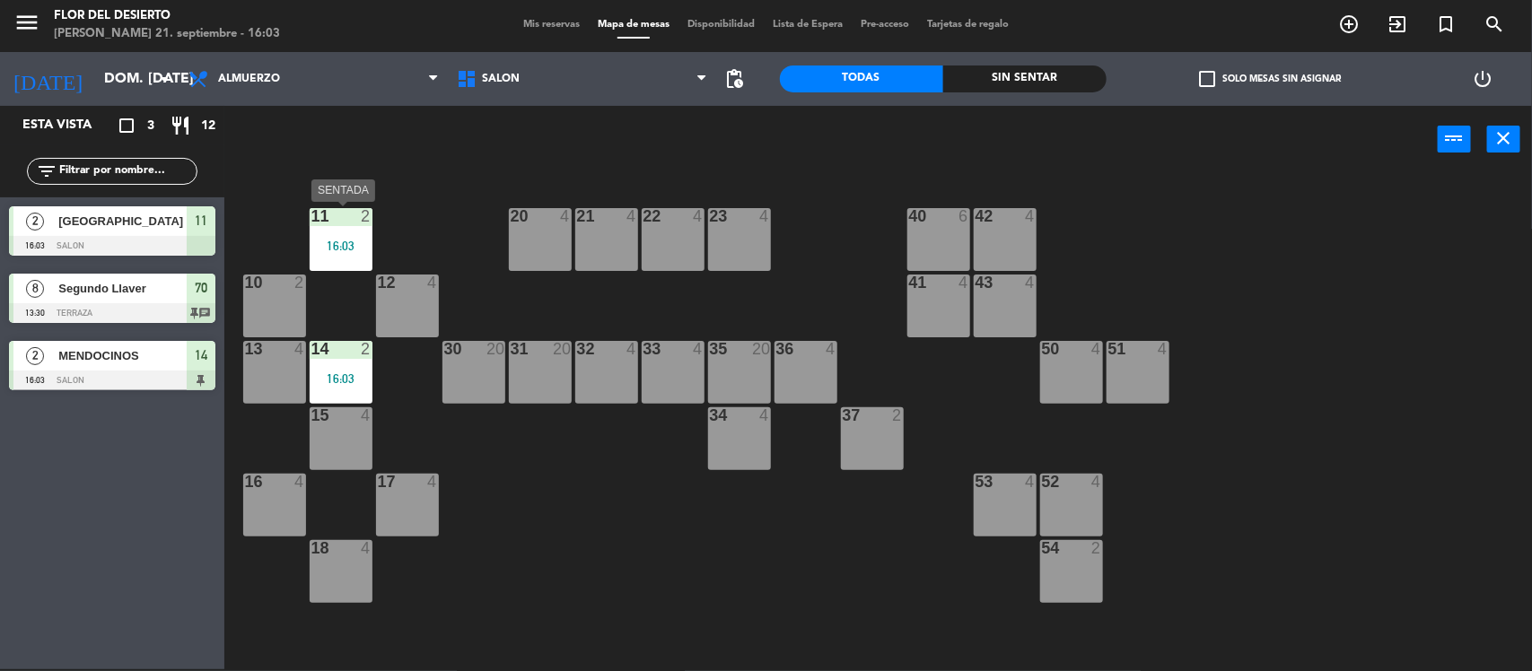
click at [337, 240] on div "16:03" at bounding box center [341, 246] width 63 height 13
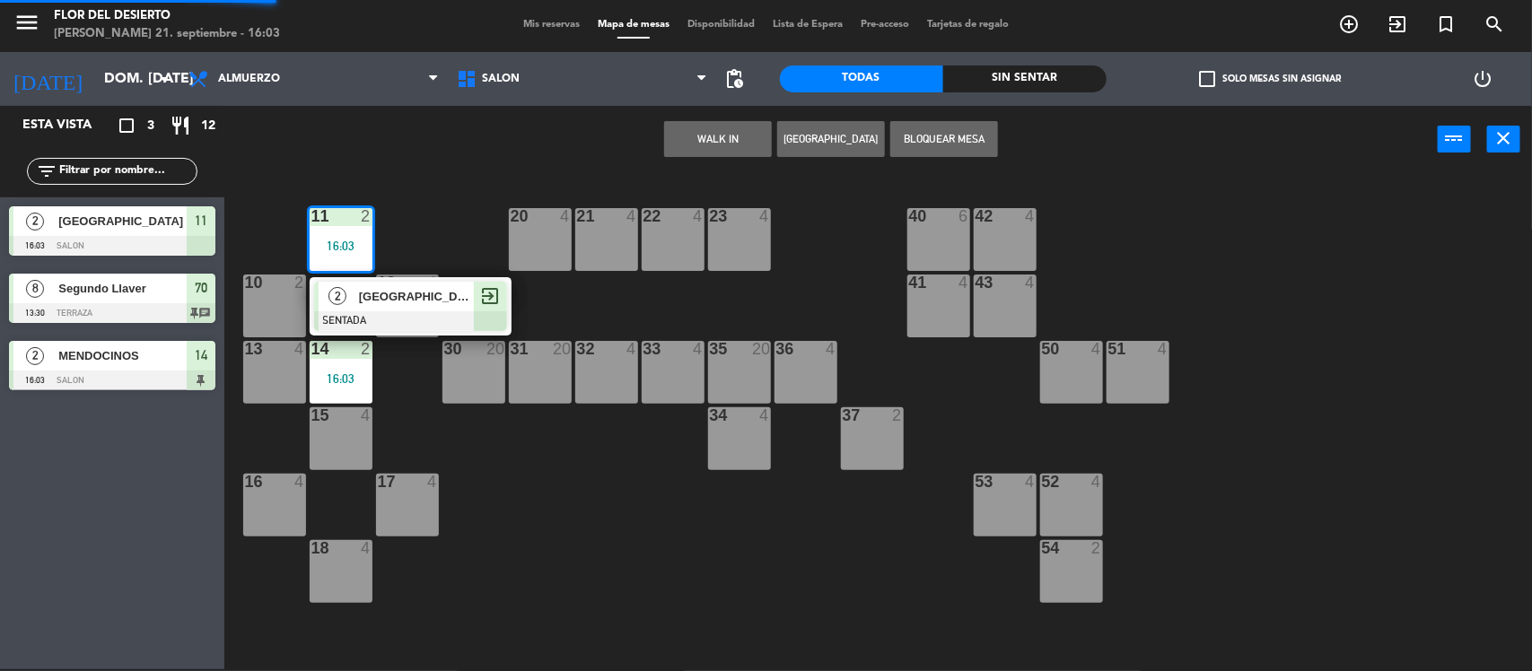
click at [387, 305] on span "[GEOGRAPHIC_DATA]" at bounding box center [416, 296] width 115 height 19
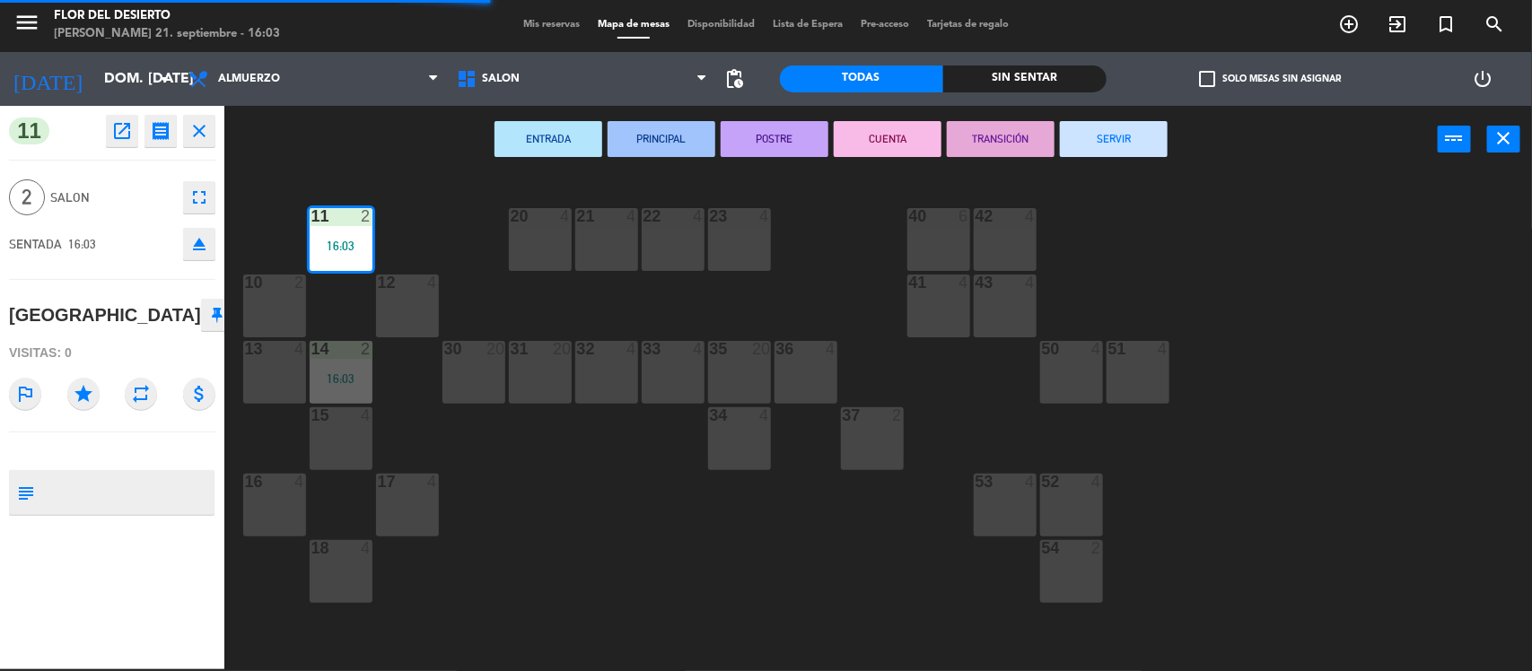
click at [1123, 151] on button "SERVIR" at bounding box center [1114, 139] width 108 height 36
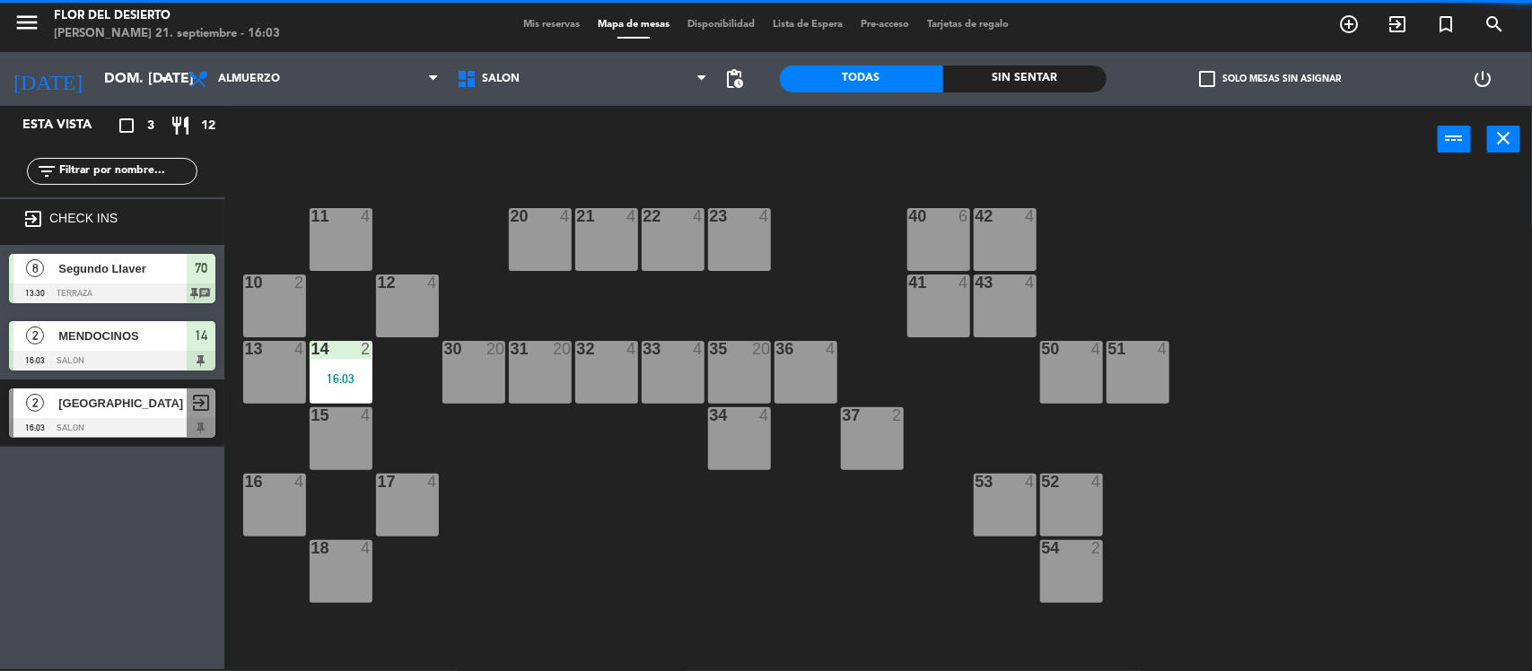
click at [325, 373] on div "16:03" at bounding box center [341, 378] width 63 height 13
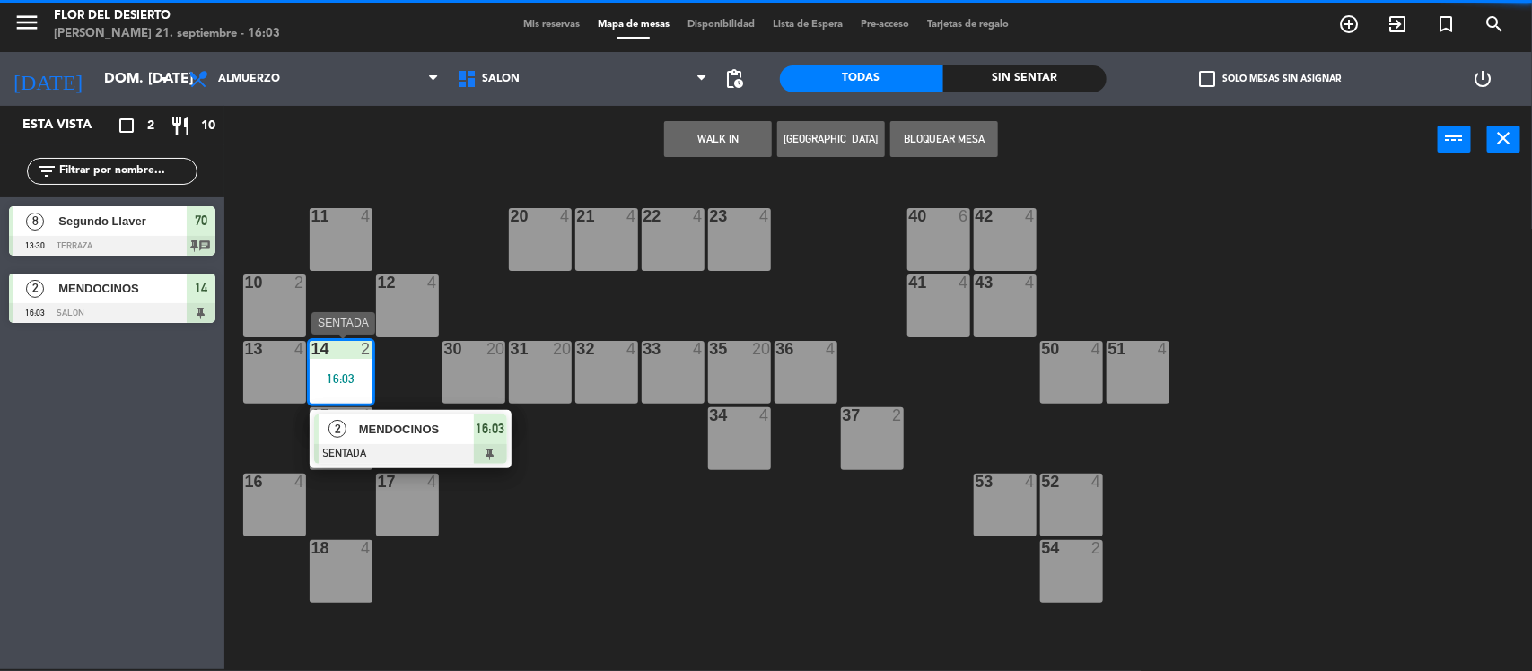
click at [391, 424] on span "MENDOCINOS" at bounding box center [416, 429] width 115 height 19
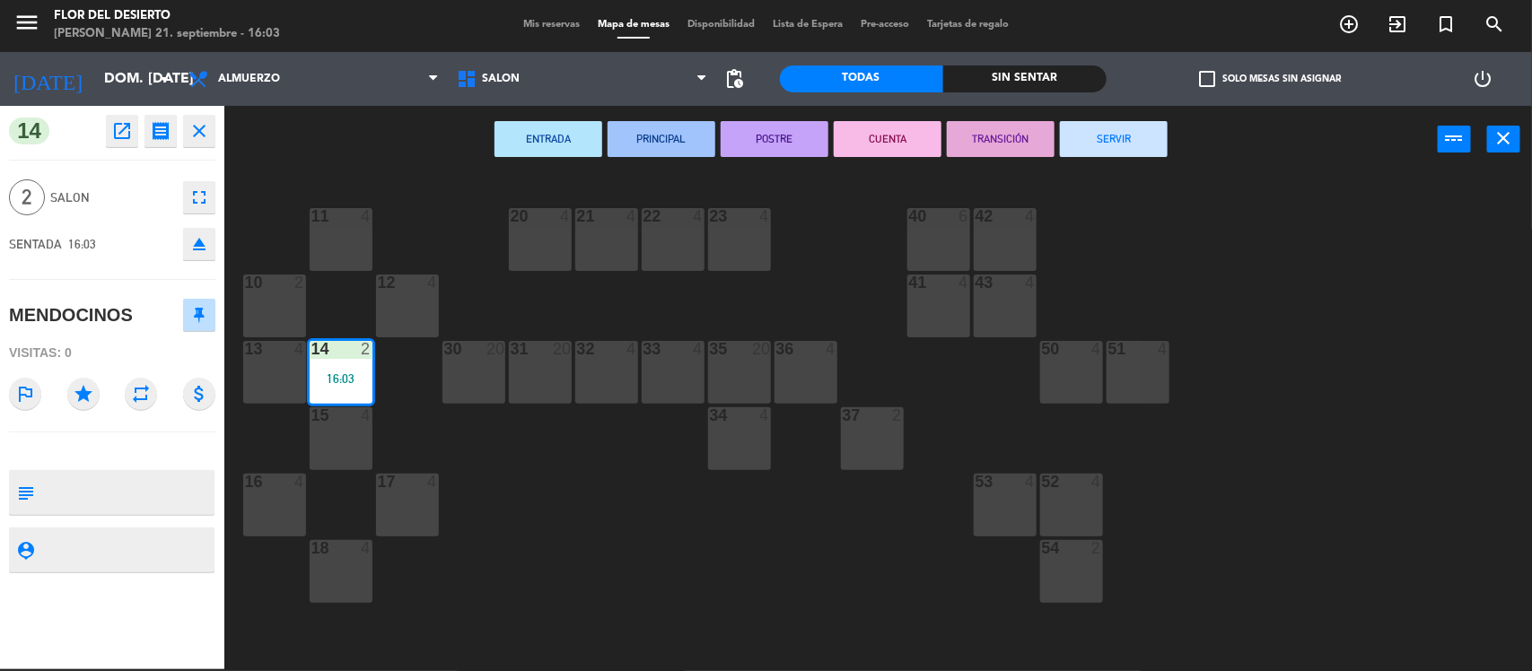
click at [1155, 137] on button "SERVIR" at bounding box center [1114, 139] width 108 height 36
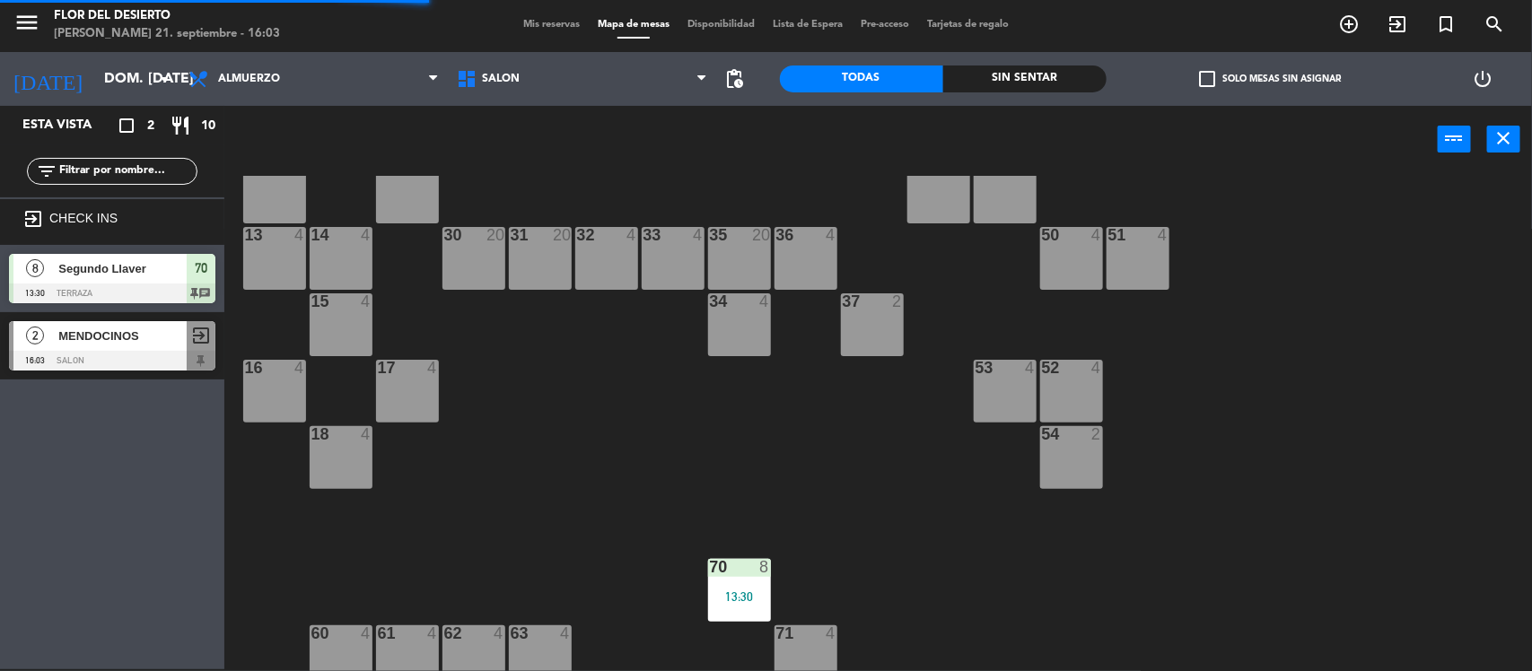
scroll to position [196, 0]
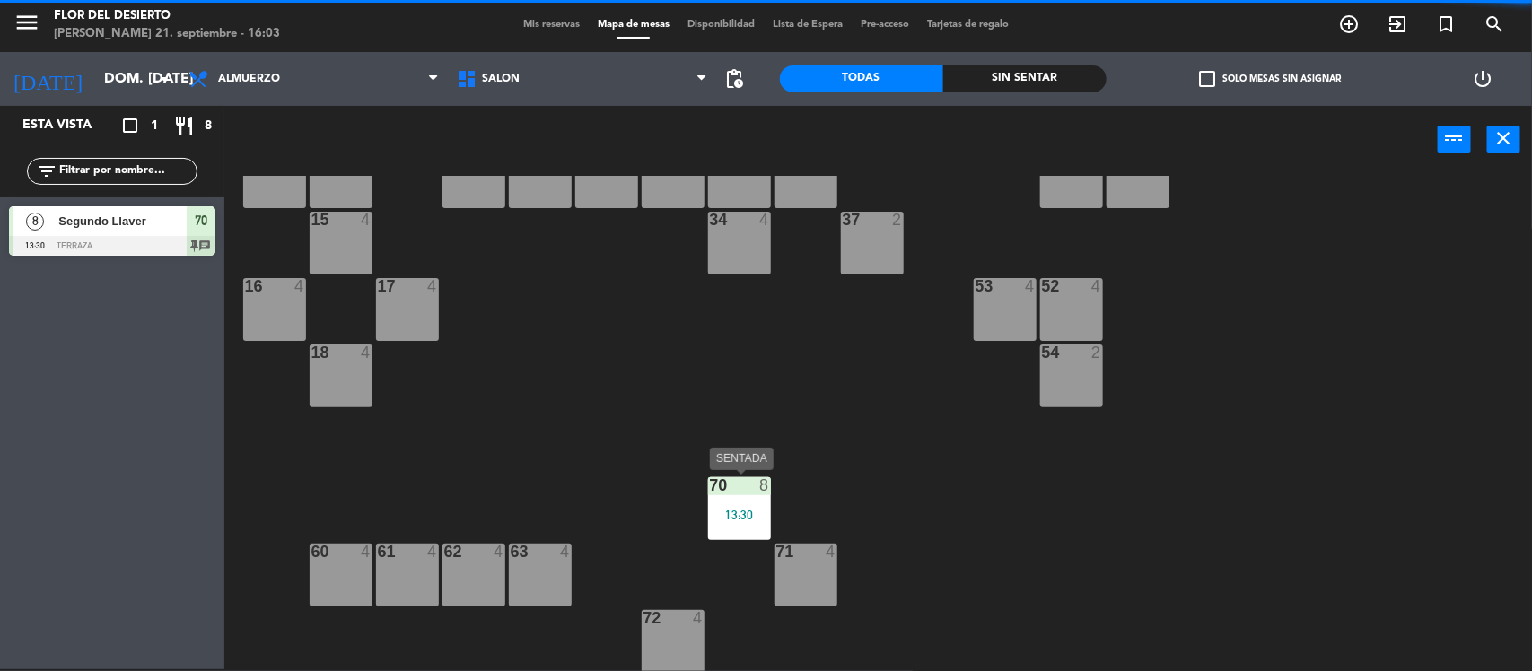
click at [738, 521] on div "70 8 13:30" at bounding box center [739, 508] width 63 height 63
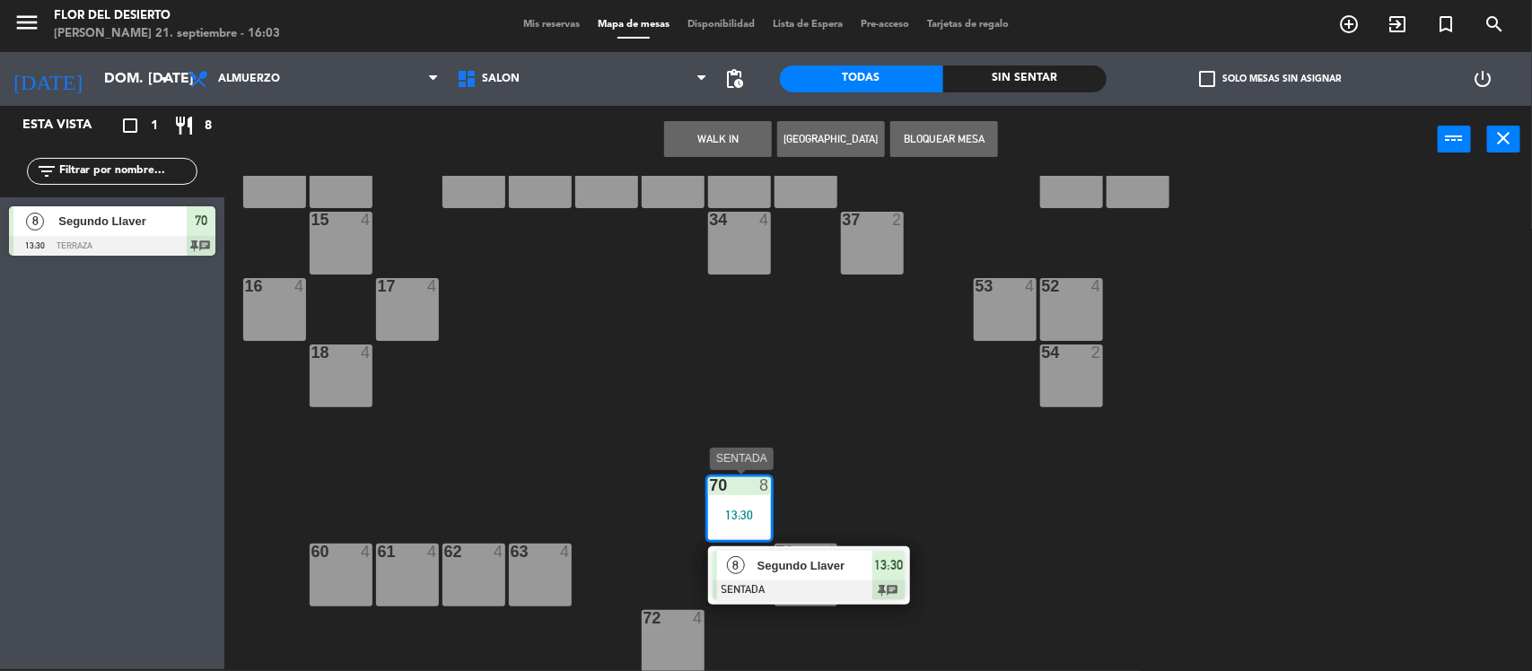
click at [773, 574] on span "Segundo Llaver" at bounding box center [814, 565] width 115 height 19
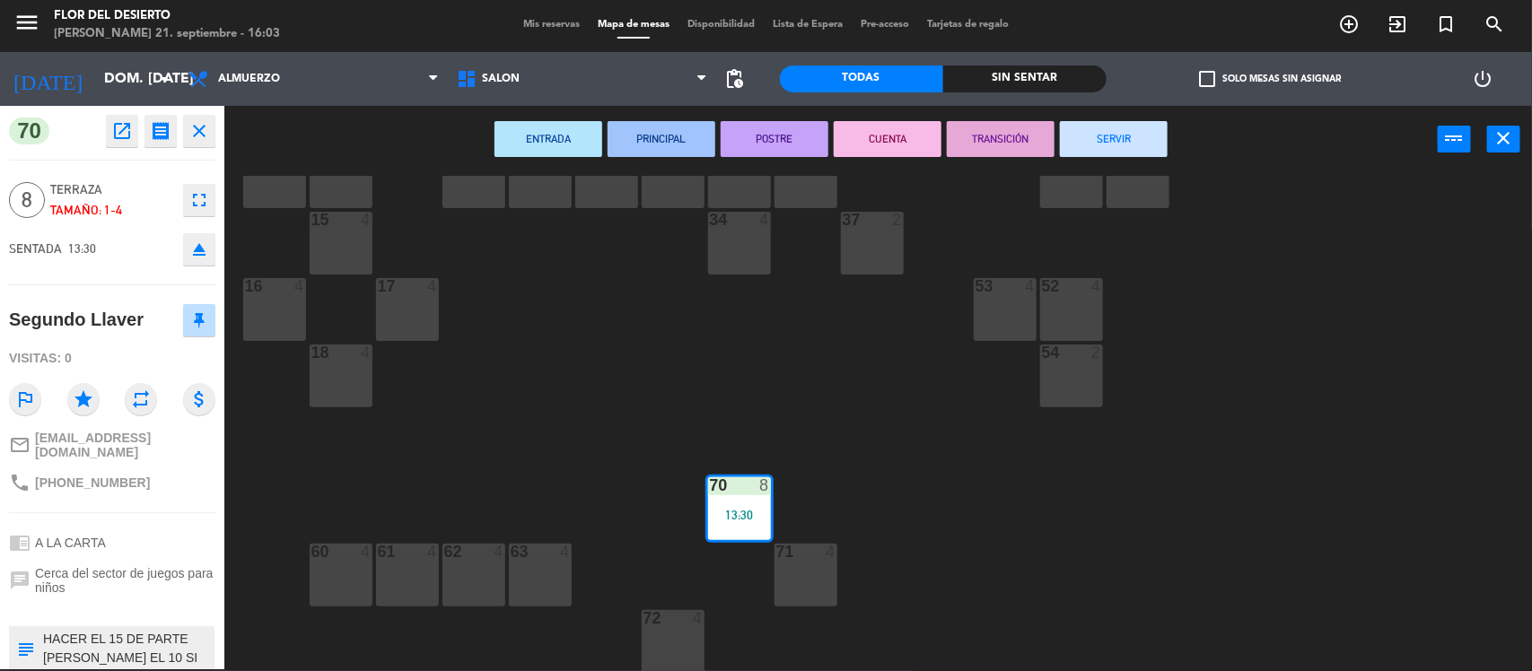
click at [1135, 150] on button "SERVIR" at bounding box center [1114, 139] width 108 height 36
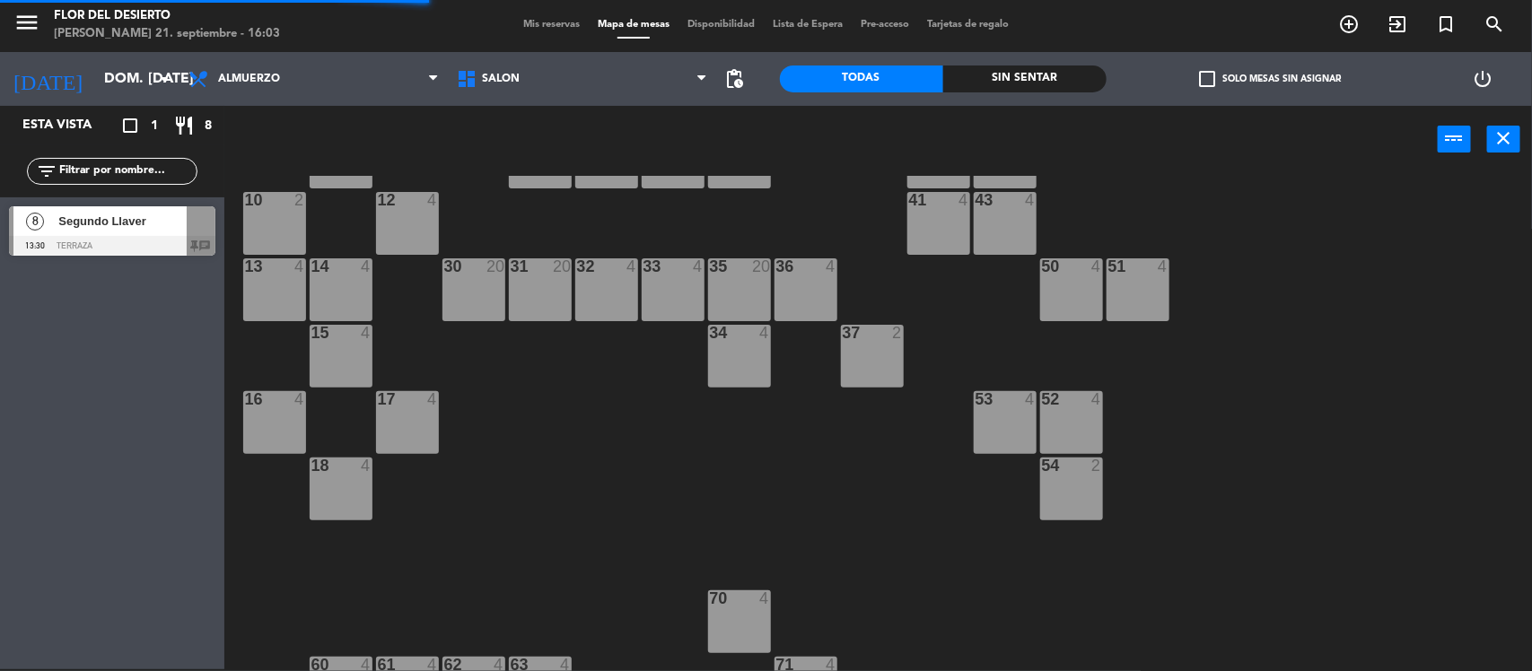
scroll to position [0, 0]
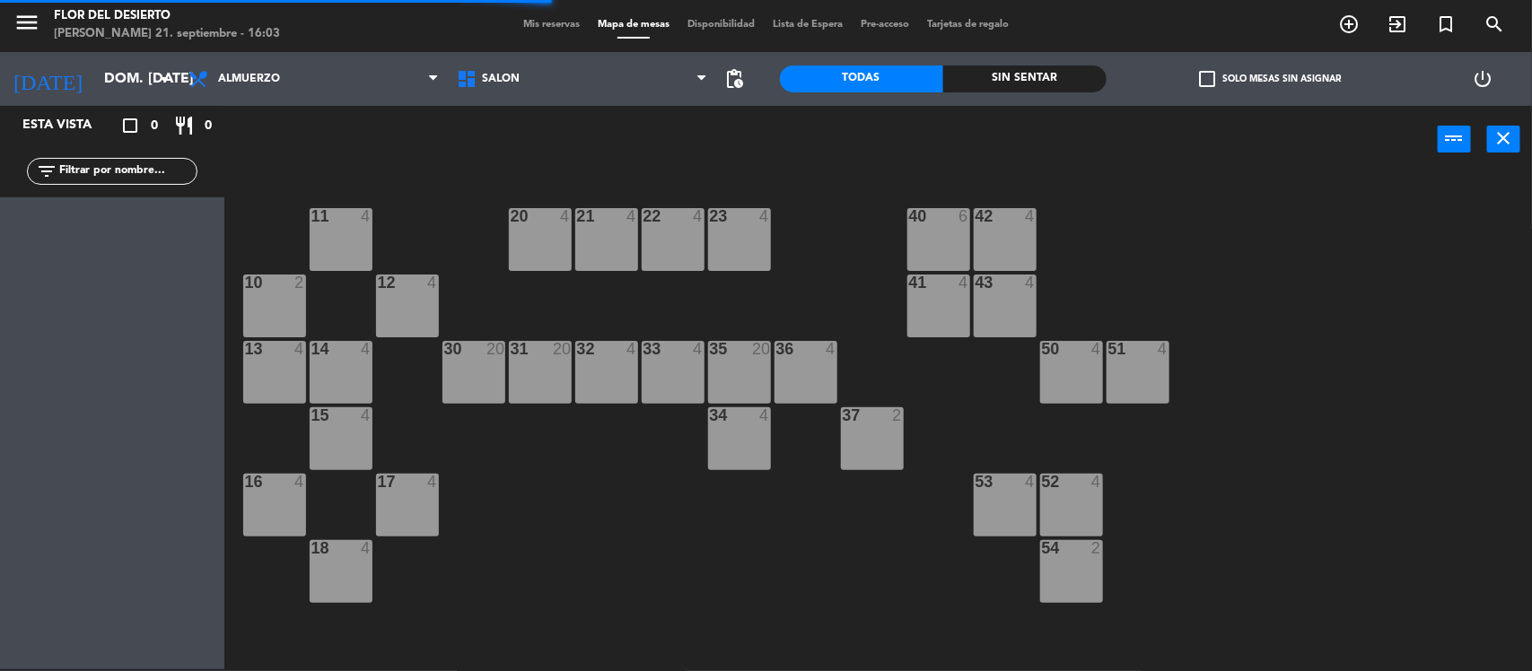
click at [546, 22] on span "Mis reservas" at bounding box center [551, 25] width 74 height 10
